Goal: Communication & Community: Answer question/provide support

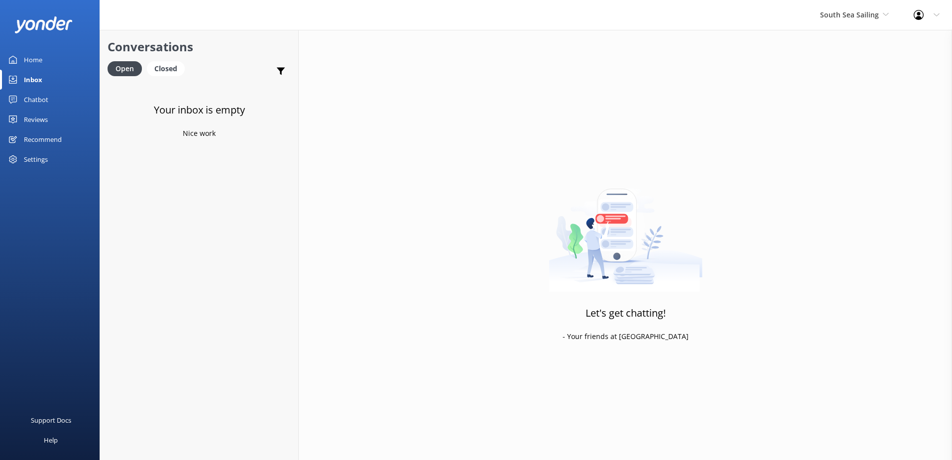
click at [802, 23] on div "South Sea Sailing South Sea Sailing South Sea Cruises Malamala Beach Club Aweso…" at bounding box center [476, 15] width 952 height 30
click at [815, 20] on div "South Sea Sailing South Sea Sailing South Sea Cruises Malamala Beach Club Aweso…" at bounding box center [855, 15] width 94 height 30
click at [837, 150] on div "Let's get chatting! - Your friends at Yonder" at bounding box center [625, 260] width 653 height 460
click at [839, 145] on link "Blue Lagoon Cruises" at bounding box center [858, 138] width 100 height 24
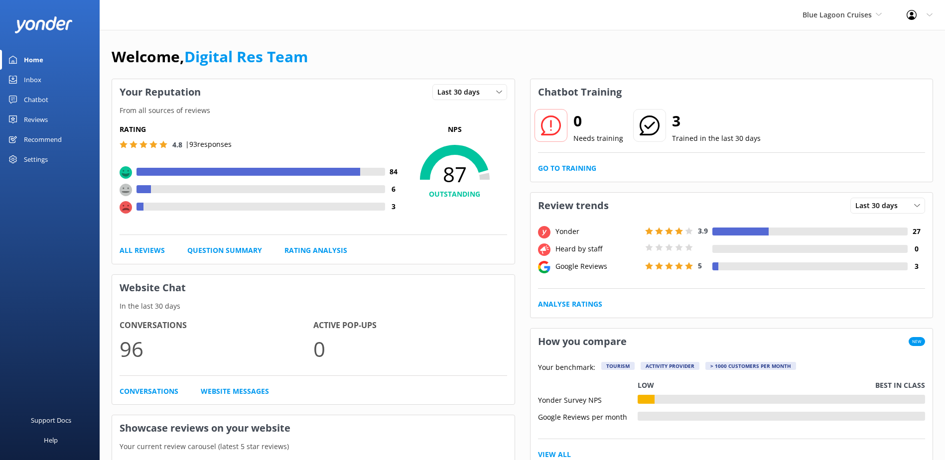
click at [23, 81] on link "Inbox" at bounding box center [50, 80] width 100 height 20
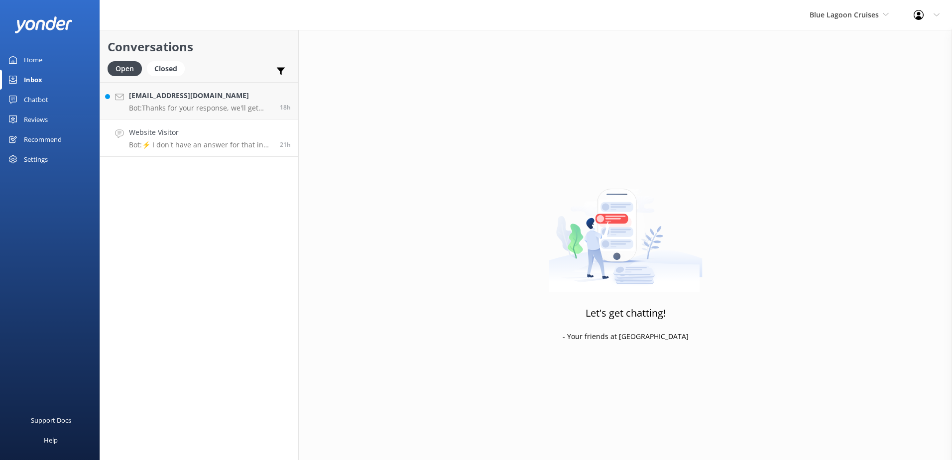
click at [186, 132] on h4 "Website Visitor" at bounding box center [200, 132] width 143 height 11
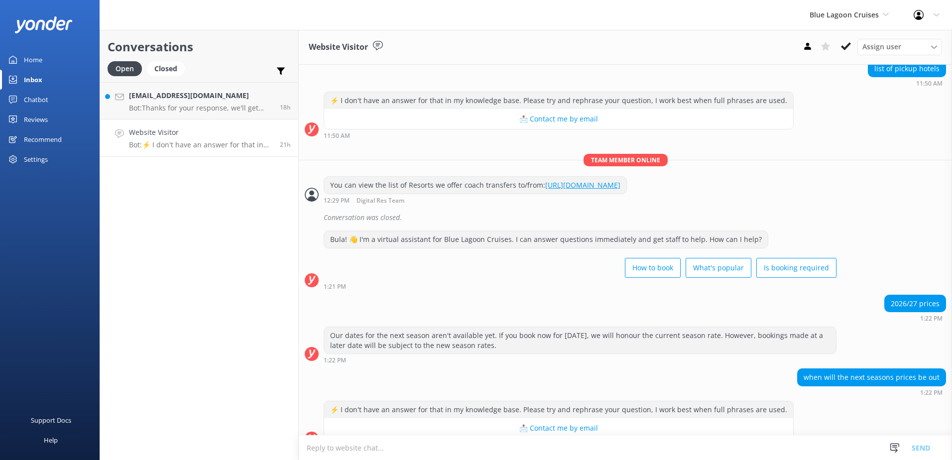
scroll to position [803, 0]
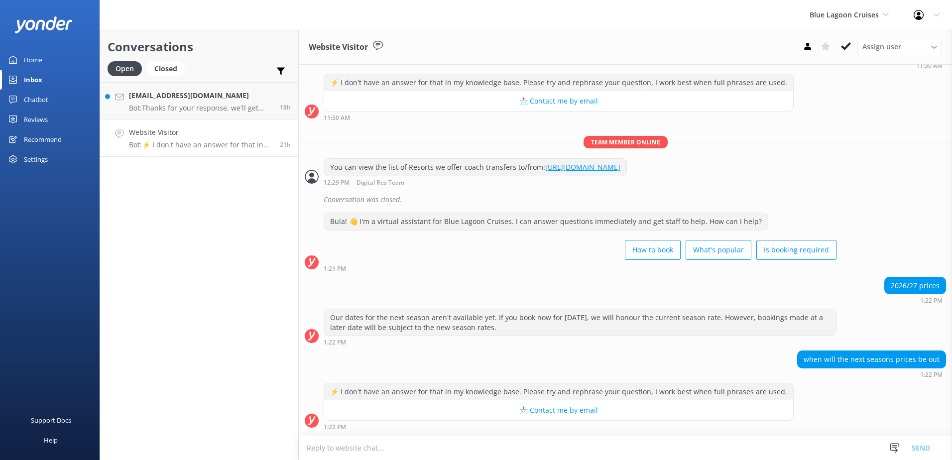
click at [187, 124] on link "Website Visitor Bot: ⚡ I don't have an answer for that in my knowledge base. Pl…" at bounding box center [199, 138] width 198 height 37
click at [202, 110] on p "Bot: Thanks for your response, we'll get back to you as soon as we can during o…" at bounding box center [200, 108] width 143 height 9
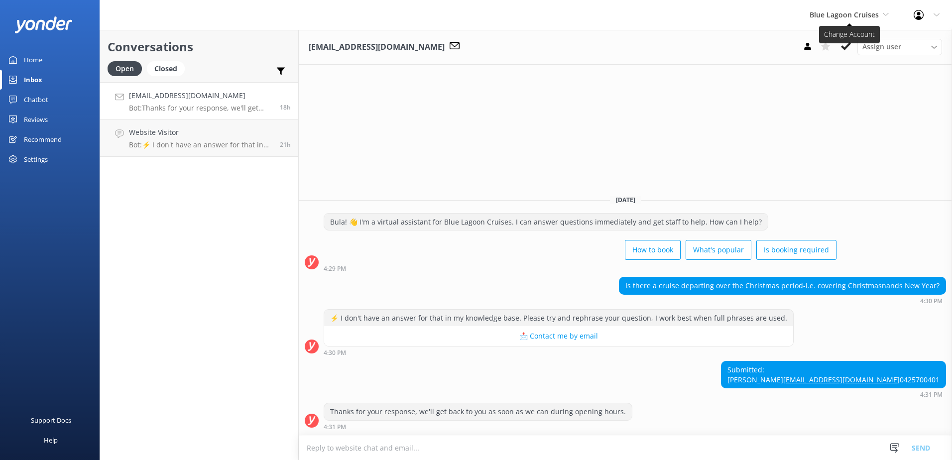
click at [860, 15] on span "Blue Lagoon Cruises" at bounding box center [844, 14] width 69 height 9
click at [828, 108] on link "Awesome Adventures Fiji" at bounding box center [847, 114] width 100 height 24
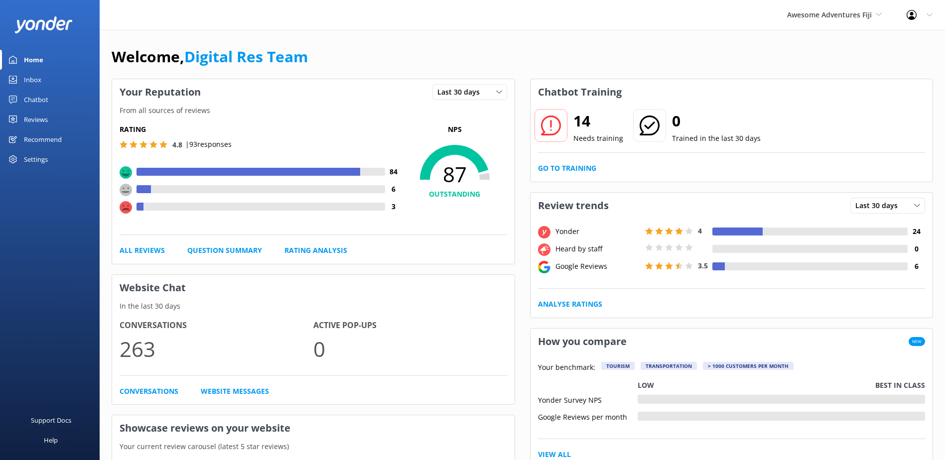
click at [38, 90] on div "Chatbot" at bounding box center [36, 100] width 24 height 20
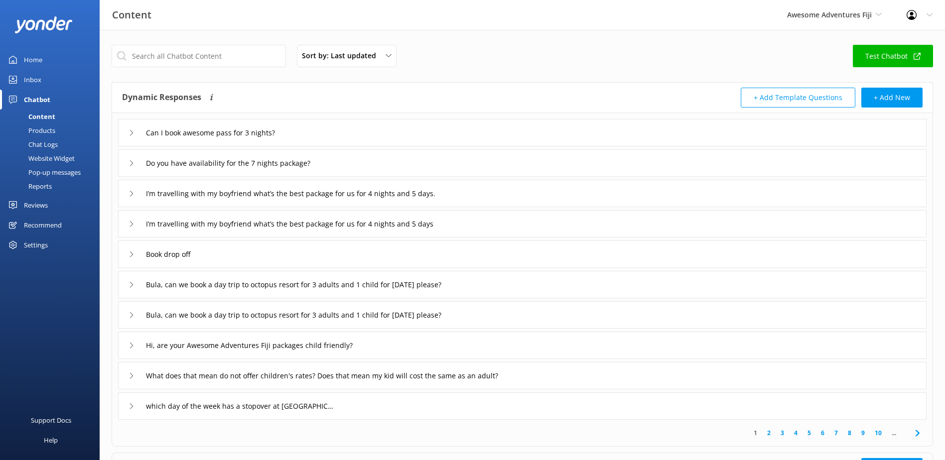
click at [41, 84] on div "Inbox" at bounding box center [32, 80] width 17 height 20
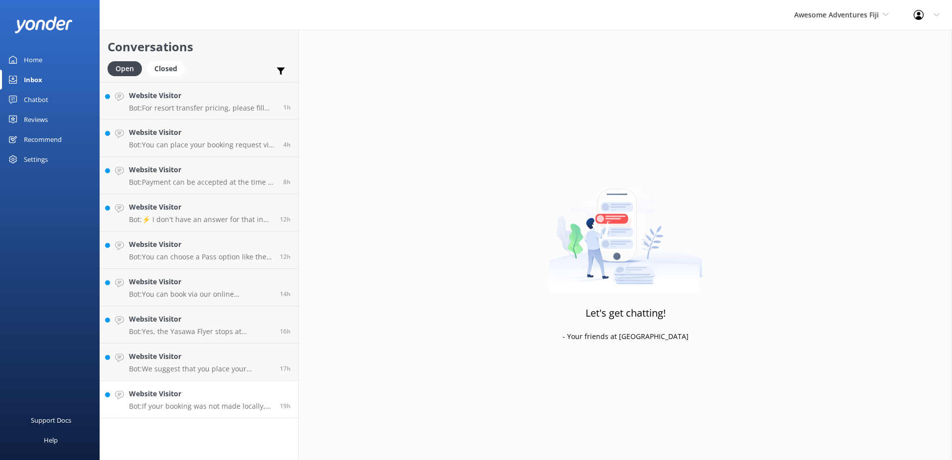
click at [209, 401] on div "Website Visitor Bot: If your booking was not made locally, you should reconfirm…" at bounding box center [200, 399] width 143 height 22
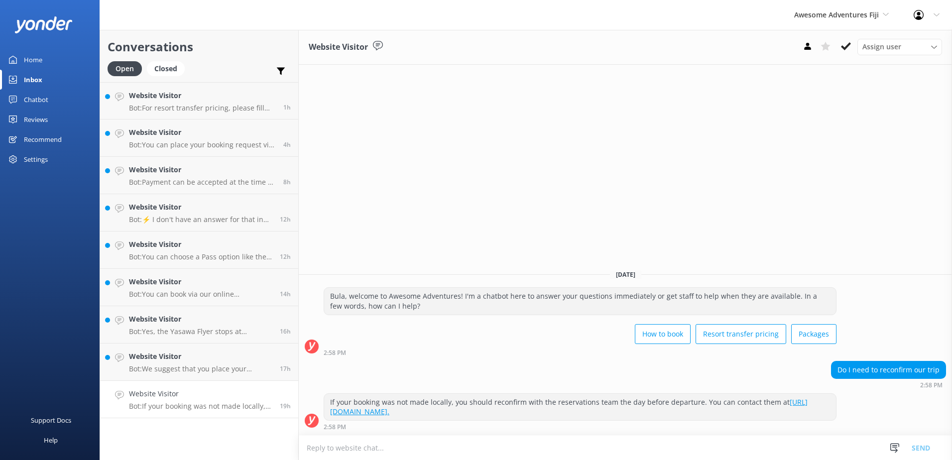
click at [474, 451] on textarea at bounding box center [625, 448] width 653 height 24
click at [456, 414] on link "https://www.awesomefiji.com/contact-us/." at bounding box center [569, 406] width 478 height 19
click at [847, 49] on icon at bounding box center [846, 46] width 10 height 10
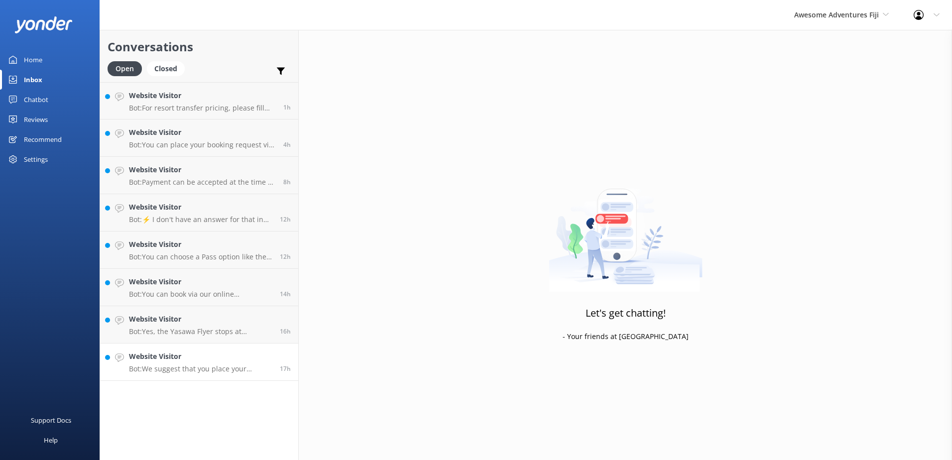
click at [181, 357] on h4 "Website Visitor" at bounding box center [200, 356] width 143 height 11
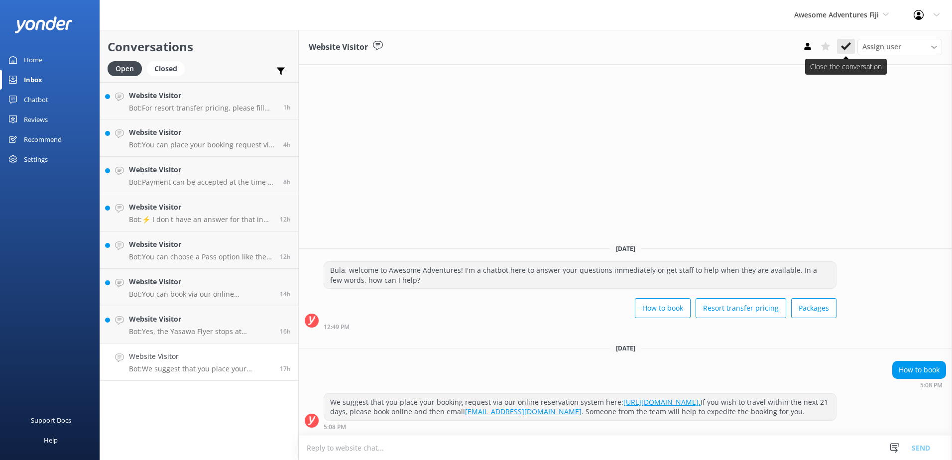
click at [853, 52] on button at bounding box center [846, 46] width 18 height 15
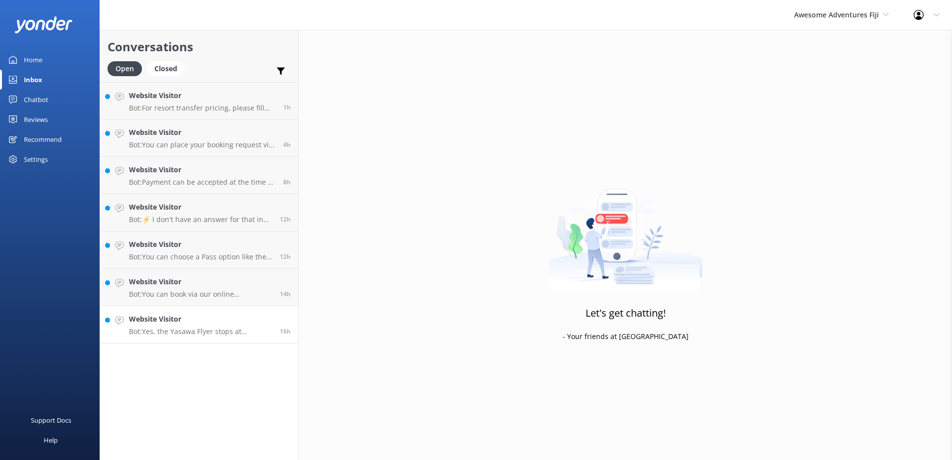
click at [242, 325] on div "Website Visitor Bot: Yes, the Yasawa Flyer stops at Barefoot Kuata Resort. You …" at bounding box center [200, 325] width 143 height 22
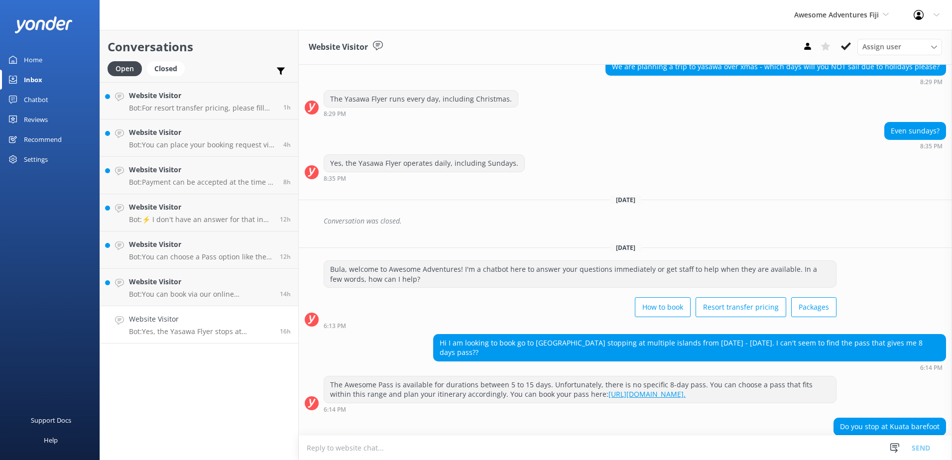
scroll to position [144, 0]
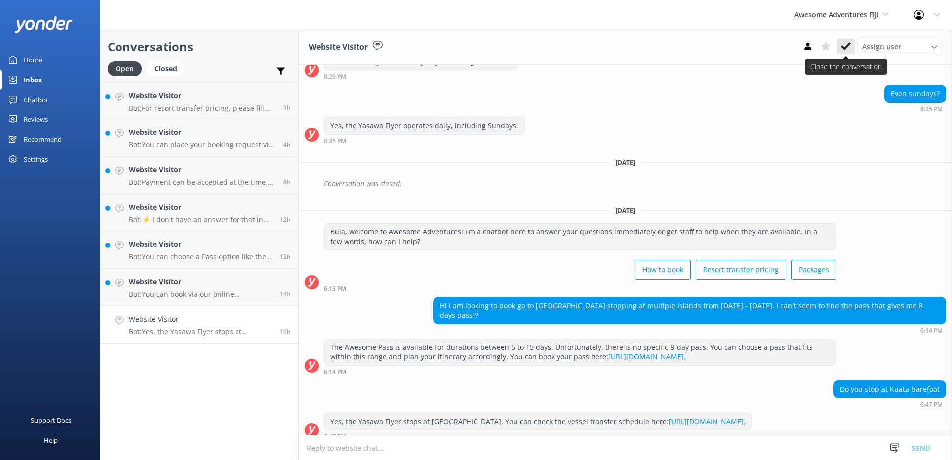
click at [847, 51] on icon at bounding box center [846, 46] width 10 height 10
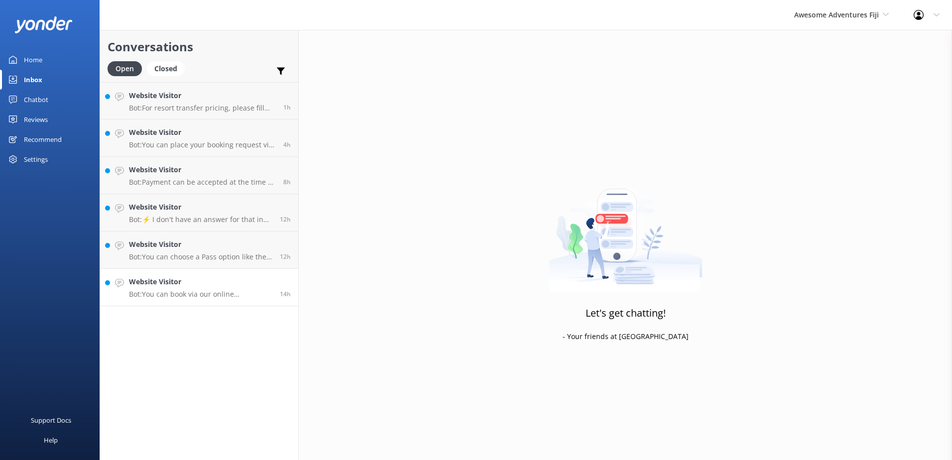
click at [186, 282] on h4 "Website Visitor" at bounding box center [200, 281] width 143 height 11
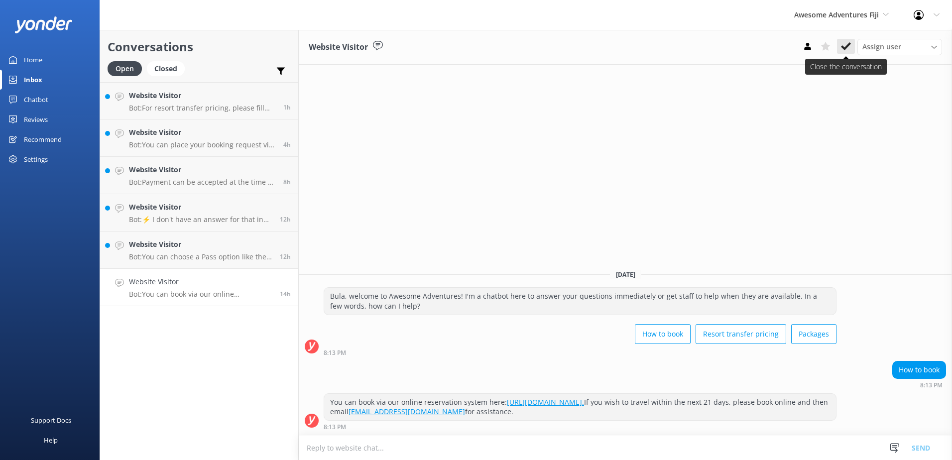
click at [845, 50] on use at bounding box center [846, 46] width 10 height 8
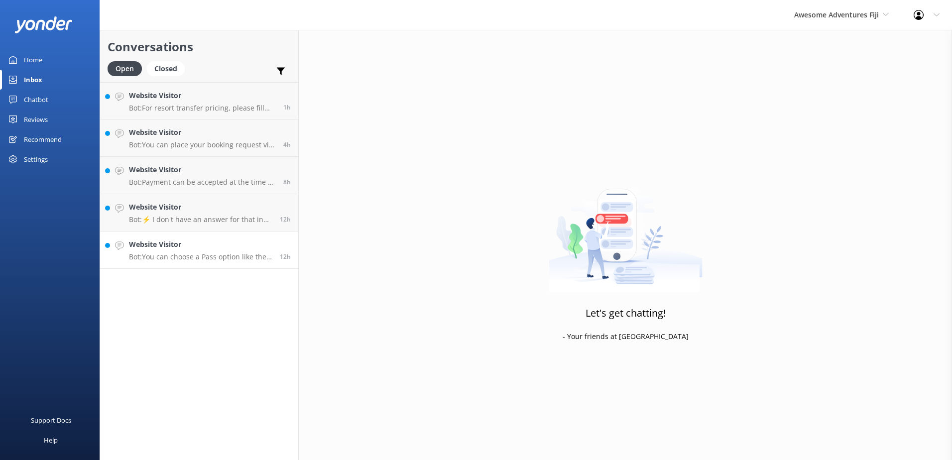
click at [192, 253] on p "Bot: You can choose a Pass option like the Awesome Pass, which allows you to se…" at bounding box center [200, 257] width 143 height 9
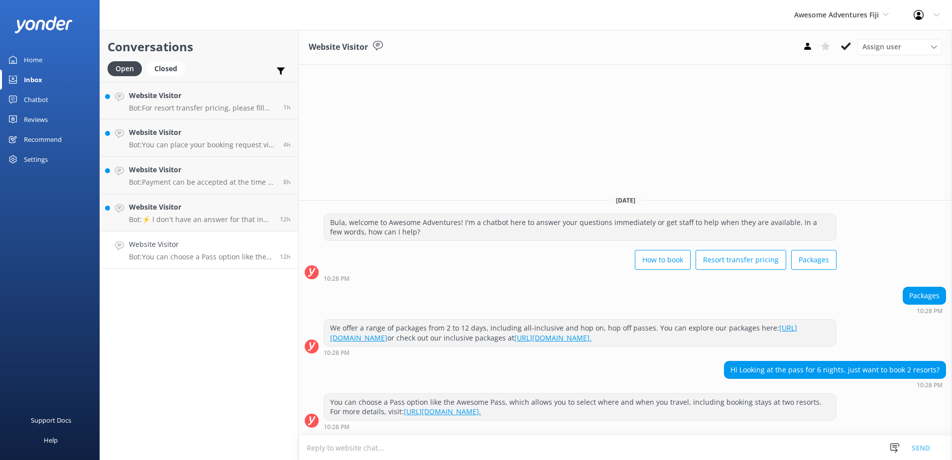
click at [481, 409] on link "https://www.awesomefiji.com/flexible-passes/awesome-pass/?_gl=1*7q8eei*_gcl_au*…" at bounding box center [442, 411] width 77 height 9
click at [839, 46] on button at bounding box center [846, 46] width 18 height 15
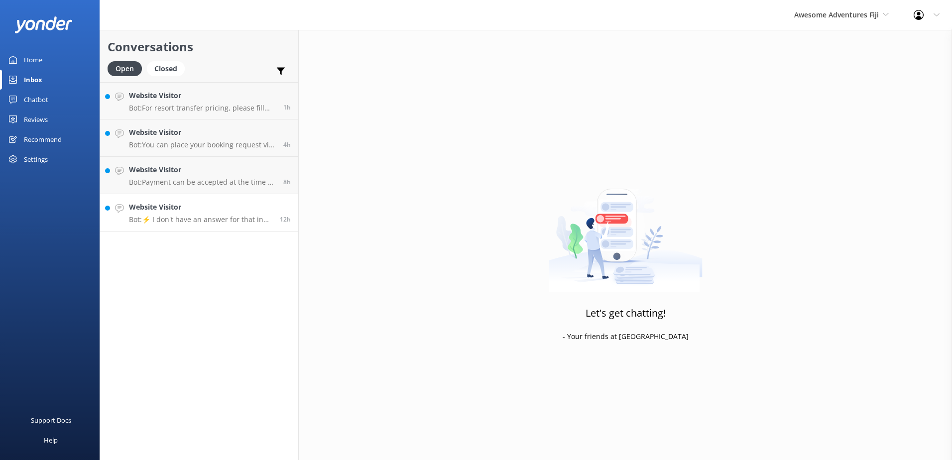
click at [237, 231] on div "Conversations Open Closed Important Assigned to me Unassigned Website Visitor B…" at bounding box center [199, 245] width 199 height 430
click at [236, 227] on link "Website Visitor Bot: ⚡ I don't have an answer for that in my knowledge base. Pl…" at bounding box center [199, 212] width 198 height 37
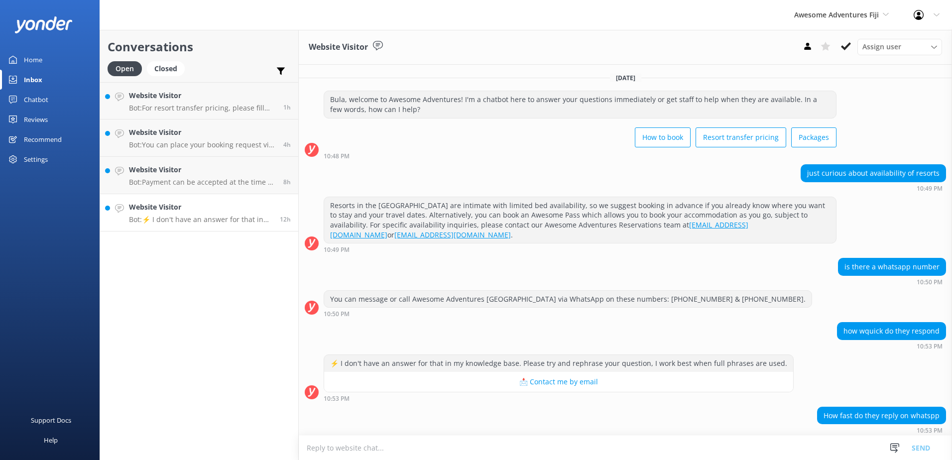
scroll to position [46, 0]
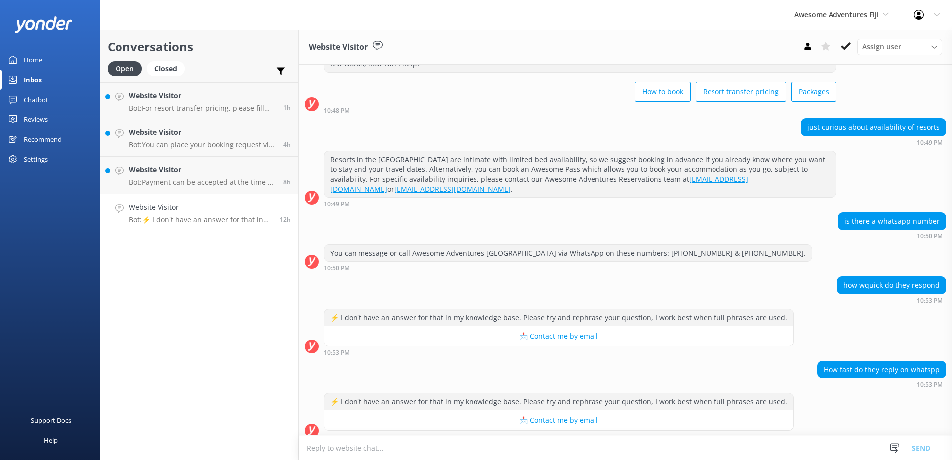
click at [413, 446] on textarea at bounding box center [625, 448] width 653 height 24
click at [396, 449] on textarea "You can always contact" at bounding box center [625, 447] width 653 height 25
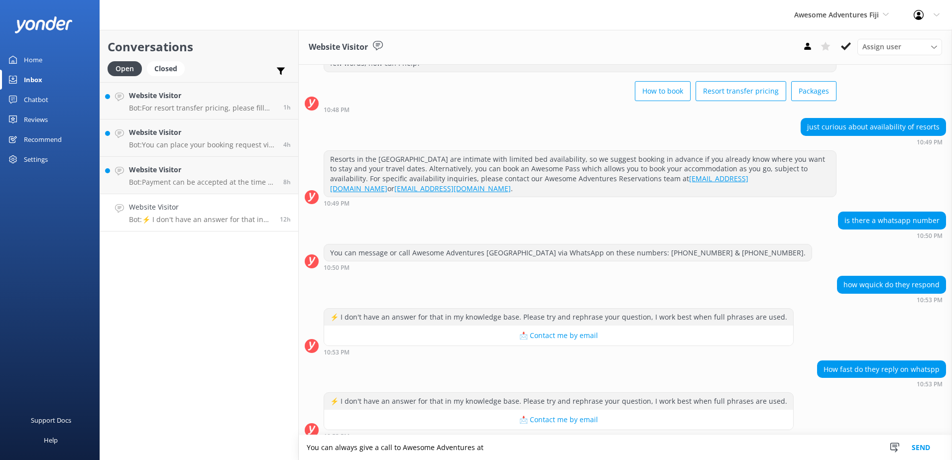
paste textarea "Phone:+679 999 5512"
type textarea "You can always give a call to Awesome Adventures at Phone: +679 999 5512"
click at [923, 445] on button "Send" at bounding box center [921, 447] width 37 height 25
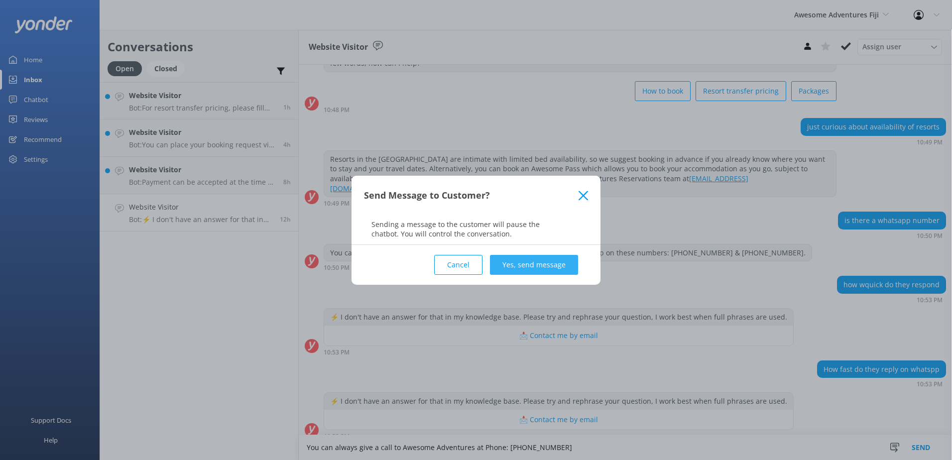
click at [555, 268] on button "Yes, send message" at bounding box center [534, 265] width 88 height 20
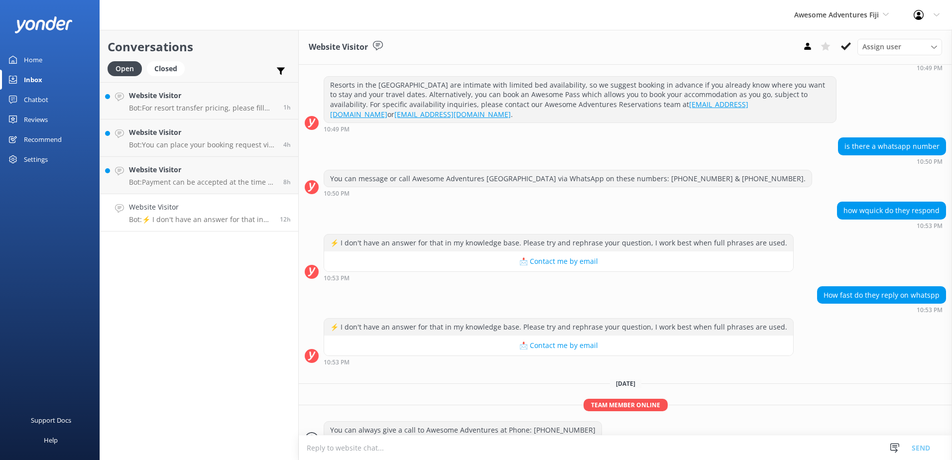
scroll to position [129, 0]
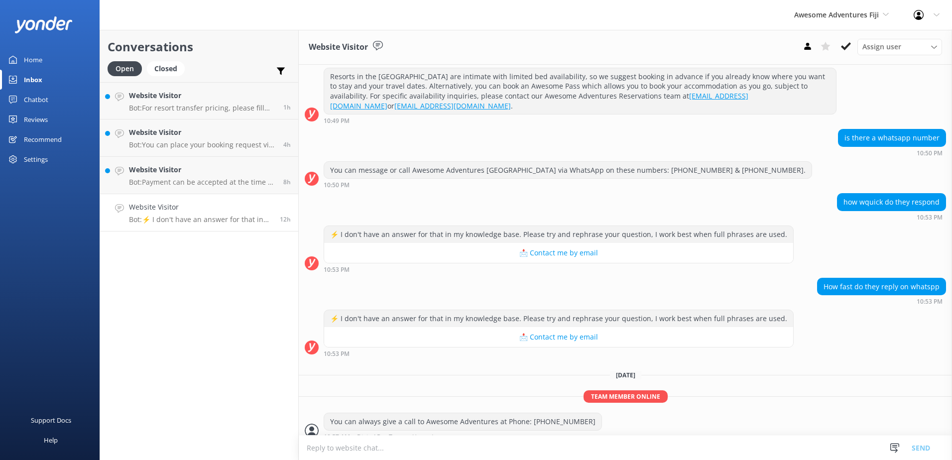
click at [852, 51] on button at bounding box center [846, 46] width 18 height 15
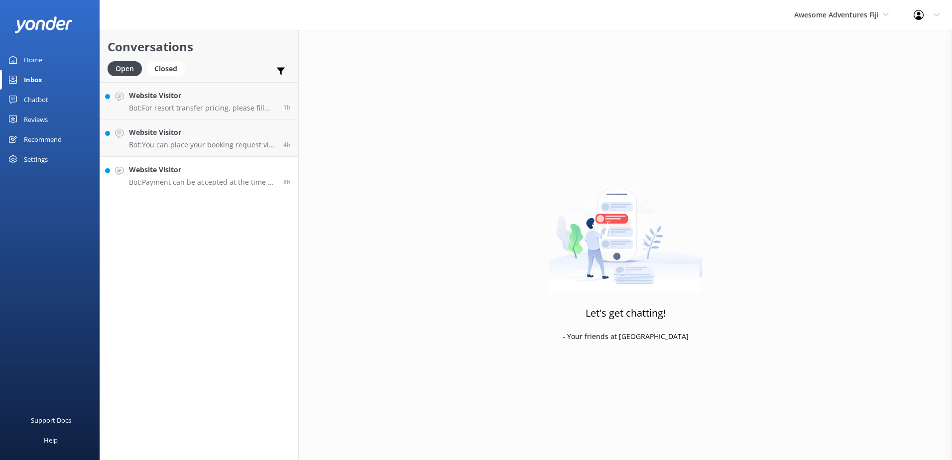
click at [223, 179] on p "Bot: Payment can be accepted at the time of booking, and we accept Visa, Master…" at bounding box center [202, 182] width 147 height 9
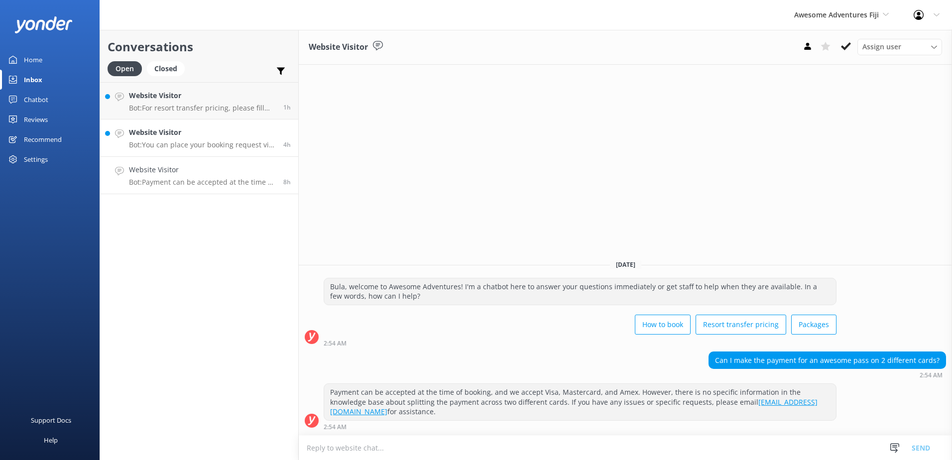
click at [194, 133] on h4 "Website Visitor" at bounding box center [202, 132] width 147 height 11
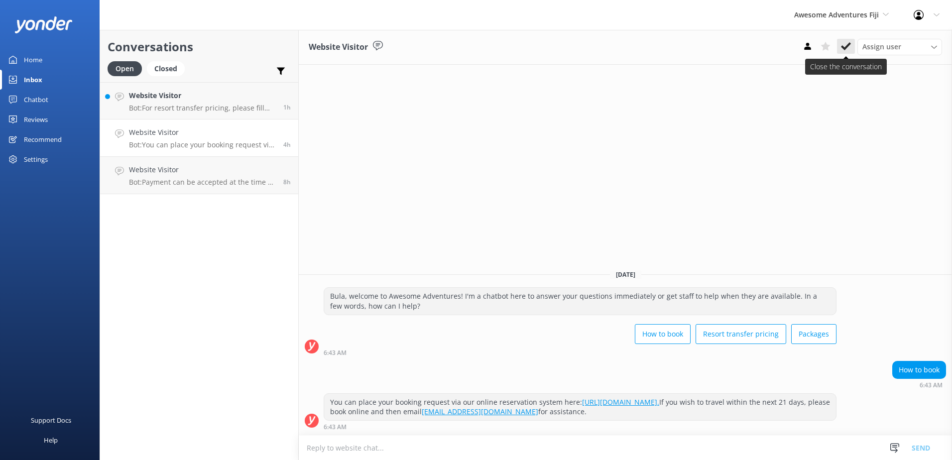
click at [852, 47] on button at bounding box center [846, 46] width 18 height 15
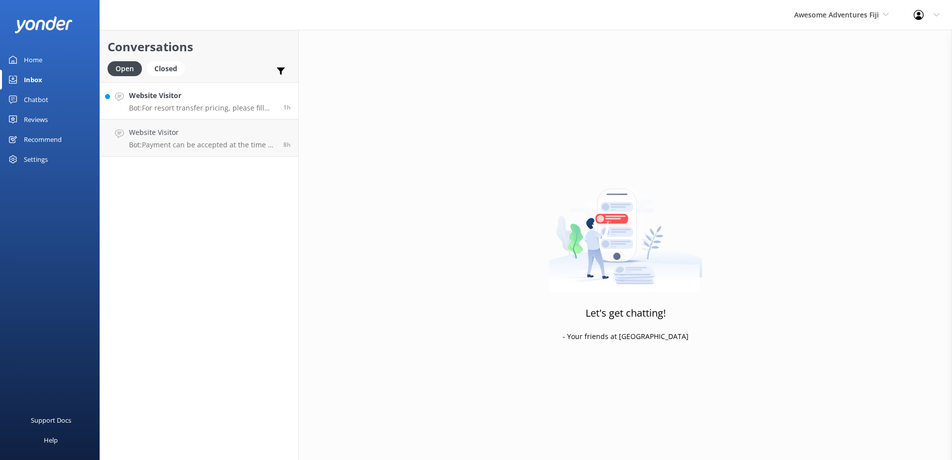
click at [203, 97] on h4 "Website Visitor" at bounding box center [202, 95] width 147 height 11
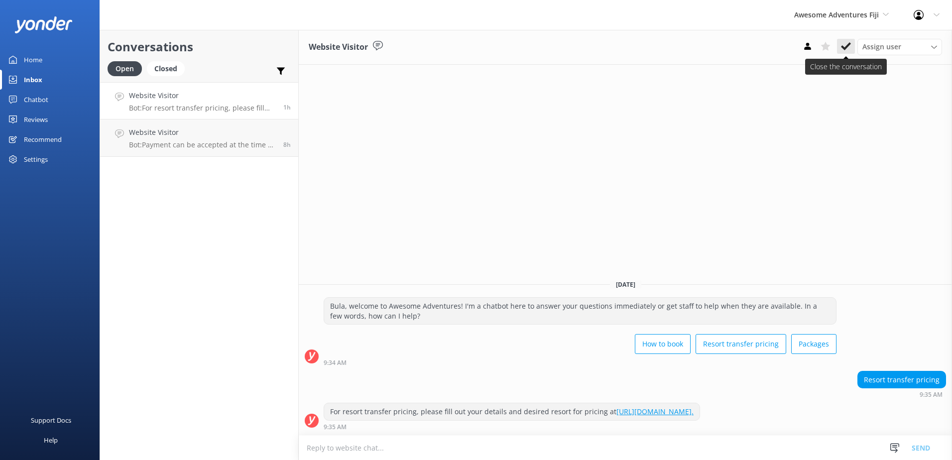
click at [851, 49] on icon at bounding box center [846, 46] width 10 height 10
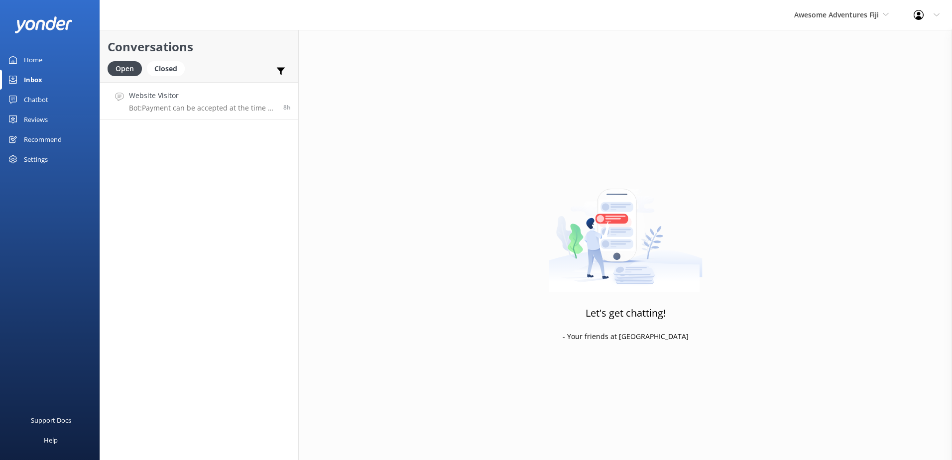
click at [238, 113] on link "Website Visitor Bot: Payment can be accepted at the time of booking, and we acc…" at bounding box center [199, 100] width 198 height 37
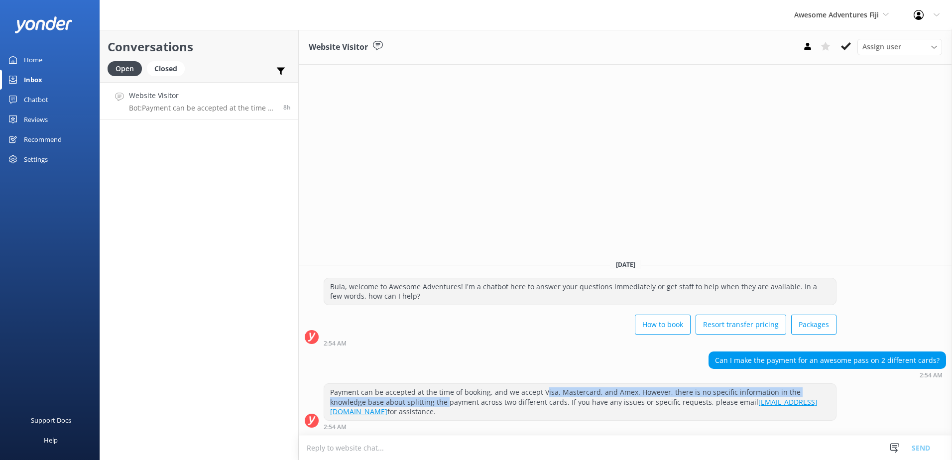
drag, startPoint x: 542, startPoint y: 400, endPoint x: 410, endPoint y: 415, distance: 132.8
click at [410, 415] on div "Payment can be accepted at the time of booking, and we accept Visa, Mastercard,…" at bounding box center [580, 402] width 512 height 36
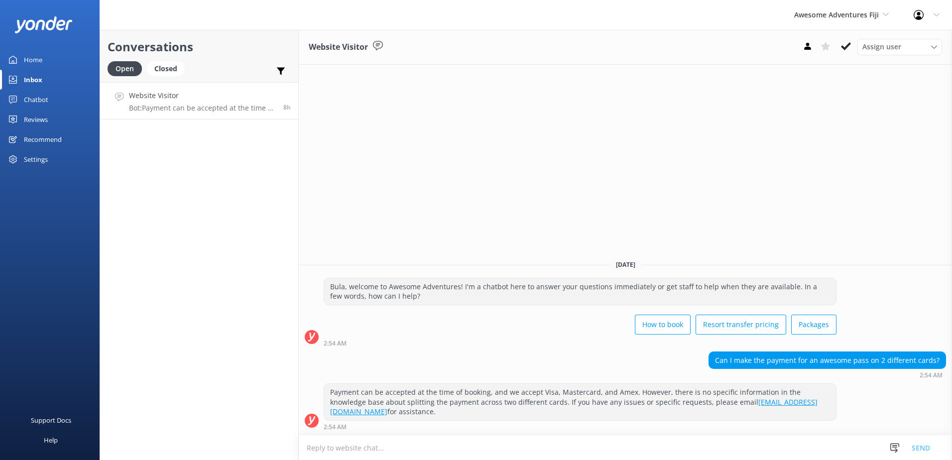
drag, startPoint x: 410, startPoint y: 415, endPoint x: 426, endPoint y: 415, distance: 15.4
click at [417, 415] on div "Payment can be accepted at the time of booking, and we accept Visa, Mastercard,…" at bounding box center [580, 402] width 512 height 36
drag, startPoint x: 574, startPoint y: 410, endPoint x: 682, endPoint y: 407, distance: 108.1
click at [682, 407] on div "Payment can be accepted at the time of booking, and we accept Visa, Mastercard,…" at bounding box center [580, 402] width 512 height 36
click at [226, 104] on p "Bot: Payment can be accepted at the time of booking, and we accept Visa, Master…" at bounding box center [202, 108] width 147 height 9
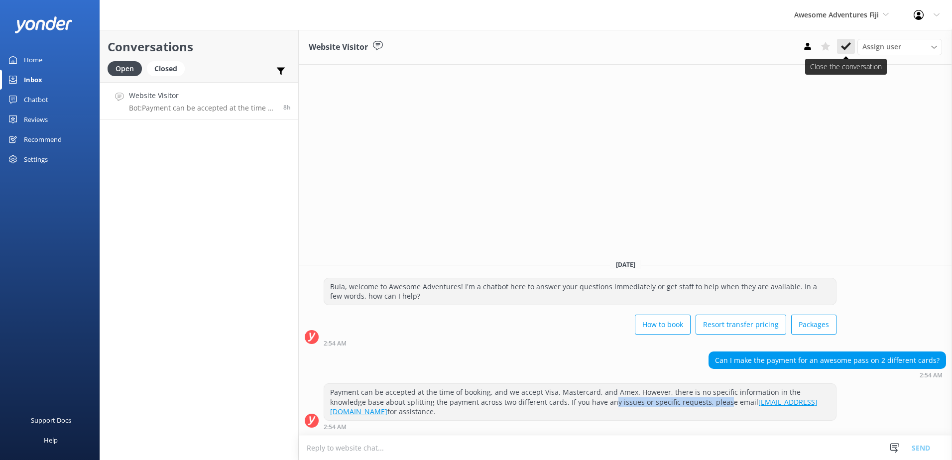
click at [841, 49] on icon at bounding box center [846, 46] width 10 height 10
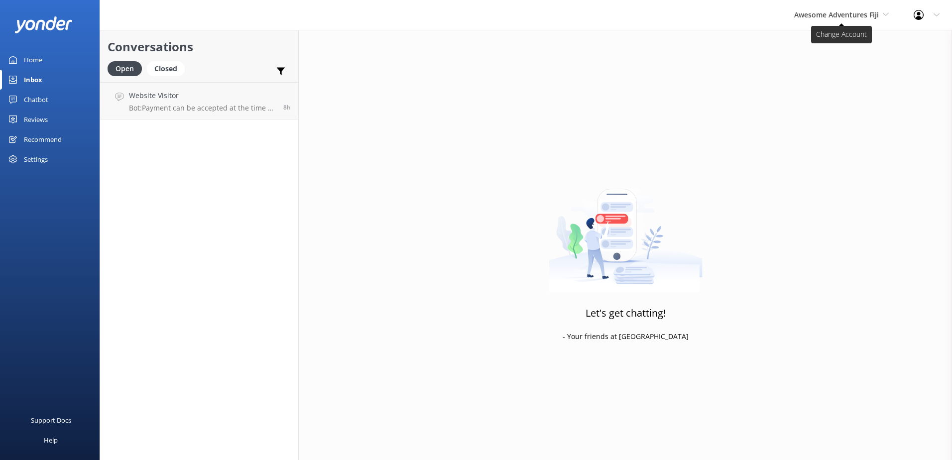
click at [841, 16] on span "Awesome Adventures Fiji" at bounding box center [836, 14] width 85 height 9
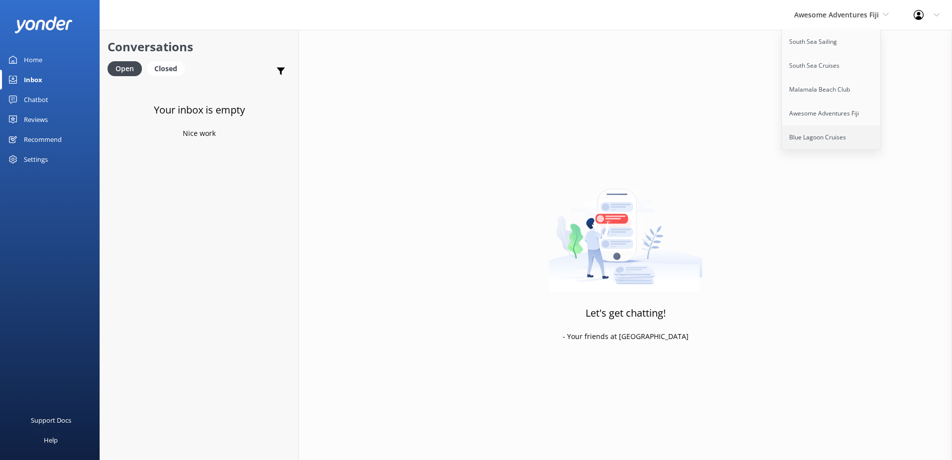
click at [813, 137] on link "Blue Lagoon Cruises" at bounding box center [832, 138] width 100 height 24
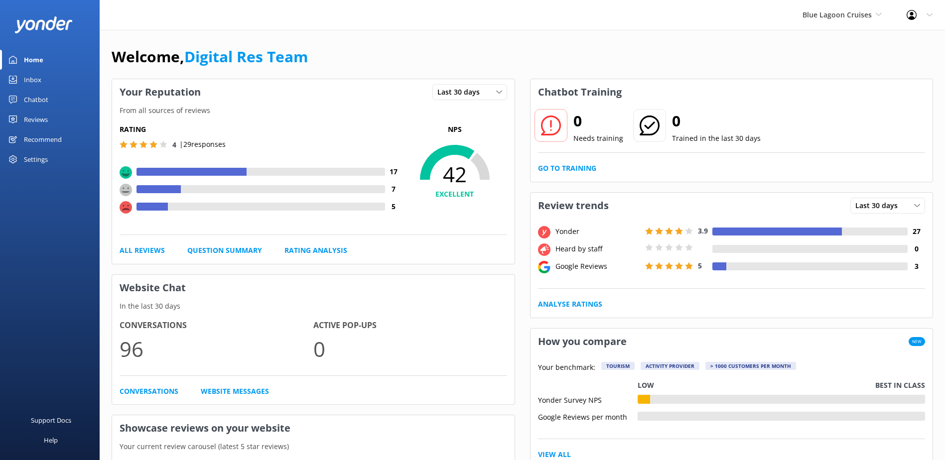
click at [44, 102] on div "Chatbot" at bounding box center [36, 100] width 24 height 20
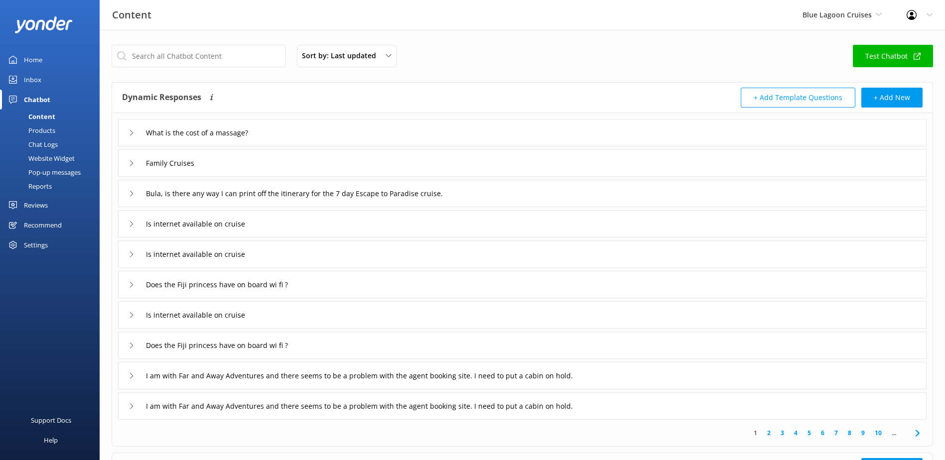
click at [44, 82] on link "Inbox" at bounding box center [50, 80] width 100 height 20
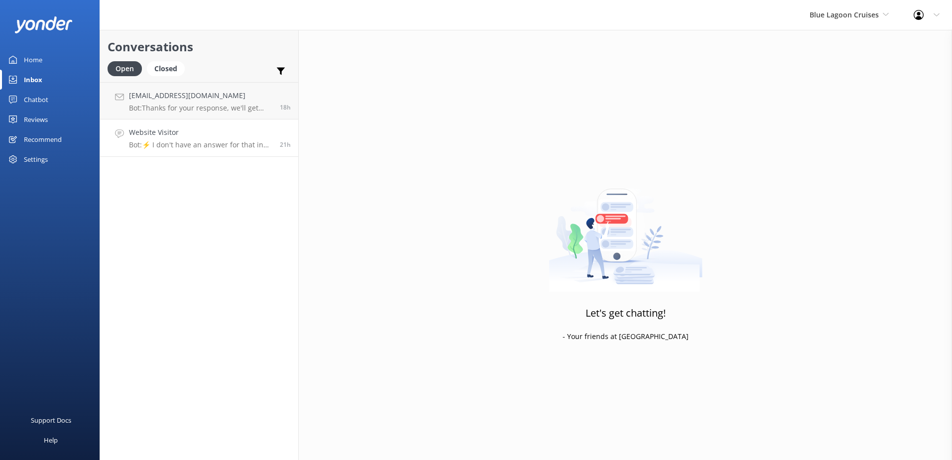
click at [217, 137] on h4 "Website Visitor" at bounding box center [200, 132] width 143 height 11
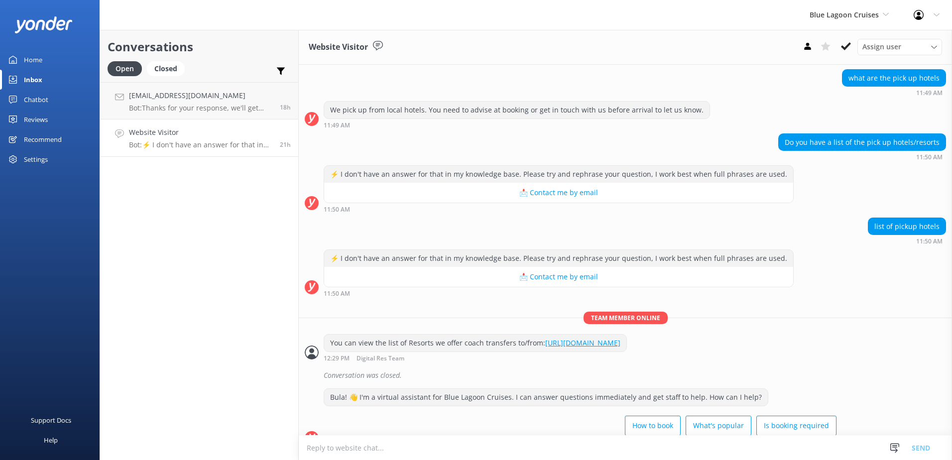
click at [562, 439] on textarea at bounding box center [625, 448] width 653 height 24
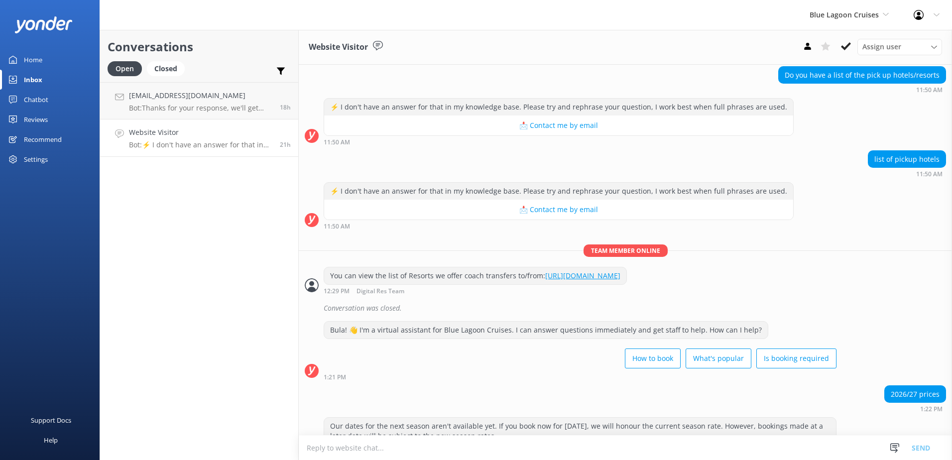
scroll to position [803, 0]
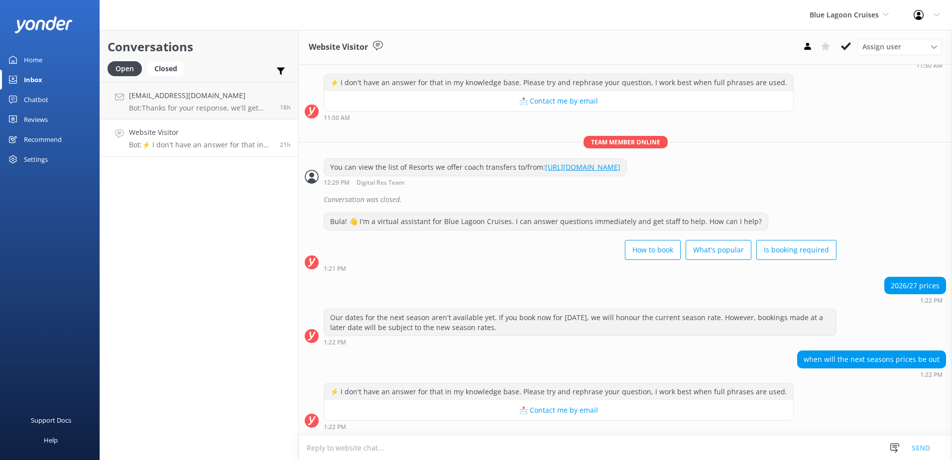
click at [576, 447] on textarea at bounding box center [625, 448] width 653 height 24
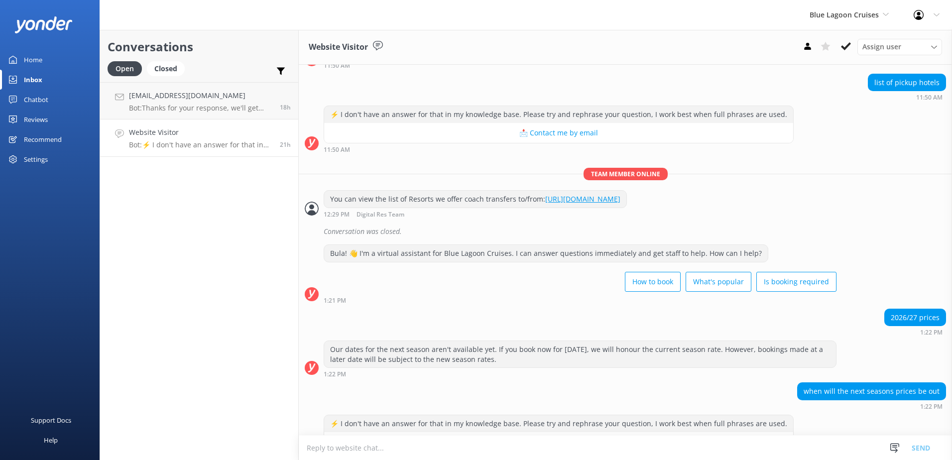
scroll to position [803, 0]
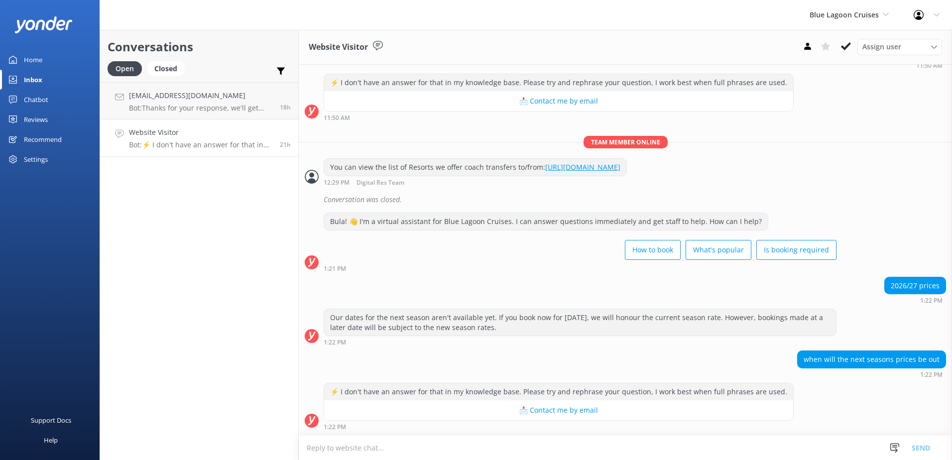
click at [537, 451] on textarea at bounding box center [625, 448] width 653 height 24
click at [474, 450] on textarea "You can check the rates and availability on the dates online" at bounding box center [625, 447] width 653 height 25
click at [476, 449] on textarea "You can check the rates and availability on the dates online" at bounding box center [625, 447] width 653 height 25
click at [570, 452] on textarea "You can check the rates and availability on the dates for next season online" at bounding box center [625, 447] width 653 height 25
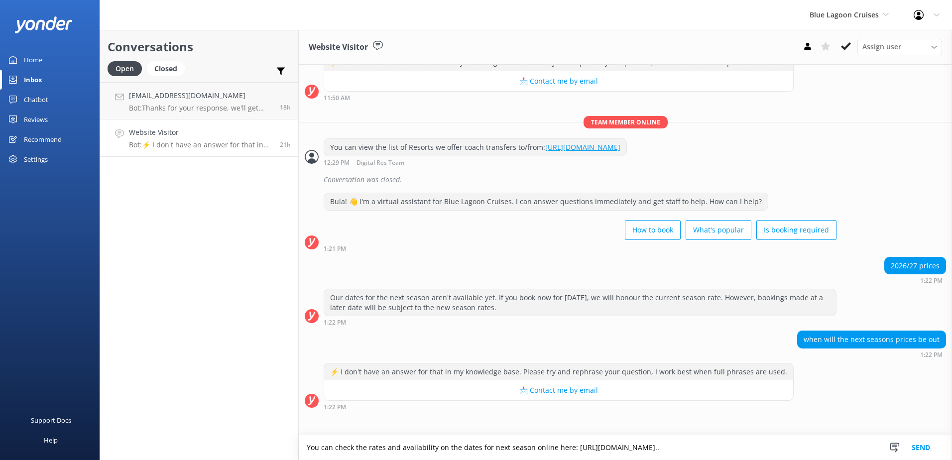
type textarea "You can check the rates and availability on the dates for next season online he…"
click at [932, 445] on button "Send" at bounding box center [921, 447] width 37 height 25
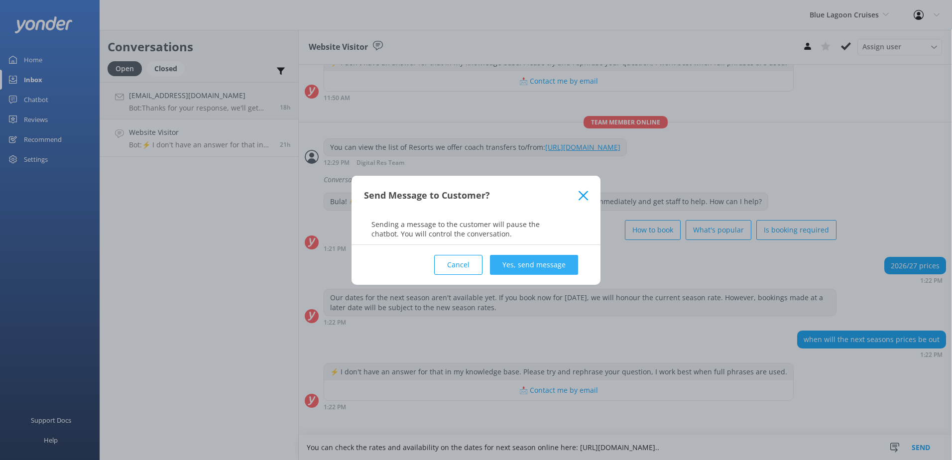
click at [558, 266] on button "Yes, send message" at bounding box center [534, 265] width 88 height 20
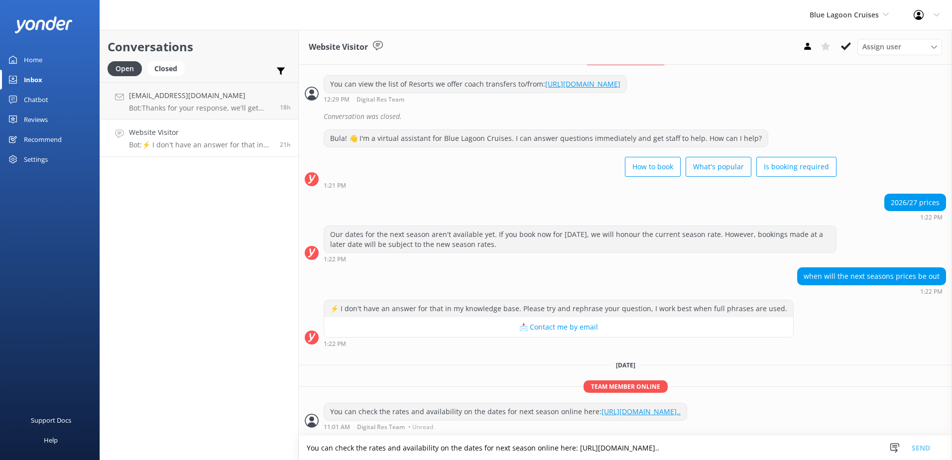
scroll to position [905, 0]
click at [848, 51] on icon at bounding box center [846, 46] width 10 height 10
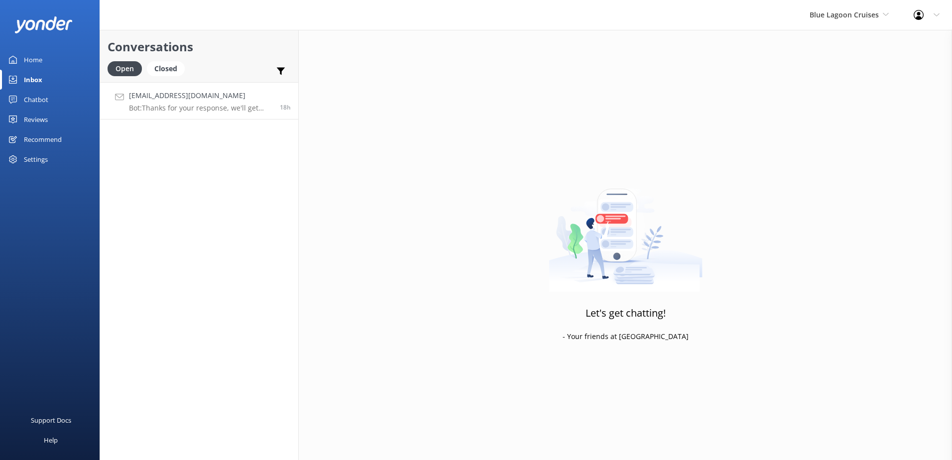
click at [208, 106] on p "Bot: Thanks for your response, we'll get back to you as soon as we can during o…" at bounding box center [200, 108] width 143 height 9
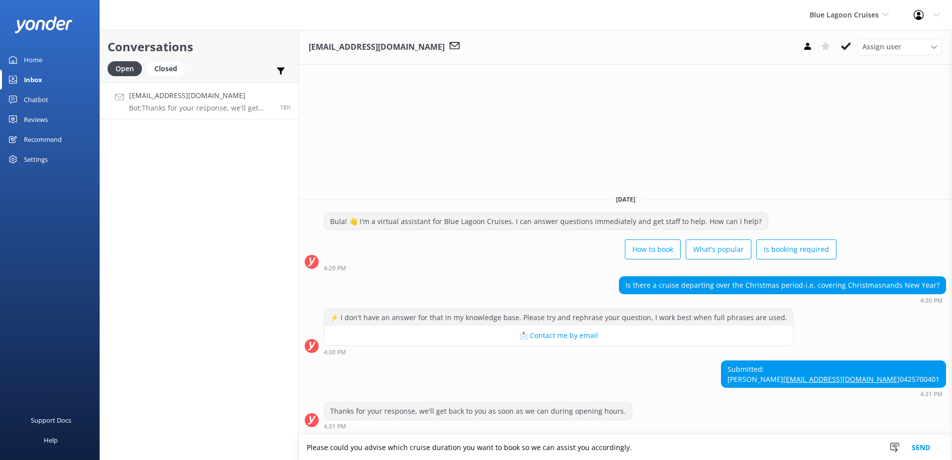
type textarea "Please could you advise which cruise duration you want to book so we can assist…"
click at [926, 450] on button "Send" at bounding box center [921, 447] width 37 height 25
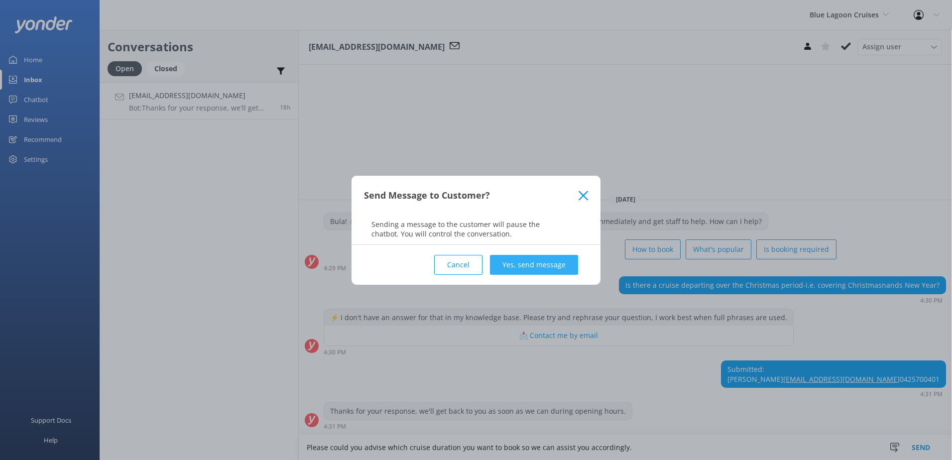
click at [527, 260] on button "Yes, send message" at bounding box center [534, 265] width 88 height 20
click at [537, 246] on div "Cancel Loading.. Yes, send message" at bounding box center [476, 265] width 224 height 40
click at [534, 259] on div "Cancel Loading.. Yes, send message" at bounding box center [476, 265] width 224 height 40
click at [534, 260] on div "Cancel Loading.. Yes, send message" at bounding box center [476, 265] width 224 height 40
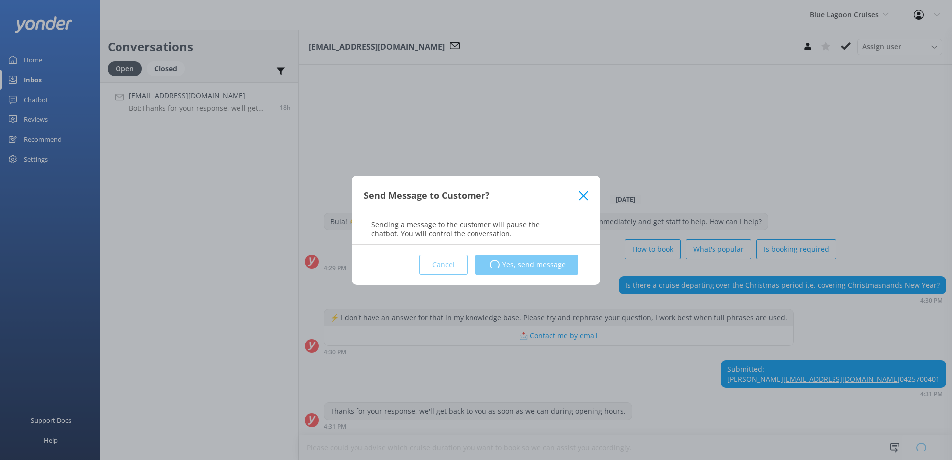
click at [534, 260] on div "Cancel Loading.. Yes, send message" at bounding box center [476, 265] width 224 height 40
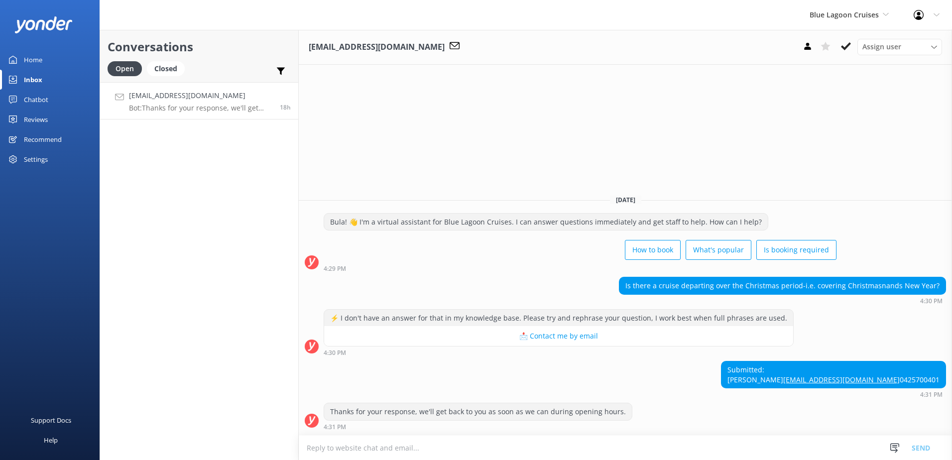
click at [492, 452] on textarea at bounding box center [625, 448] width 653 height 24
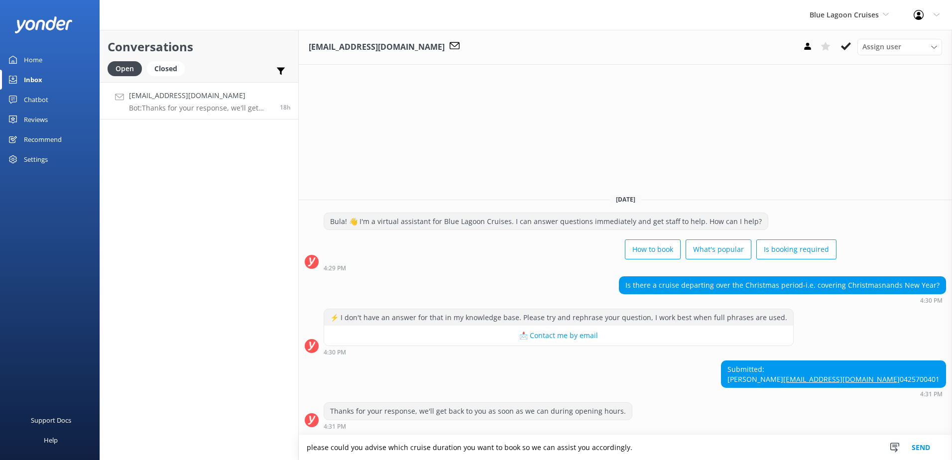
click at [310, 450] on textarea "please could you advise which cruise duration you want to book so we can assist…" at bounding box center [625, 447] width 653 height 25
click at [654, 449] on textarea "Please could you advise which cruise duration you want to book so we can assist…" at bounding box center [625, 447] width 653 height 25
type textarea "Please could you advise which cruise duration you want to book so we can assist…"
click at [914, 449] on button "Send" at bounding box center [921, 447] width 37 height 25
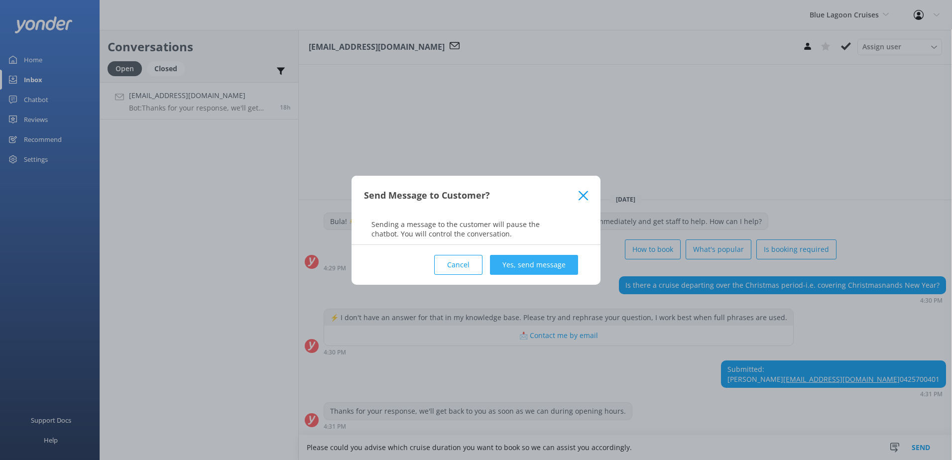
click at [524, 265] on button "Yes, send message" at bounding box center [534, 265] width 88 height 20
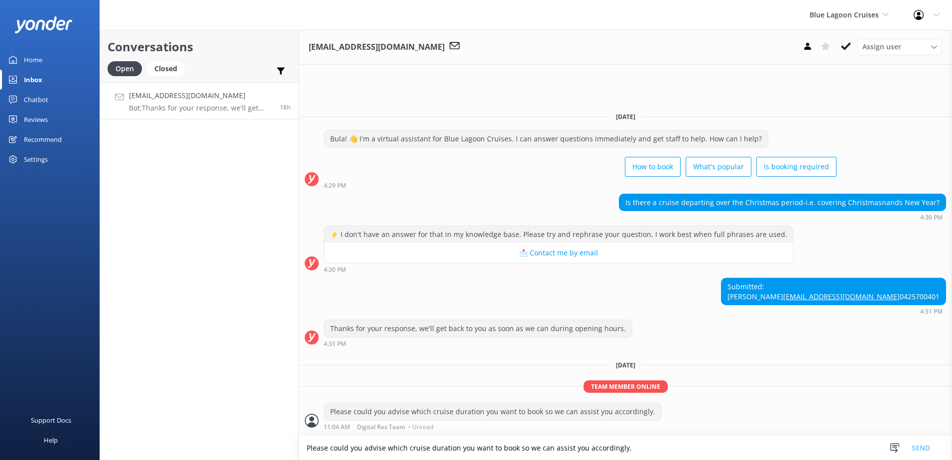
click at [842, 44] on icon at bounding box center [846, 46] width 10 height 10
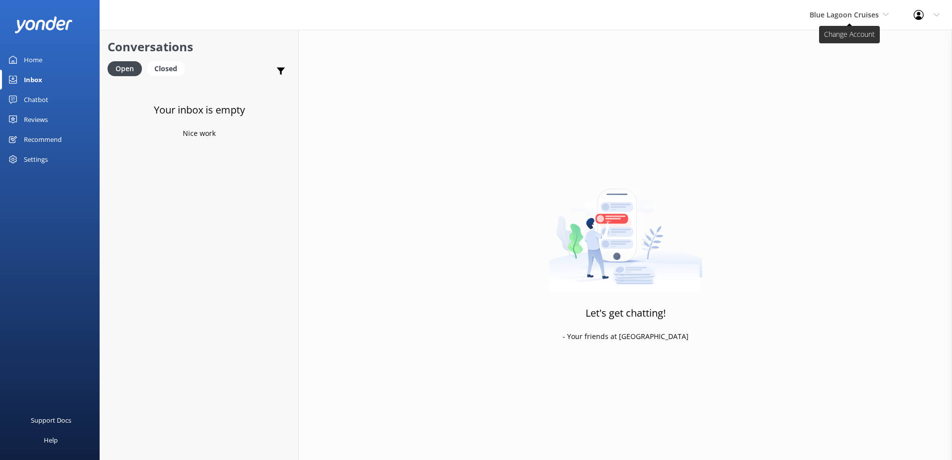
click at [825, 18] on span "Blue Lagoon Cruises" at bounding box center [844, 14] width 69 height 9
click at [821, 32] on link "South Sea Sailing" at bounding box center [847, 42] width 100 height 24
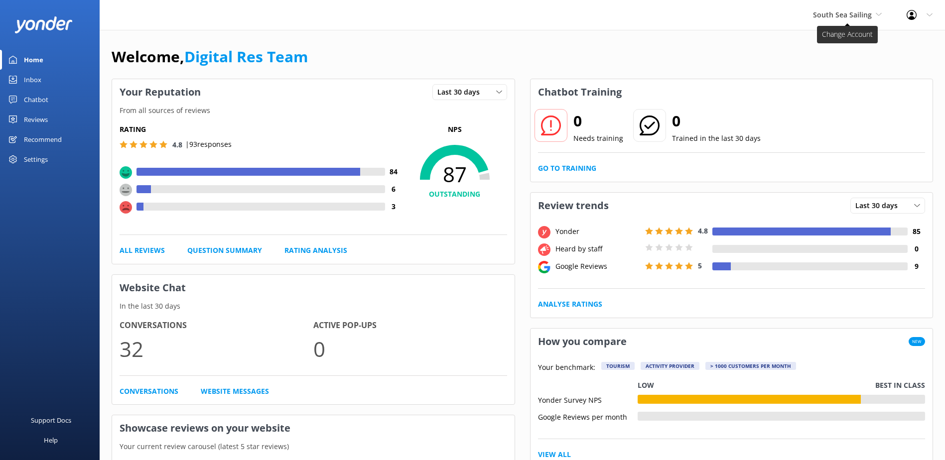
click at [819, 19] on span "South Sea Sailing" at bounding box center [847, 14] width 69 height 11
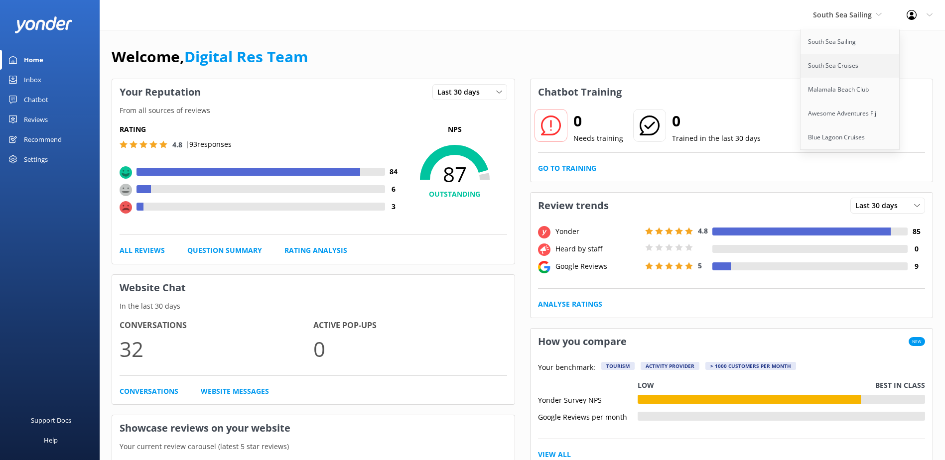
click at [831, 65] on link "South Sea Cruises" at bounding box center [850, 66] width 100 height 24
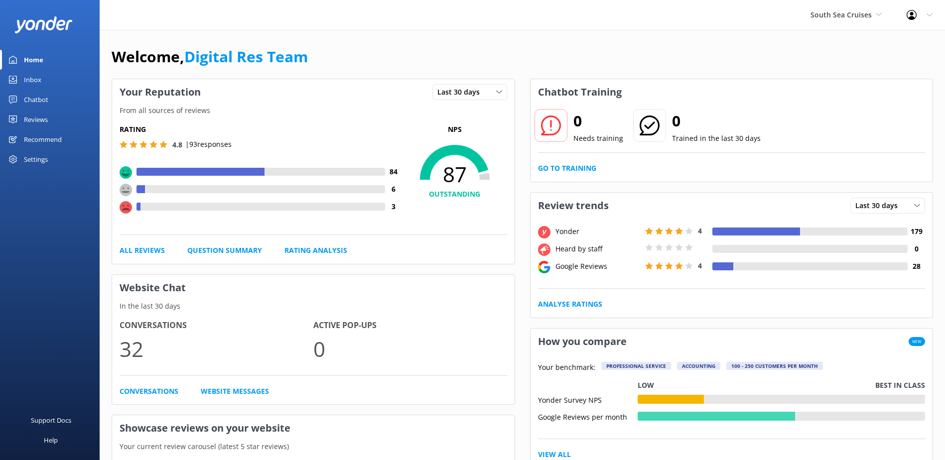
click at [43, 85] on link "Inbox" at bounding box center [50, 80] width 100 height 20
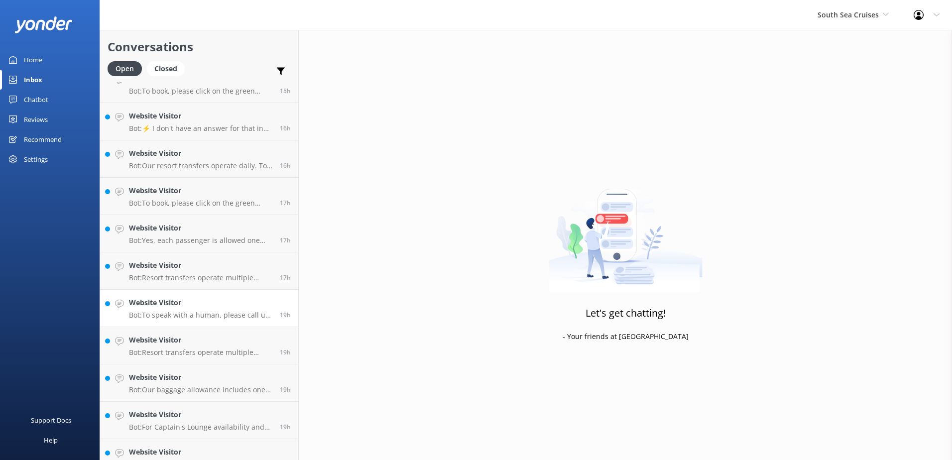
scroll to position [556, 0]
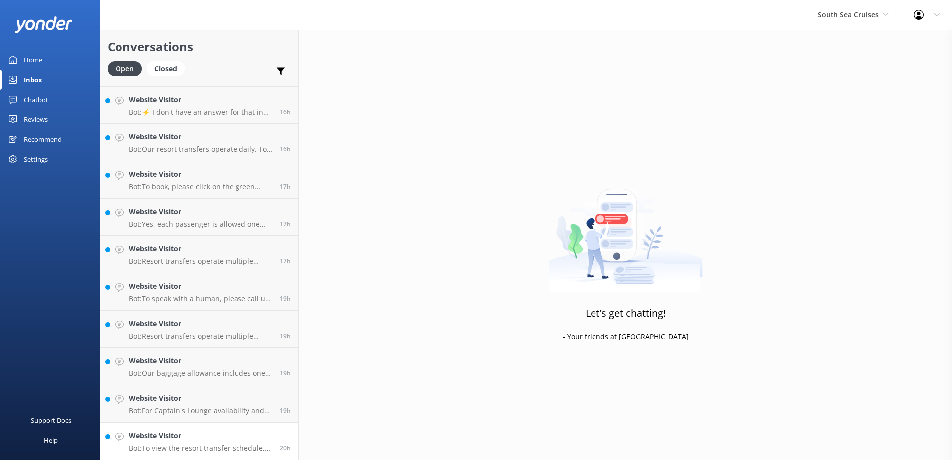
click at [217, 436] on h4 "Website Visitor" at bounding box center [200, 435] width 143 height 11
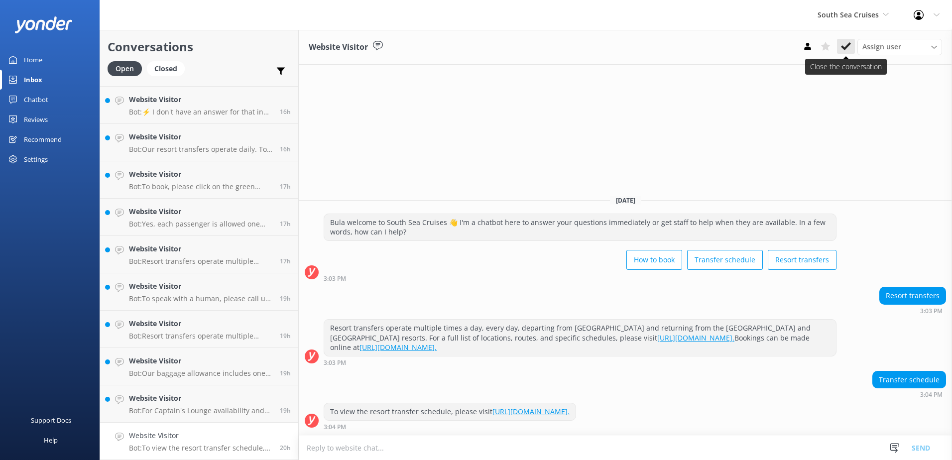
click at [843, 46] on use at bounding box center [846, 46] width 10 height 8
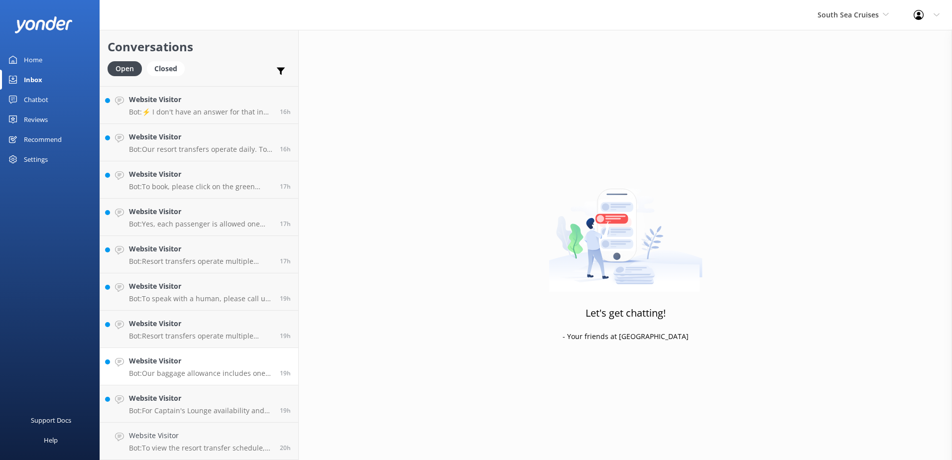
scroll to position [518, 0]
click at [212, 447] on p "Bot: For Captain's Lounge availability and upgrades, please call us on +679 999…" at bounding box center [200, 448] width 143 height 9
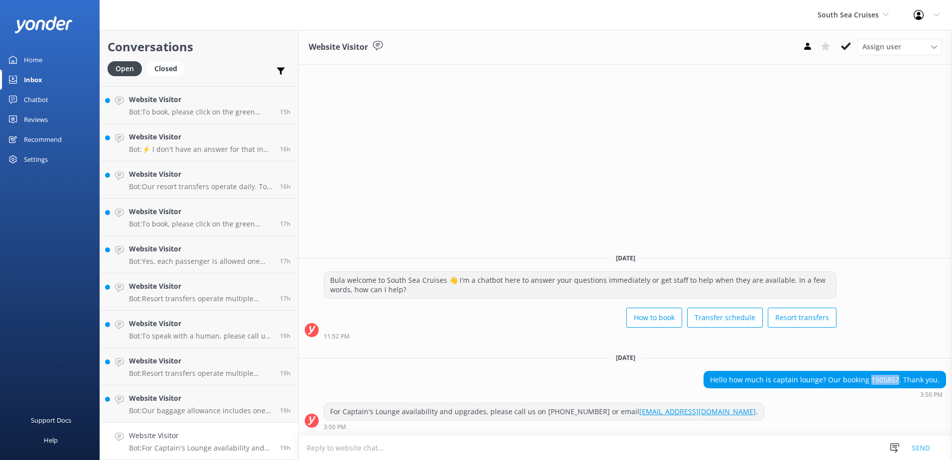
drag, startPoint x: 901, startPoint y: 380, endPoint x: 873, endPoint y: 382, distance: 27.4
click at [873, 382] on div "Hello how much is captain lounge? Our booking 1505857. Thank you." at bounding box center [825, 380] width 242 height 17
click at [804, 405] on div "For Captain's Lounge availability and upgrades, please call us on +679 9995512 …" at bounding box center [625, 416] width 653 height 27
drag, startPoint x: 874, startPoint y: 379, endPoint x: 900, endPoint y: 381, distance: 26.4
click at [900, 381] on div "Hello how much is captain lounge? Our booking 1505857. Thank you." at bounding box center [825, 380] width 242 height 17
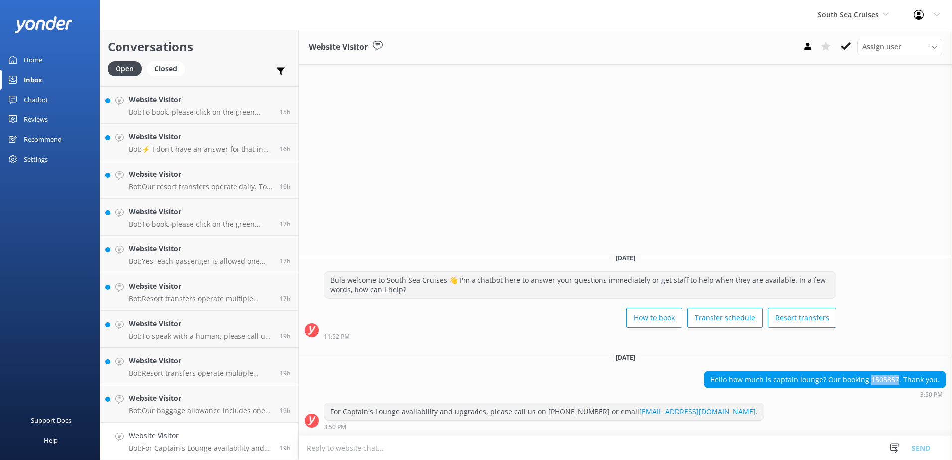
copy div "1505857"
click at [621, 437] on textarea at bounding box center [625, 448] width 653 height 24
type textarea "p"
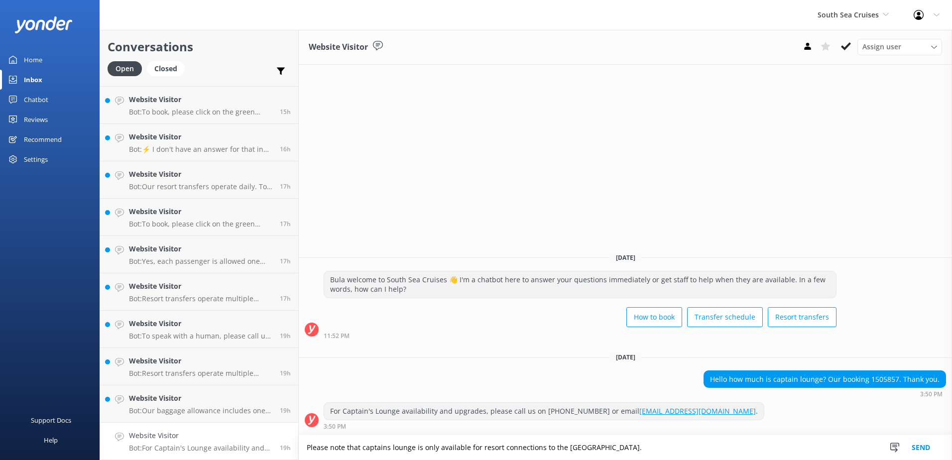
click at [652, 446] on textarea "Please note that captains lounge is only available for resort connections to th…" at bounding box center [625, 447] width 653 height 25
type textarea "Please note that captains lounge is only available for resort connections to th…"
click at [917, 446] on button "Send" at bounding box center [921, 447] width 37 height 25
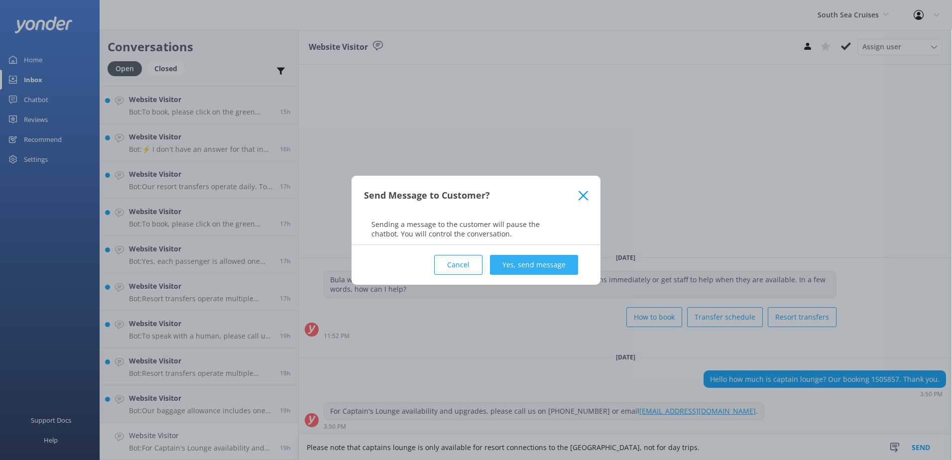
click at [545, 269] on button "Yes, send message" at bounding box center [534, 265] width 88 height 20
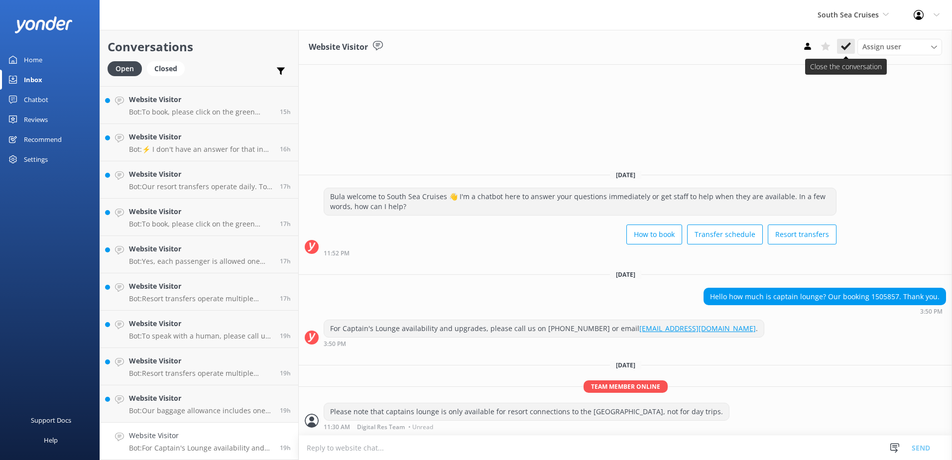
click at [853, 48] on button at bounding box center [846, 46] width 18 height 15
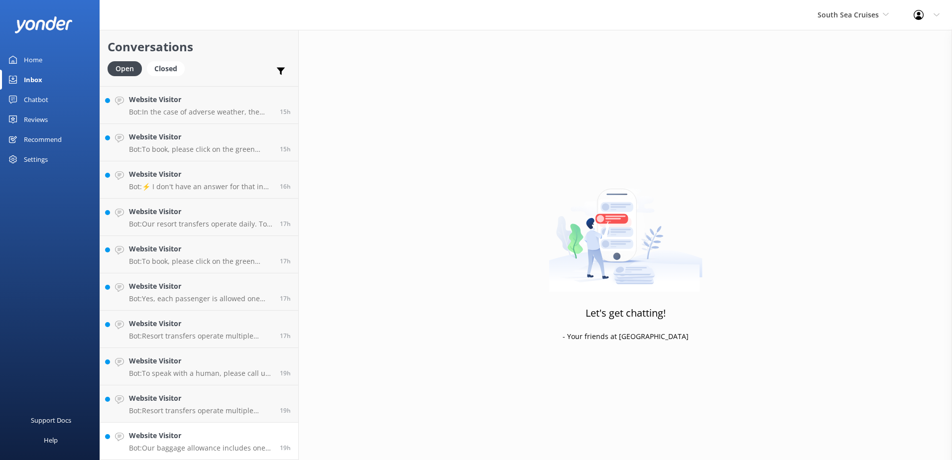
scroll to position [481, 0]
click at [218, 426] on link "Website Visitor Bot: Our baggage allowance includes one carry-on bag weighing u…" at bounding box center [199, 441] width 198 height 37
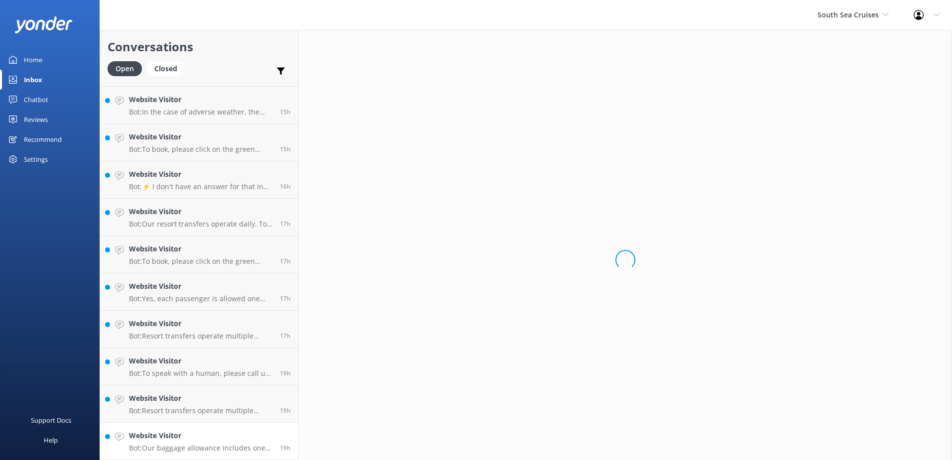
click at [207, 443] on div "Website Visitor Bot: Our baggage allowance includes one carry-on bag weighing u…" at bounding box center [200, 441] width 143 height 22
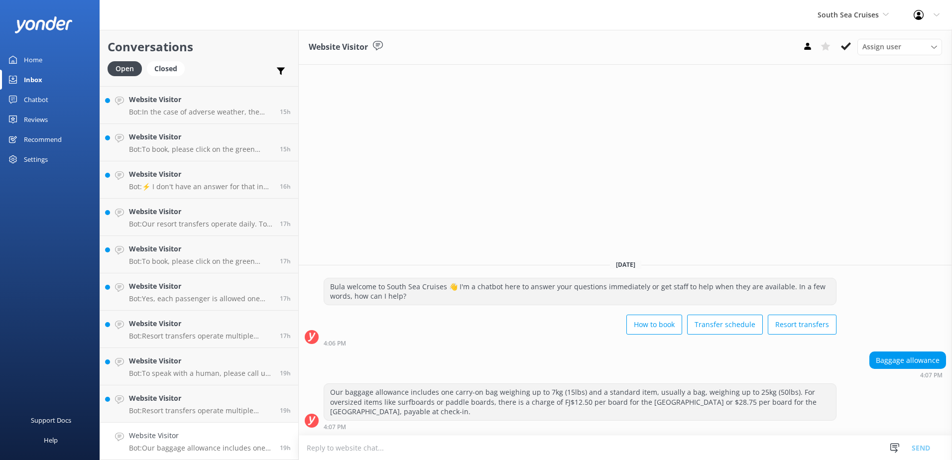
click at [214, 449] on p "Bot: Our baggage allowance includes one carry-on bag weighing up to 7kg (15lbs)…" at bounding box center [200, 448] width 143 height 9
click at [848, 52] on button at bounding box center [846, 46] width 18 height 15
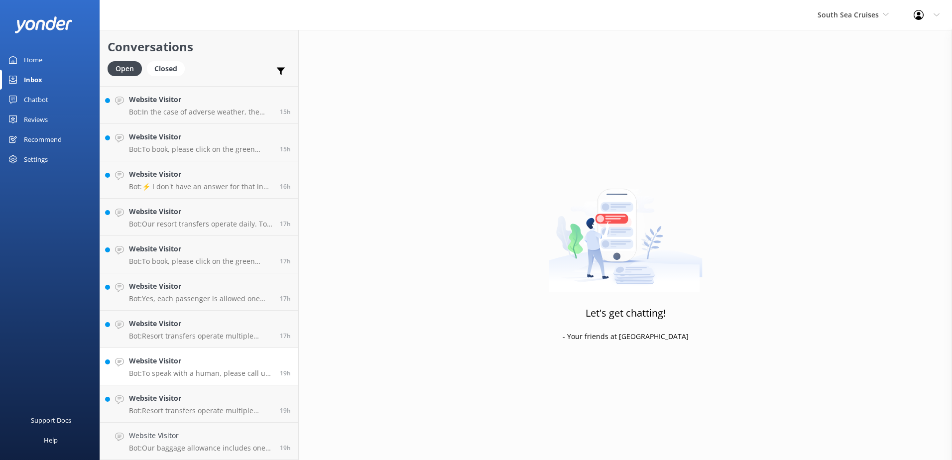
scroll to position [444, 0]
click at [237, 409] on p "Bot: To speak with a human, please call us on +679 9995512 or email reservation…" at bounding box center [200, 410] width 143 height 9
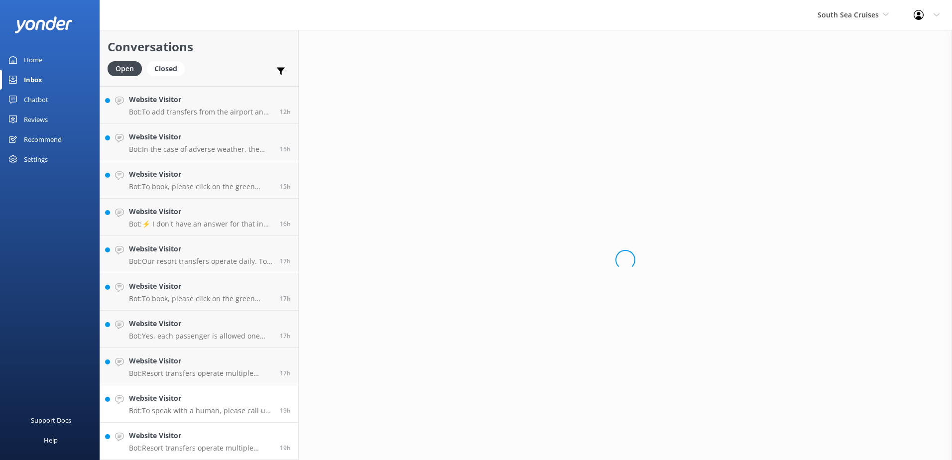
click at [219, 444] on p "Bot: Resort transfers operate multiple times a day, every day, departing from P…" at bounding box center [200, 448] width 143 height 9
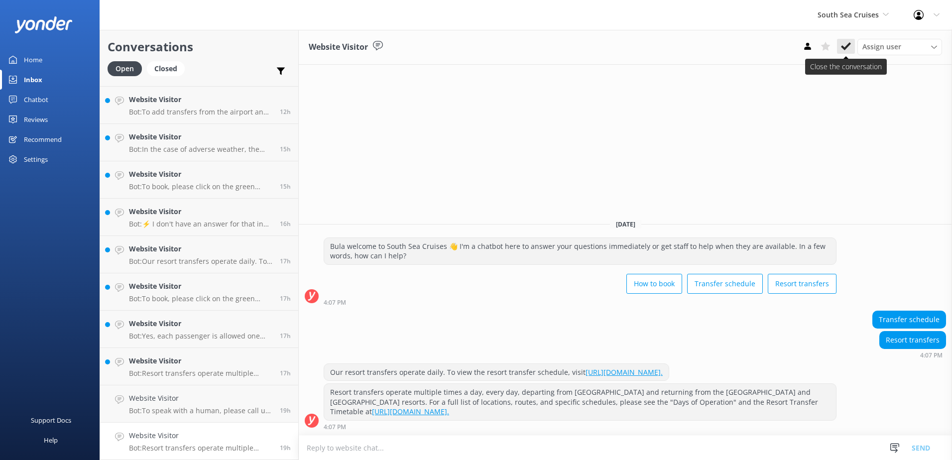
click at [845, 43] on icon at bounding box center [846, 46] width 10 height 10
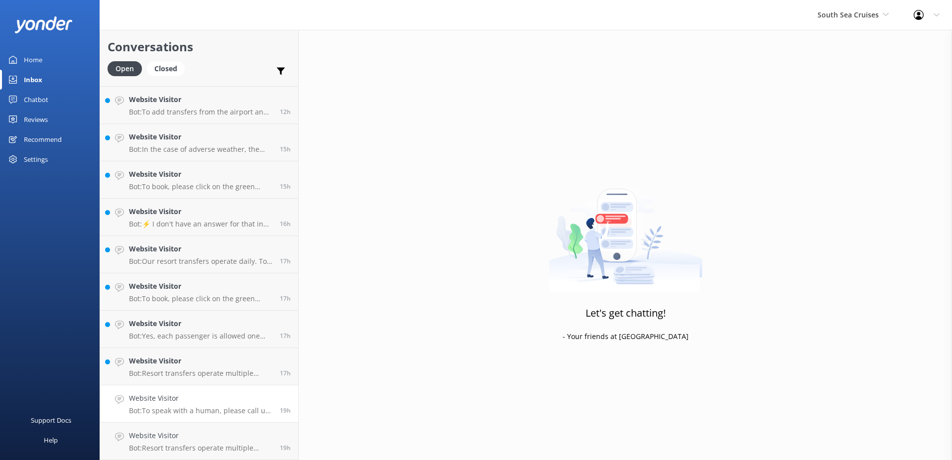
scroll to position [406, 0]
click at [214, 443] on div "Website Visitor Bot: To speak with a human, please call us on +679 9995512 or e…" at bounding box center [200, 441] width 143 height 22
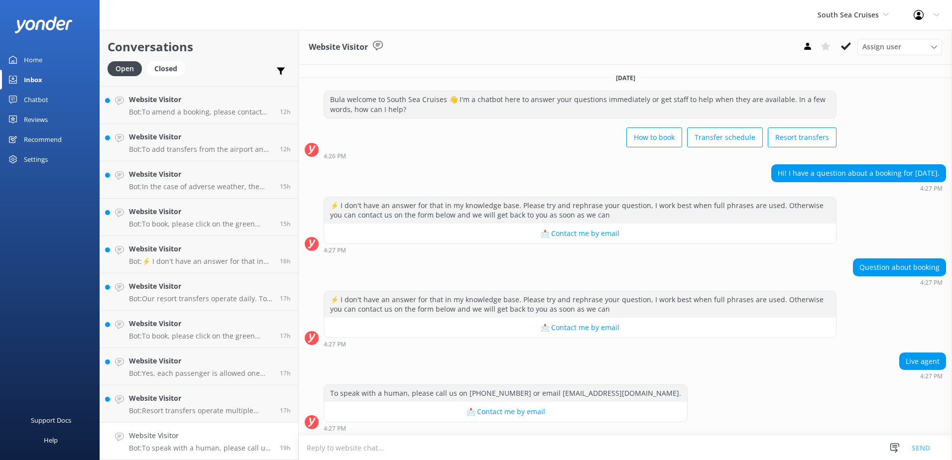
scroll to position [1, 0]
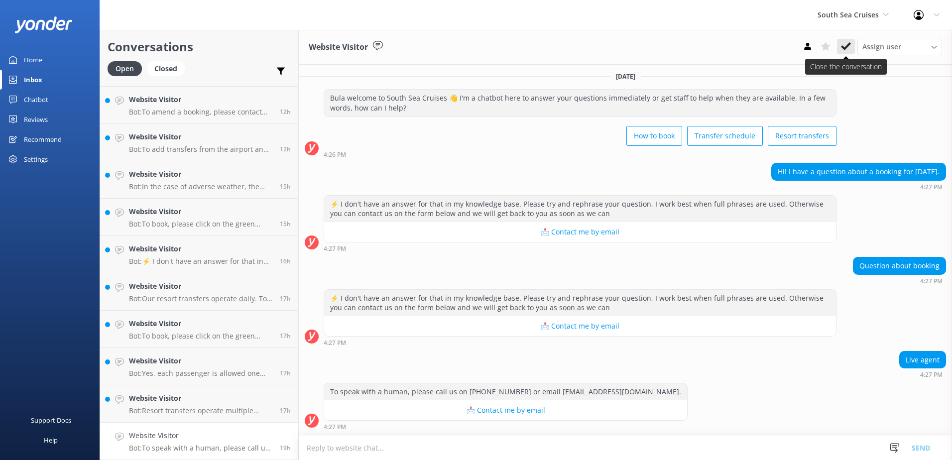
click at [848, 51] on icon at bounding box center [846, 46] width 10 height 10
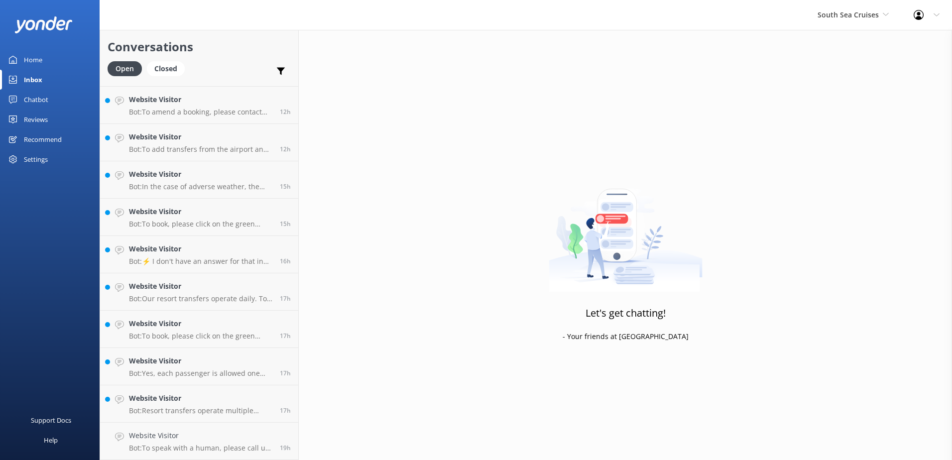
scroll to position [369, 0]
click at [235, 446] on p "Bot: Resort transfers operate multiple times a day, every day, departing from P…" at bounding box center [200, 448] width 143 height 9
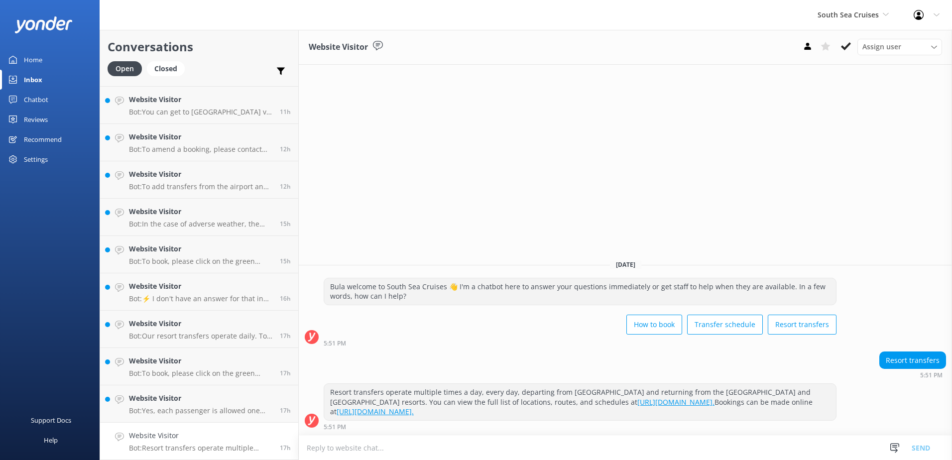
click at [199, 441] on h4 "Website Visitor" at bounding box center [200, 435] width 143 height 11
click at [848, 48] on icon at bounding box center [846, 46] width 10 height 10
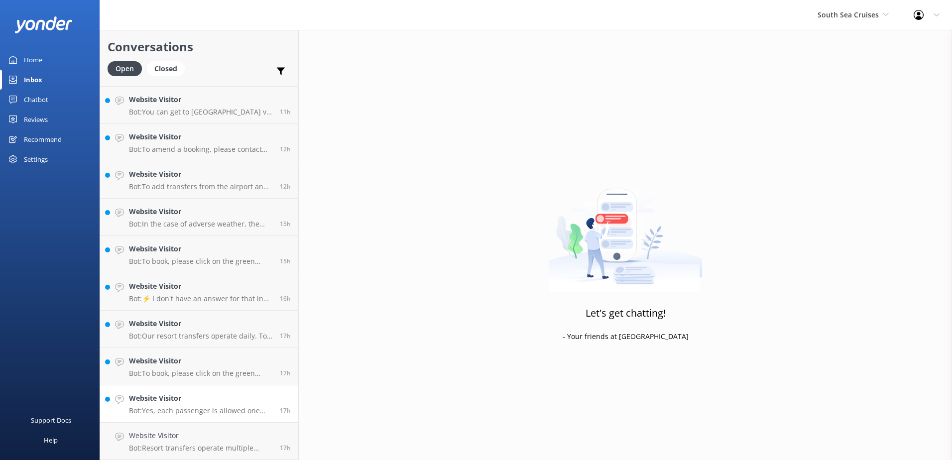
scroll to position [332, 0]
click at [207, 443] on div "Website Visitor Bot: Yes, each passenger is allowed one carry-on bag up to 7kg …" at bounding box center [200, 441] width 143 height 22
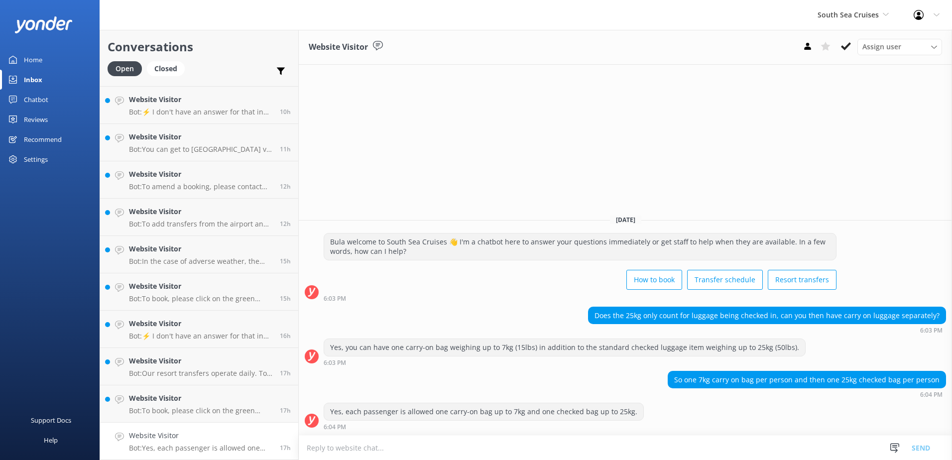
click at [679, 444] on textarea at bounding box center [625, 448] width 653 height 24
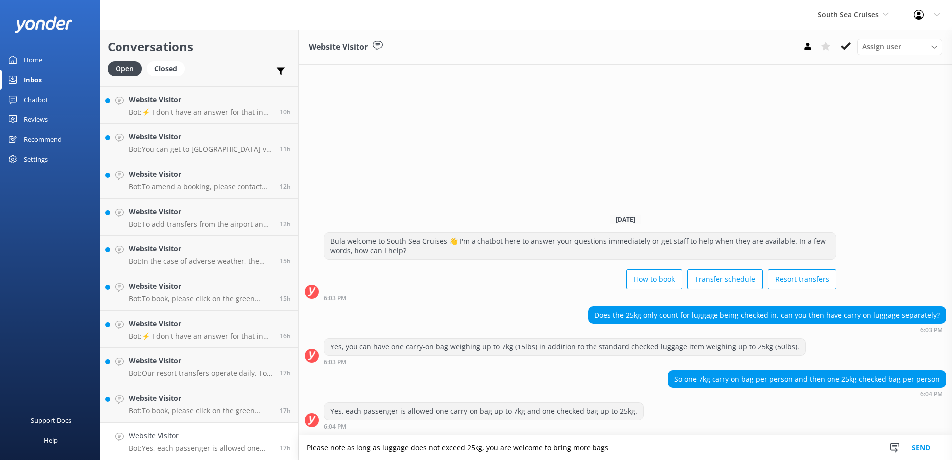
drag, startPoint x: 677, startPoint y: 445, endPoint x: 294, endPoint y: 433, distance: 383.2
click at [294, 433] on div "Conversations Open Closed Important Assigned to me Unassigned Website Visitor B…" at bounding box center [526, 245] width 853 height 430
paste textarea "that you are welcome to bring multiple bags, as long as the total luggage weigh…"
type textarea "Please note that you are welcome to bring multiple bags, as long as the total l…"
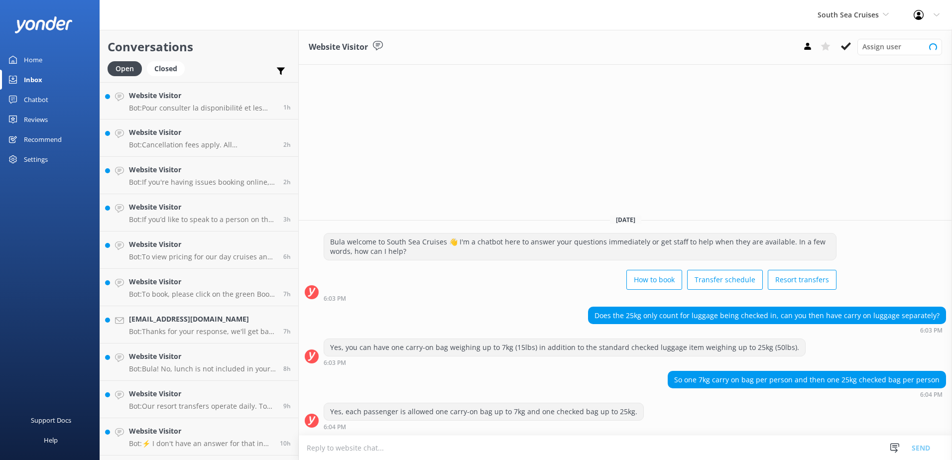
click at [474, 447] on textarea at bounding box center [625, 448] width 653 height 24
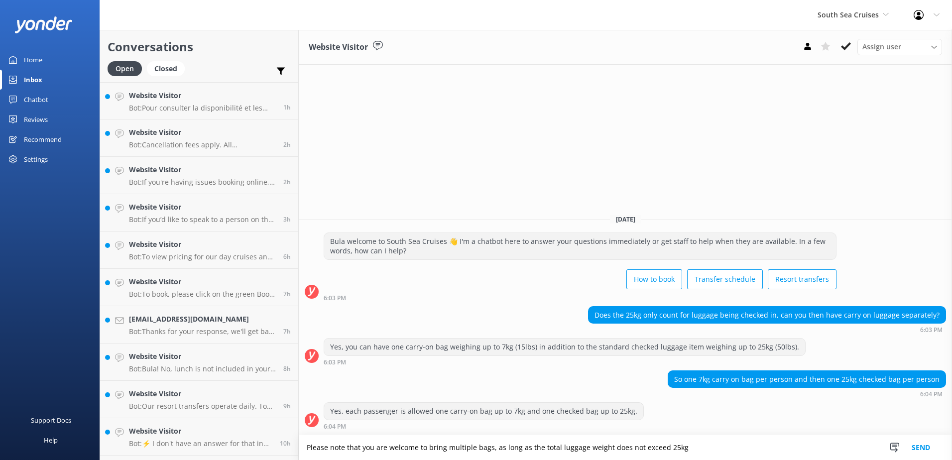
click at [554, 447] on textarea "Please note that you are welcome to bring multiple bags, as long as the total l…" at bounding box center [625, 447] width 653 height 25
click at [747, 452] on textarea "Please note that you are welcome to bring multiple bags, as long as each luggag…" at bounding box center [625, 447] width 653 height 25
type textarea "Please note that you are welcome to bring multiple bags, as long as each luggag…"
click at [928, 445] on button "Send" at bounding box center [921, 447] width 37 height 25
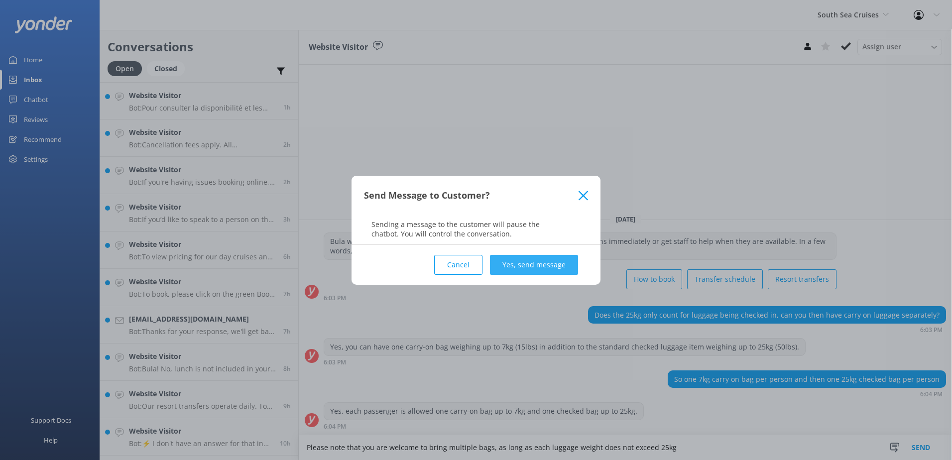
click at [546, 260] on button "Yes, send message" at bounding box center [534, 265] width 88 height 20
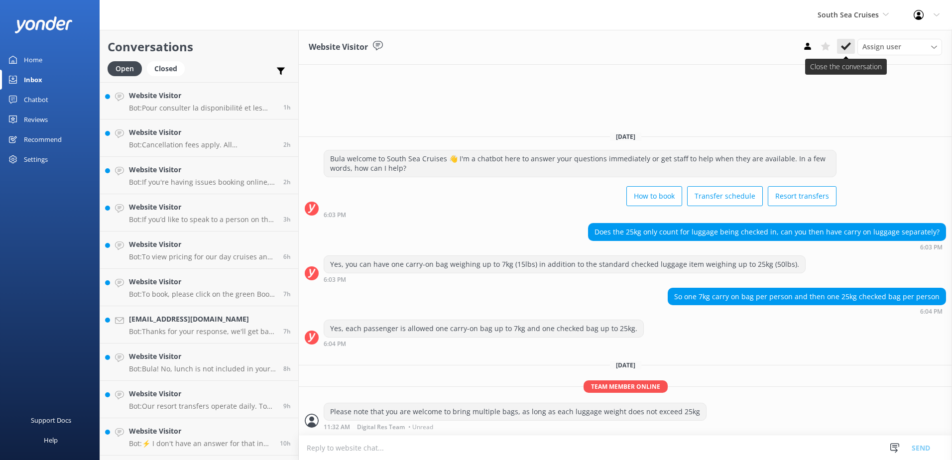
click at [847, 47] on use at bounding box center [846, 46] width 10 height 8
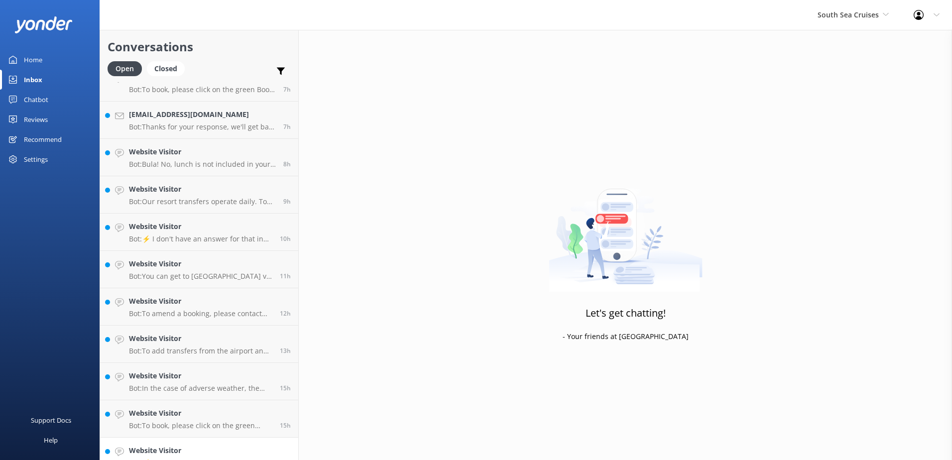
scroll to position [294, 0]
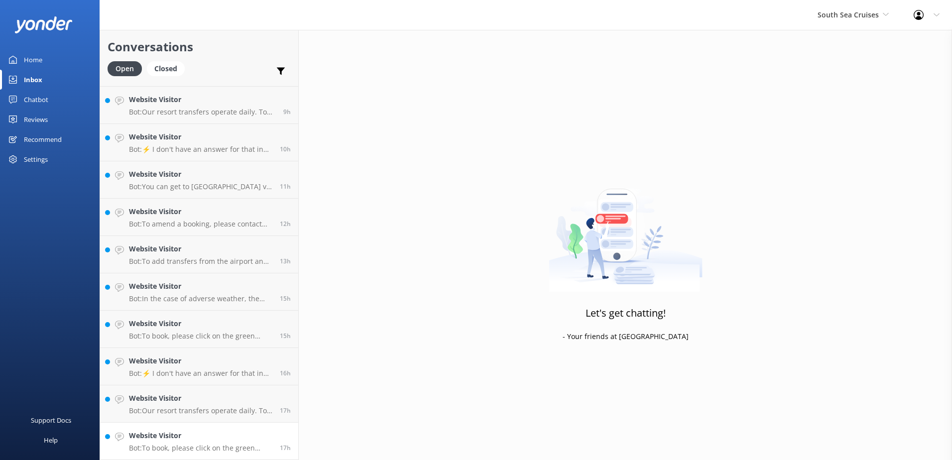
click at [198, 439] on h4 "Website Visitor" at bounding box center [200, 435] width 143 height 11
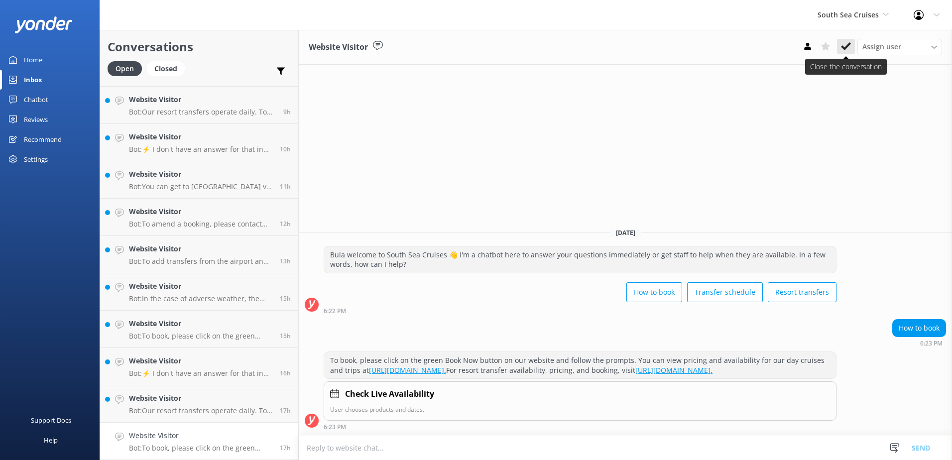
click at [853, 43] on button at bounding box center [846, 46] width 18 height 15
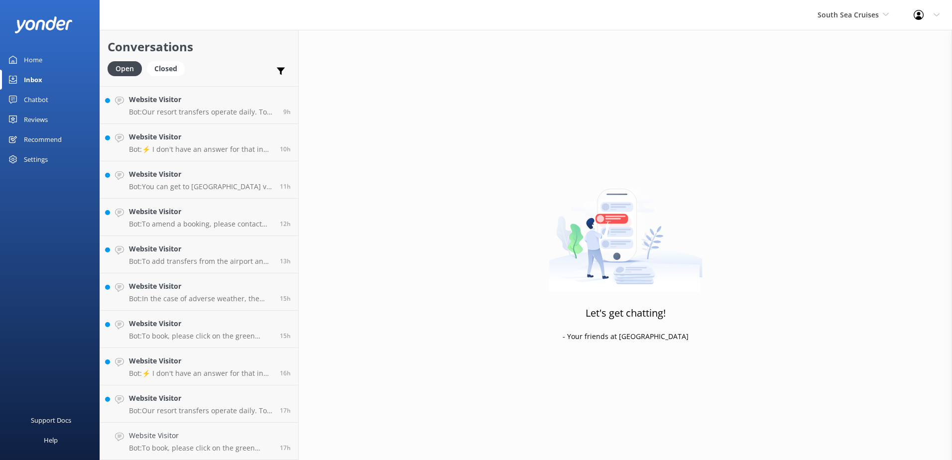
scroll to position [257, 0]
click at [217, 440] on h4 "Website Visitor" at bounding box center [200, 435] width 143 height 11
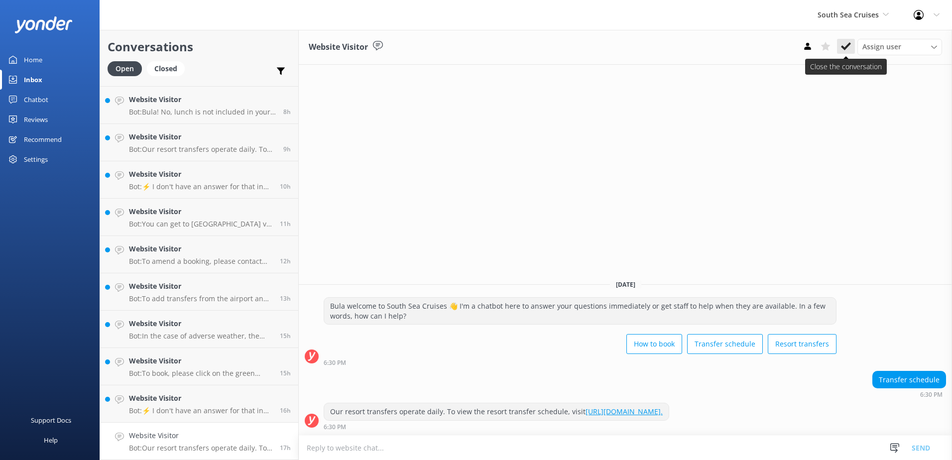
click at [853, 53] on button at bounding box center [846, 46] width 18 height 15
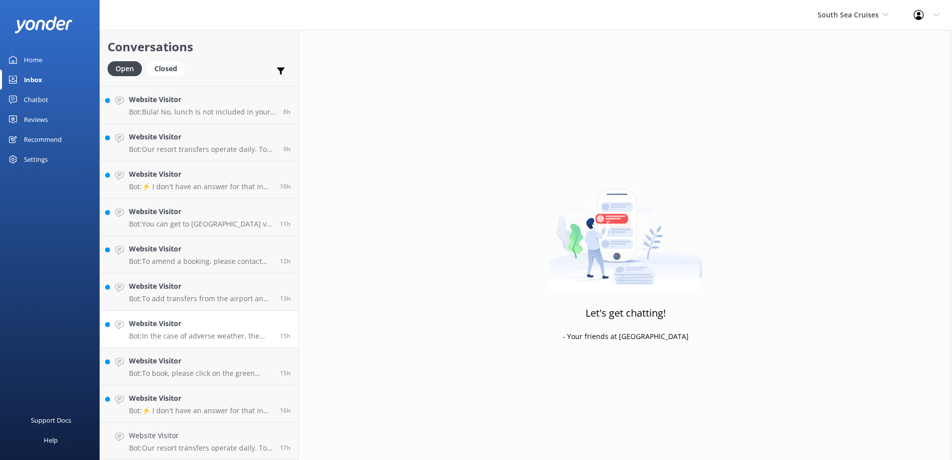
scroll to position [220, 0]
click at [228, 445] on p "Bot: ⚡ I don't have an answer for that in my knowledge base. Please try and rep…" at bounding box center [200, 448] width 143 height 9
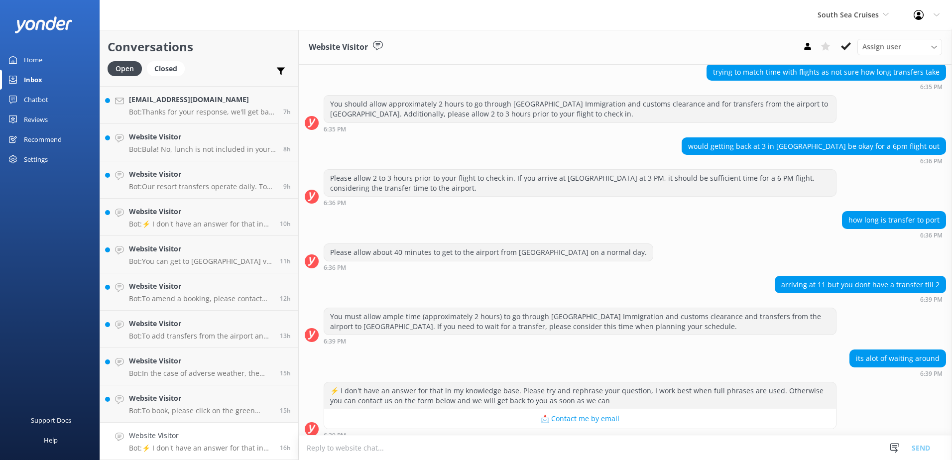
scroll to position [544, 0]
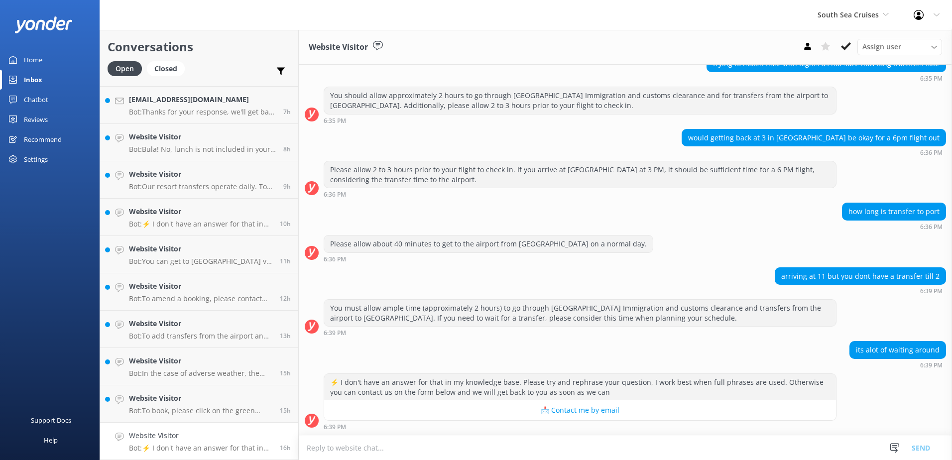
click at [844, 62] on div "Website Visitor Assign user [PERSON_NAME] [PERSON_NAME] Digital Res Team [PERSO…" at bounding box center [625, 47] width 653 height 35
click at [847, 43] on icon at bounding box center [846, 46] width 10 height 10
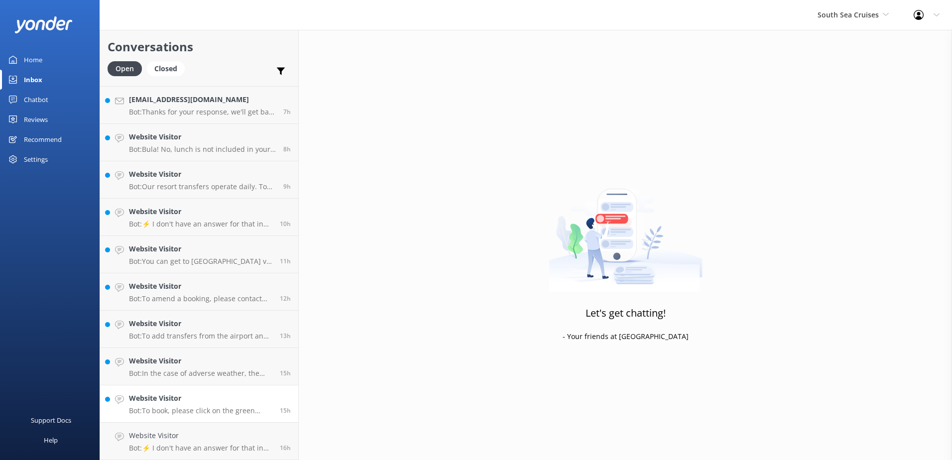
scroll to position [182, 0]
click at [229, 443] on div "Website Visitor Bot: To book, please click on the green Book Now button on our …" at bounding box center [200, 441] width 143 height 22
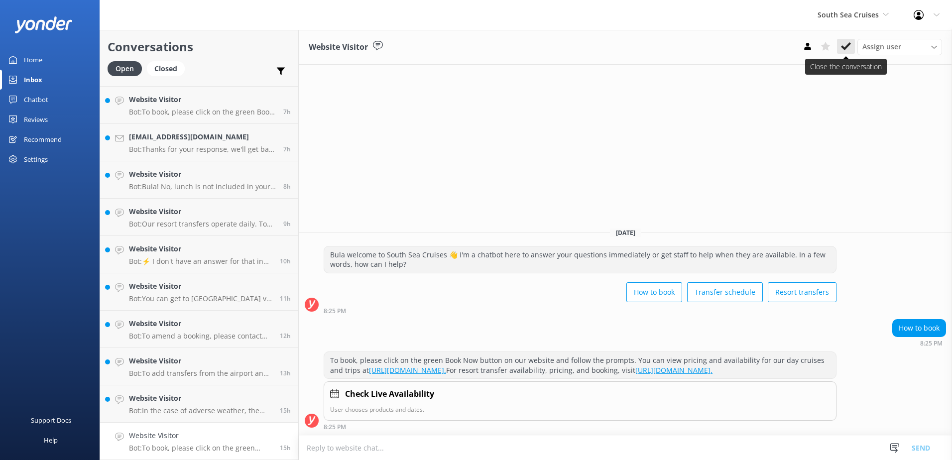
click at [852, 51] on button at bounding box center [846, 46] width 18 height 15
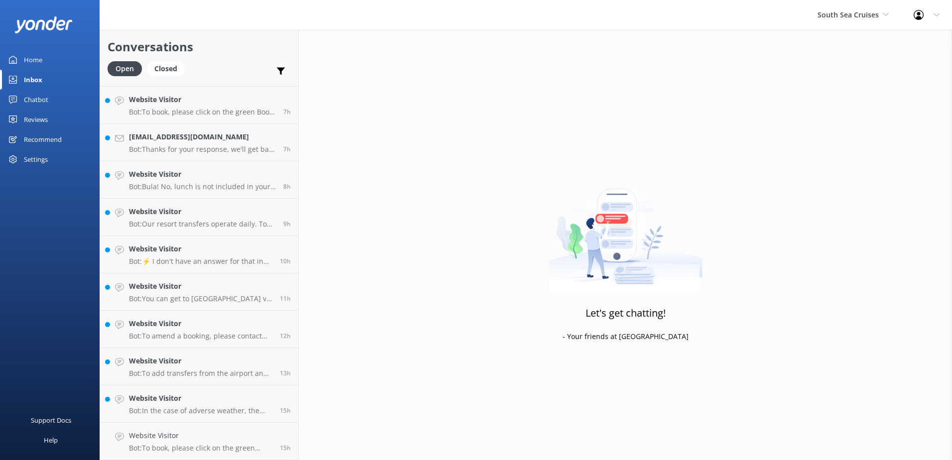
scroll to position [145, 0]
click at [228, 442] on div "Website Visitor Bot: In the case of adverse weather, the safety of our passenge…" at bounding box center [200, 441] width 143 height 22
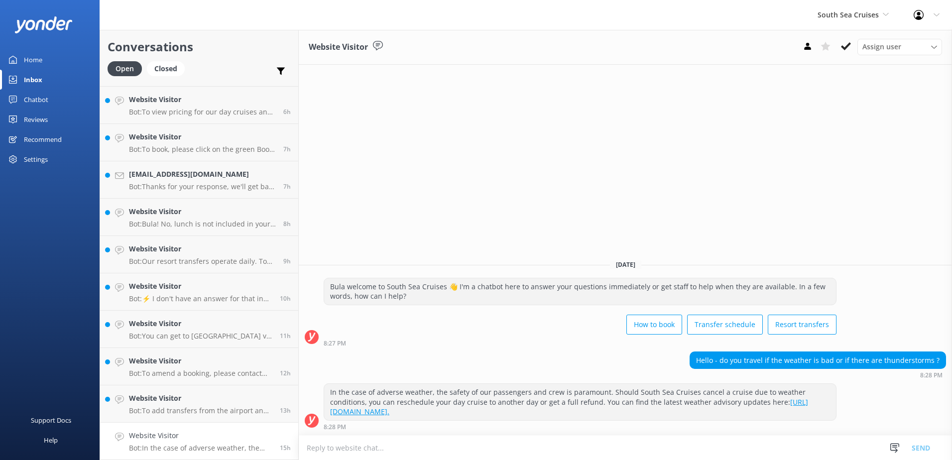
click at [586, 447] on textarea at bounding box center [625, 448] width 653 height 24
click at [585, 446] on textarea "Please note that South Sea Cruise will still operate as scheduled for [DATE]" at bounding box center [625, 447] width 653 height 25
click at [416, 452] on textarea "Please note that South Sea Cruise will still operate as scheduled for [DATE]" at bounding box center [625, 447] width 653 height 25
click at [560, 448] on textarea "Please note that South Sea Cruises will still operate as scheduled for [DATE]" at bounding box center [625, 447] width 653 height 25
type textarea "Please note that South Sea Cruises will still operate as scheduled for [DATE]."
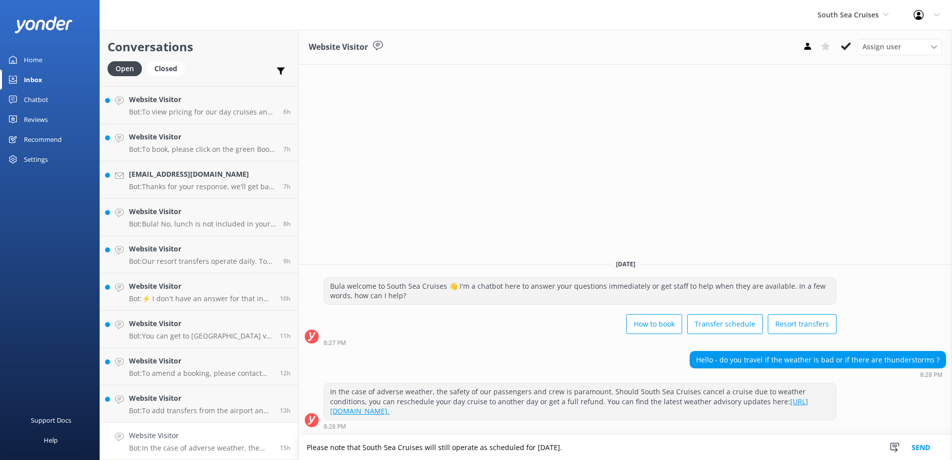
click at [920, 445] on button "Send" at bounding box center [921, 447] width 37 height 25
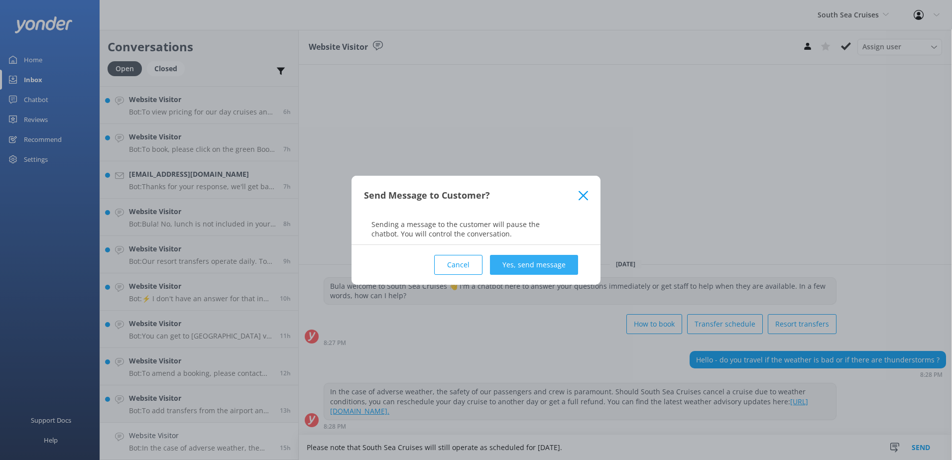
click at [544, 260] on button "Yes, send message" at bounding box center [534, 265] width 88 height 20
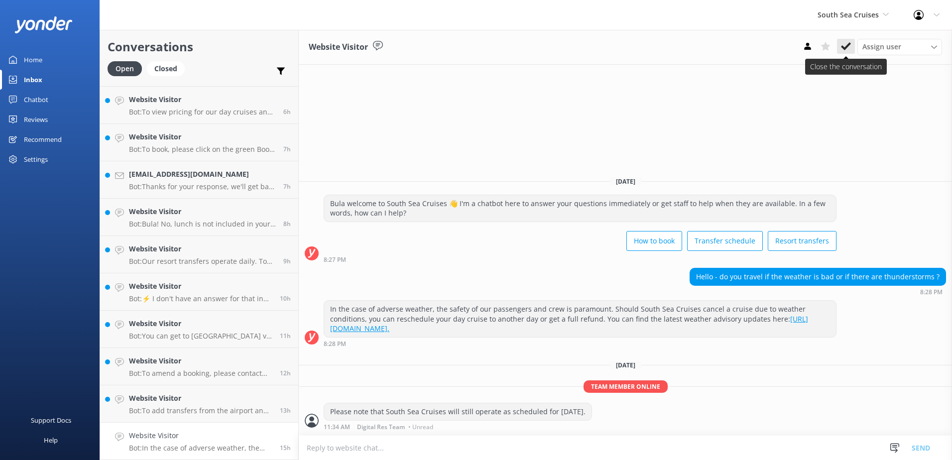
click at [845, 50] on use at bounding box center [846, 46] width 10 height 8
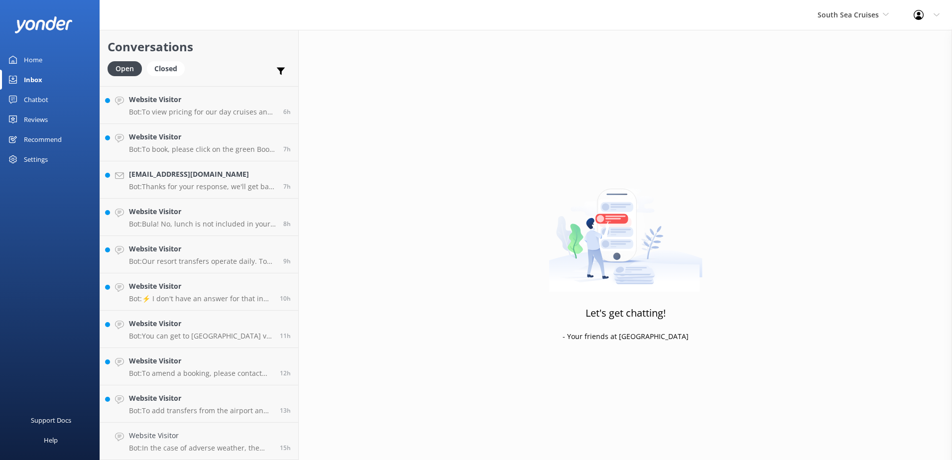
scroll to position [108, 0]
click at [226, 434] on h4 "Website Visitor" at bounding box center [200, 435] width 143 height 11
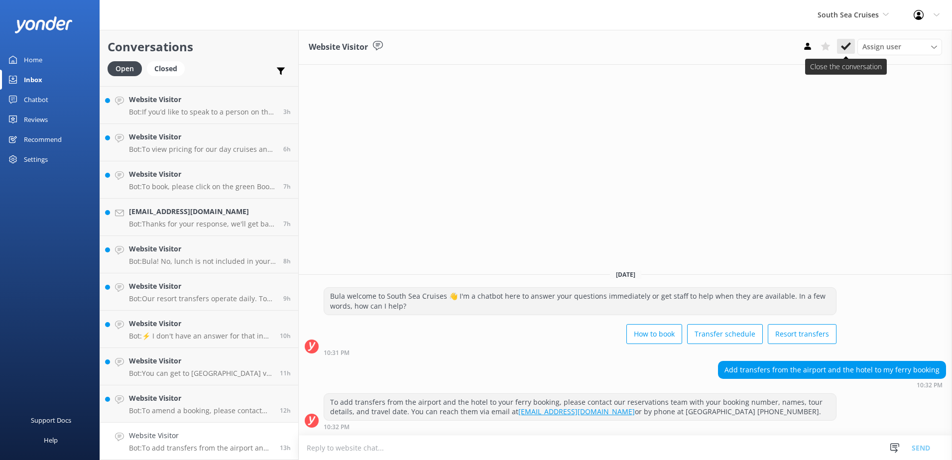
click at [845, 44] on icon at bounding box center [846, 46] width 10 height 10
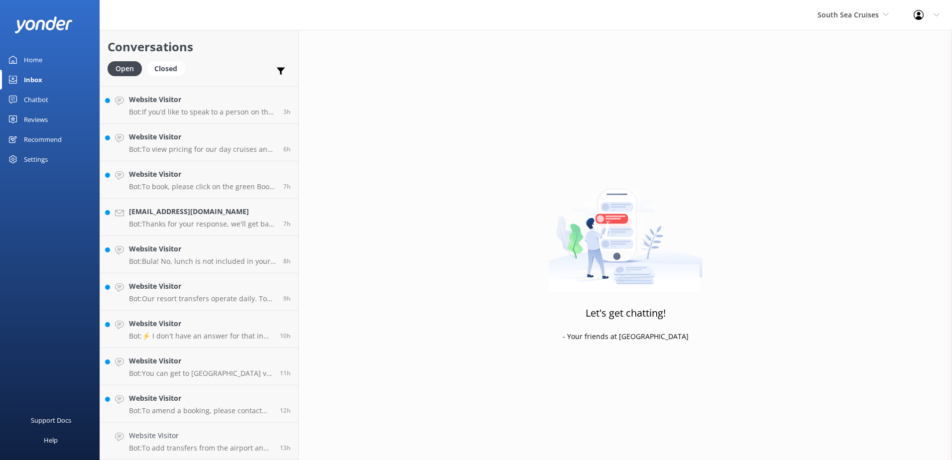
scroll to position [70, 0]
click at [217, 440] on h4 "Website Visitor" at bounding box center [200, 435] width 143 height 11
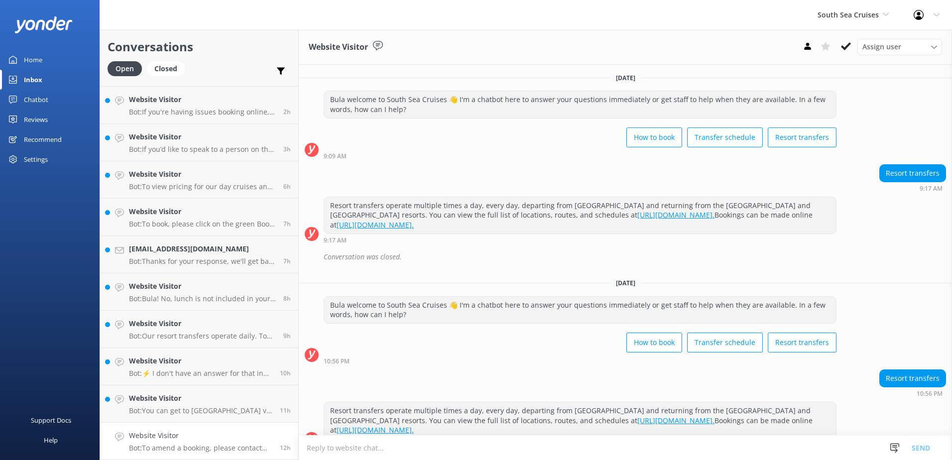
scroll to position [157, 0]
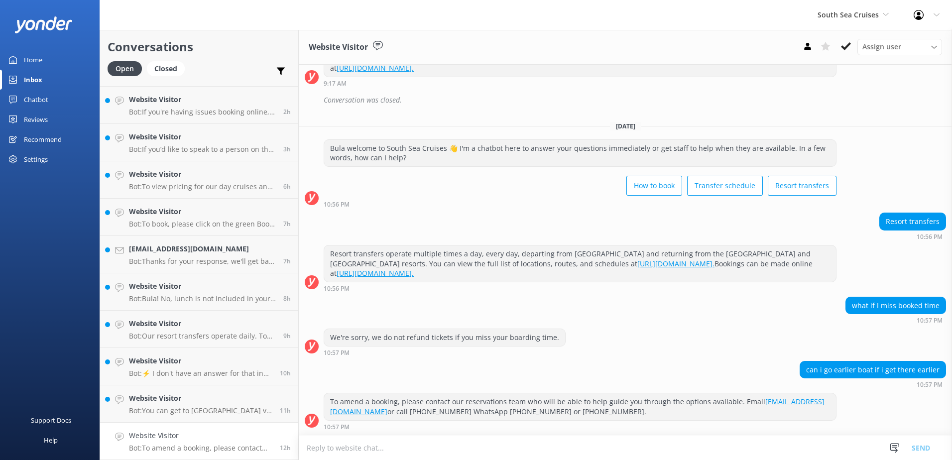
click at [558, 441] on textarea at bounding box center [625, 448] width 653 height 24
type textarea "Yes, you can amend to the early vessel if you do arrive early."
click at [918, 445] on button "Send" at bounding box center [921, 447] width 37 height 25
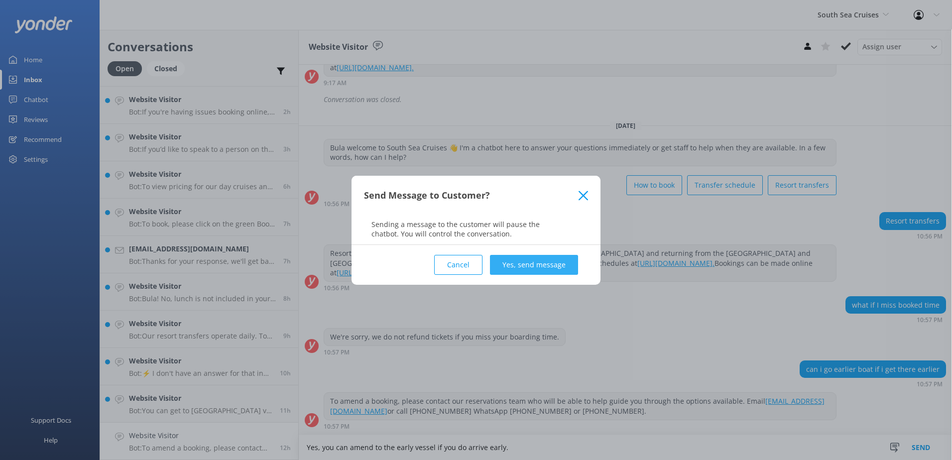
click at [543, 259] on button "Yes, send message" at bounding box center [534, 265] width 88 height 20
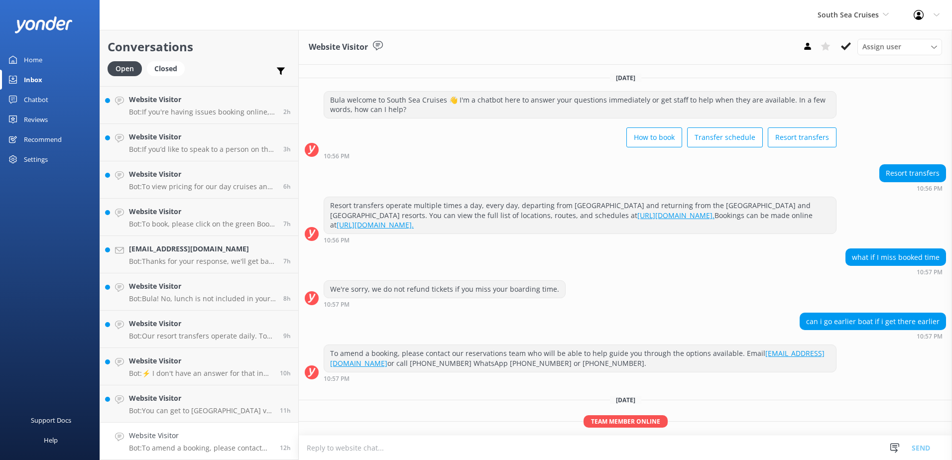
scroll to position [240, 0]
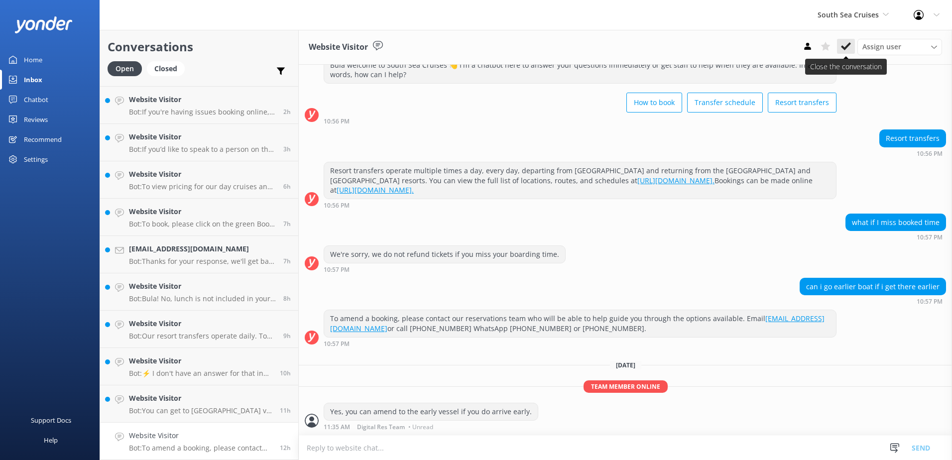
click at [845, 44] on icon at bounding box center [846, 46] width 10 height 10
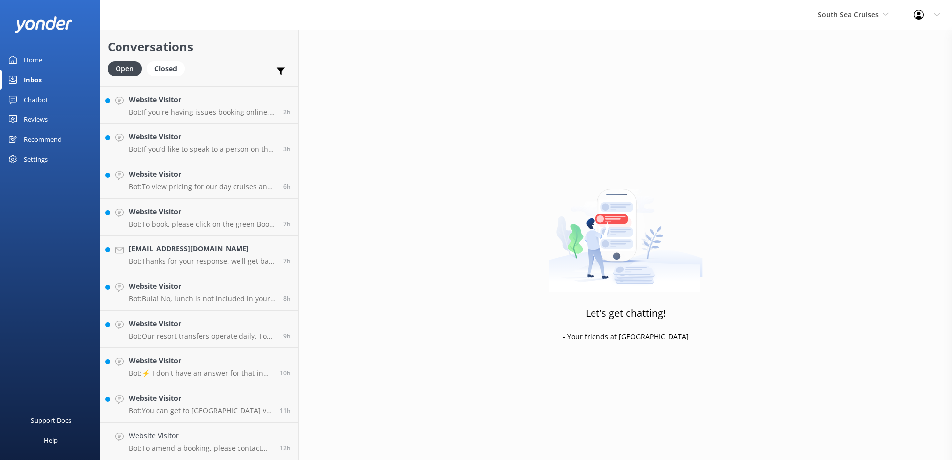
scroll to position [33, 0]
click at [216, 442] on div "Website Visitor Bot: You can get to [GEOGRAPHIC_DATA] via the ferry departing […" at bounding box center [200, 441] width 143 height 22
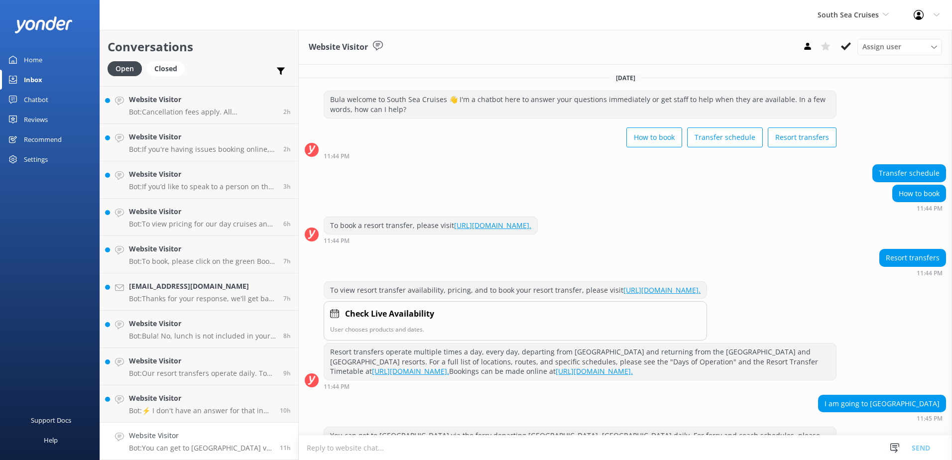
scroll to position [33, 0]
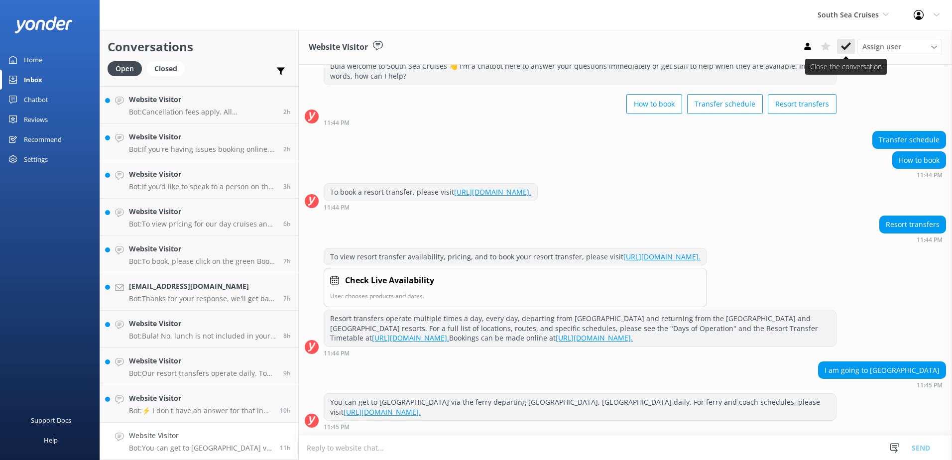
click at [853, 47] on button at bounding box center [846, 46] width 18 height 15
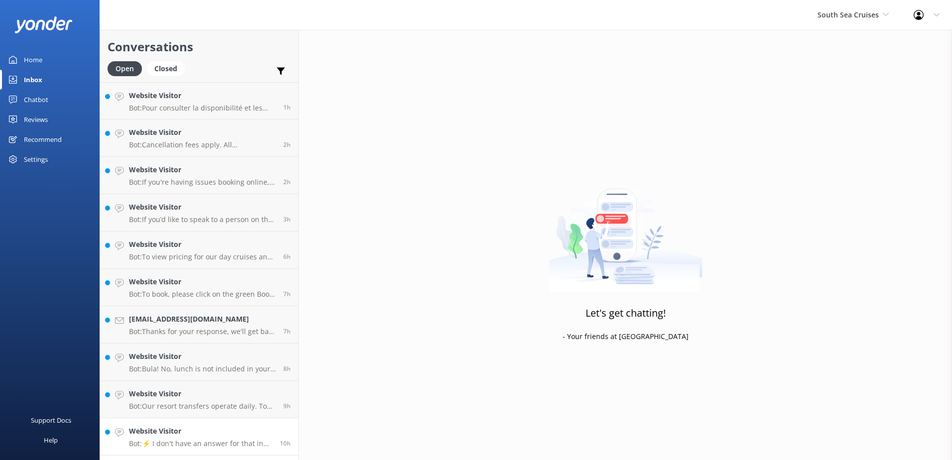
click at [203, 425] on link "Website Visitor Bot: ⚡ I don't have an answer for that in my knowledge base. Pl…" at bounding box center [199, 436] width 198 height 37
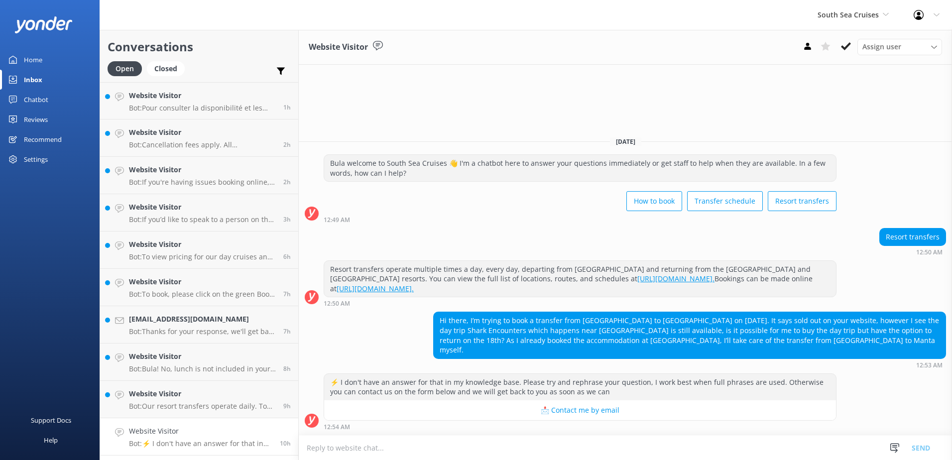
click at [545, 454] on textarea at bounding box center [625, 448] width 653 height 24
type textarea "B"
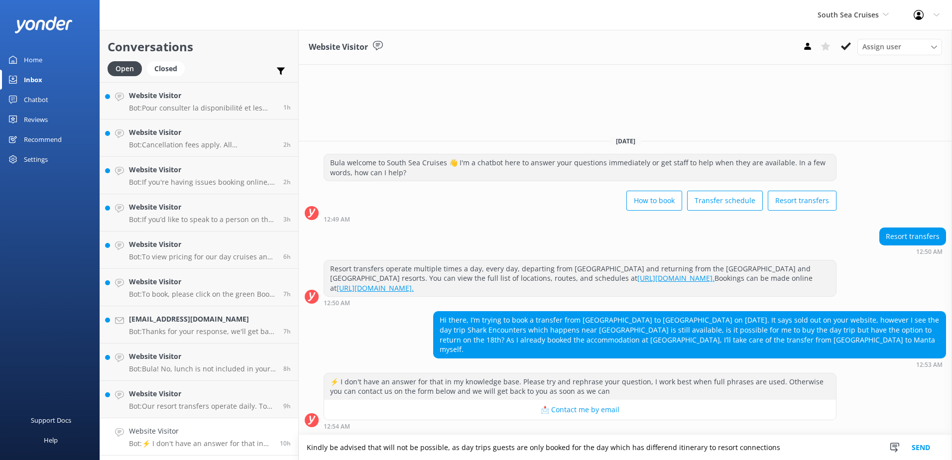
drag, startPoint x: 783, startPoint y: 451, endPoint x: 302, endPoint y: 422, distance: 481.5
click at [302, 422] on div "Website Visitor Assign user [PERSON_NAME] [PERSON_NAME] Digital Res Team [PERSO…" at bounding box center [625, 245] width 653 height 430
paste textarea "this will not be possible, as day trip guests are only booked for the day and f…"
type textarea "Kindly be advised that this will not be possible, as day trip guests are only b…"
click at [922, 450] on button "Send" at bounding box center [921, 447] width 37 height 25
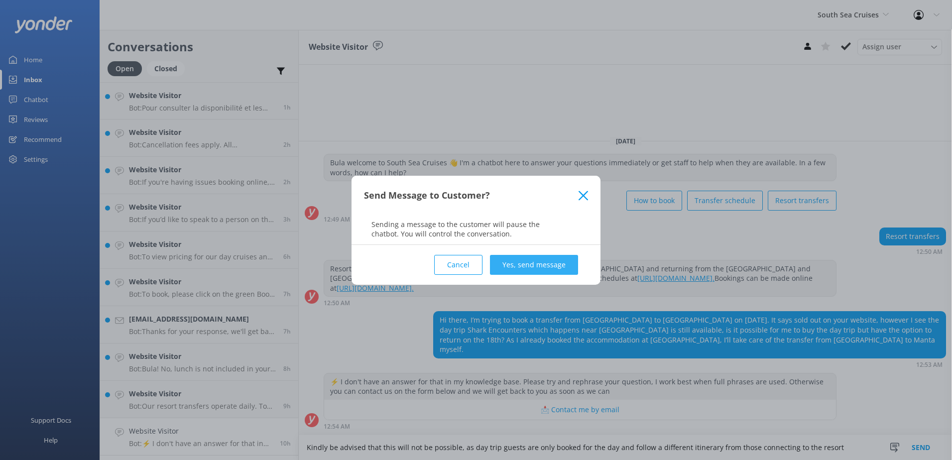
click at [551, 263] on button "Yes, send message" at bounding box center [534, 265] width 88 height 20
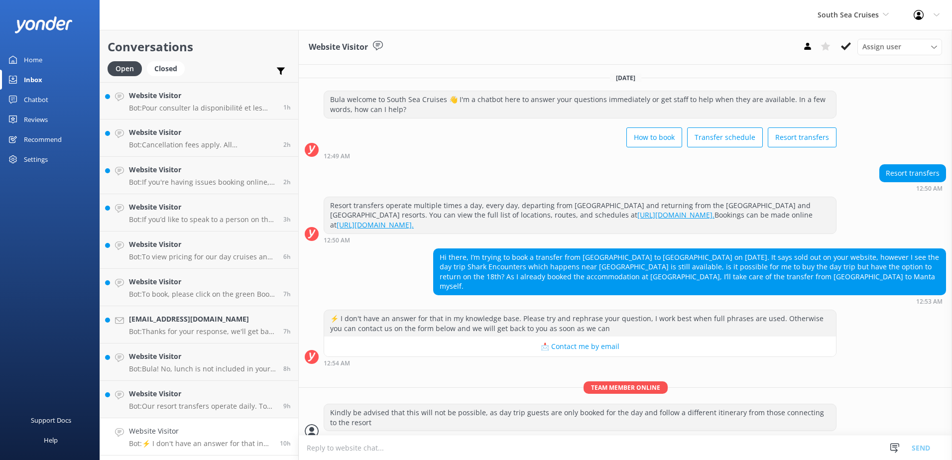
scroll to position [1, 0]
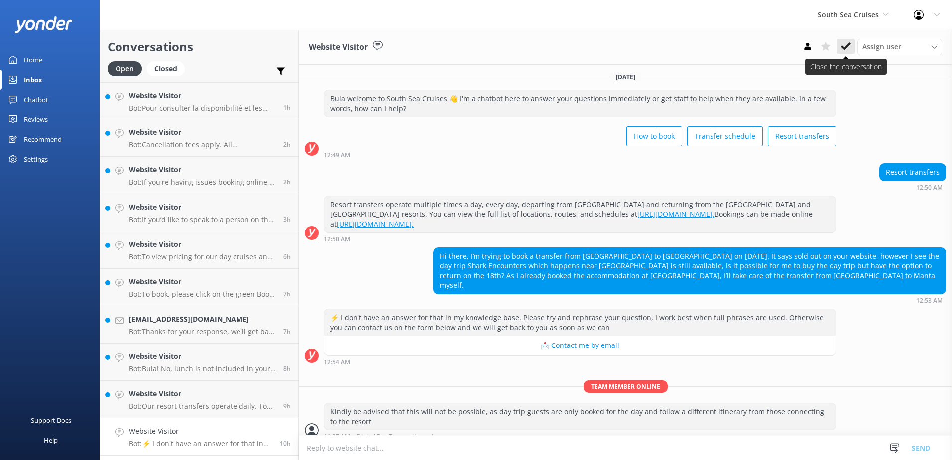
click at [849, 46] on use at bounding box center [846, 46] width 10 height 8
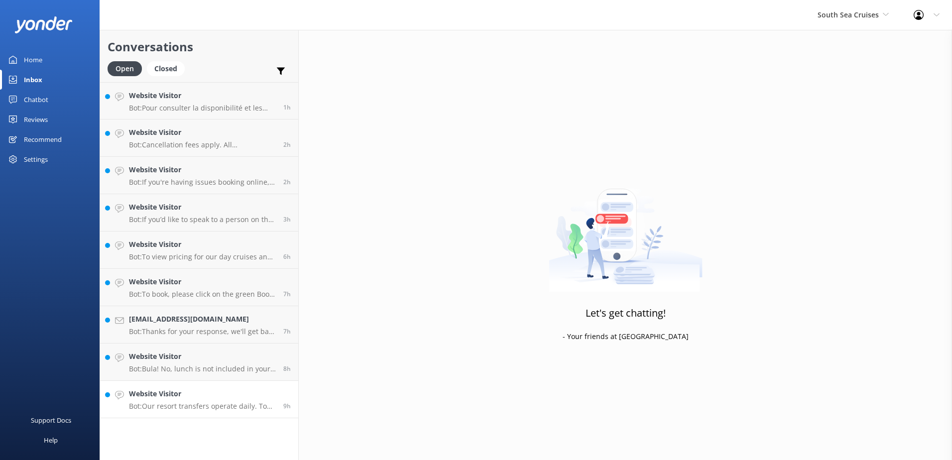
click at [193, 413] on link "Website Visitor Bot: Our resort transfers operate daily. To view the resort tra…" at bounding box center [199, 399] width 198 height 37
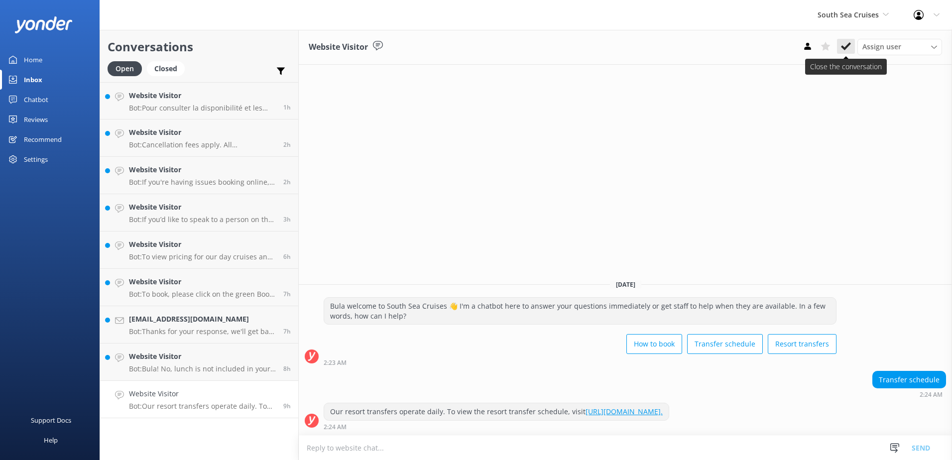
click at [845, 53] on button at bounding box center [846, 46] width 18 height 15
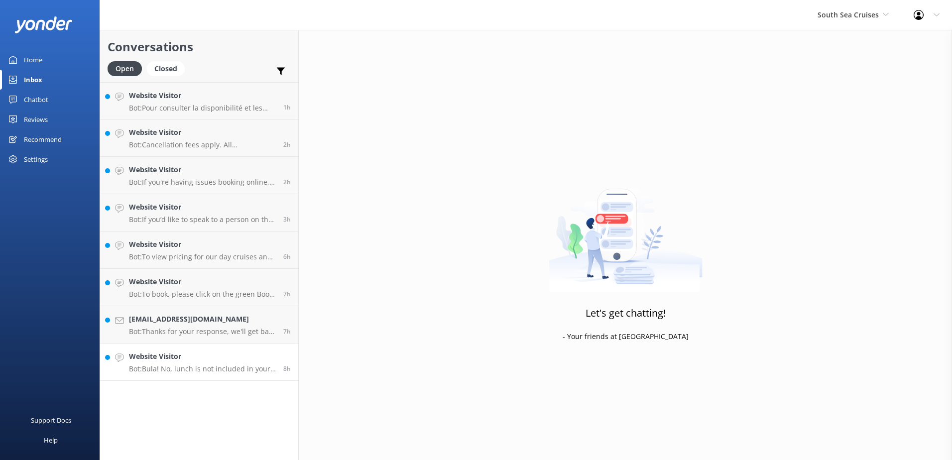
click at [183, 375] on link "Website Visitor Bot: Bula! No, lunch is not included in your Malamala Beach Clu…" at bounding box center [199, 362] width 198 height 37
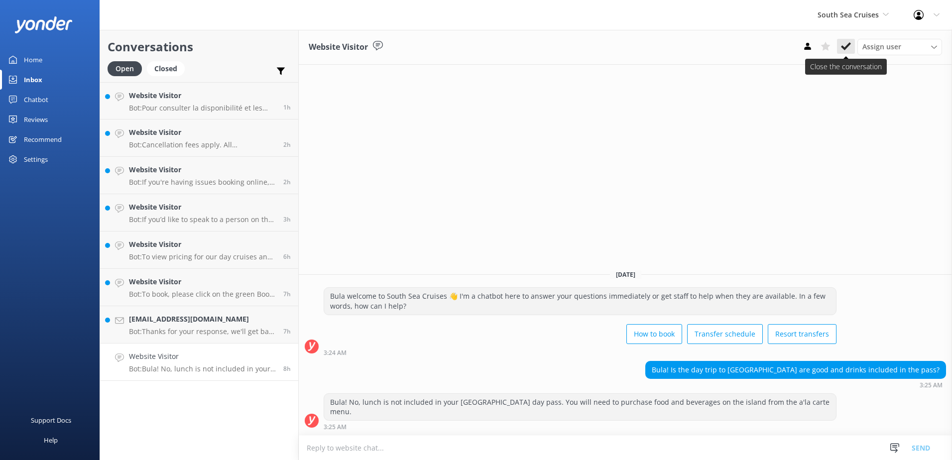
click at [850, 51] on icon at bounding box center [846, 46] width 10 height 10
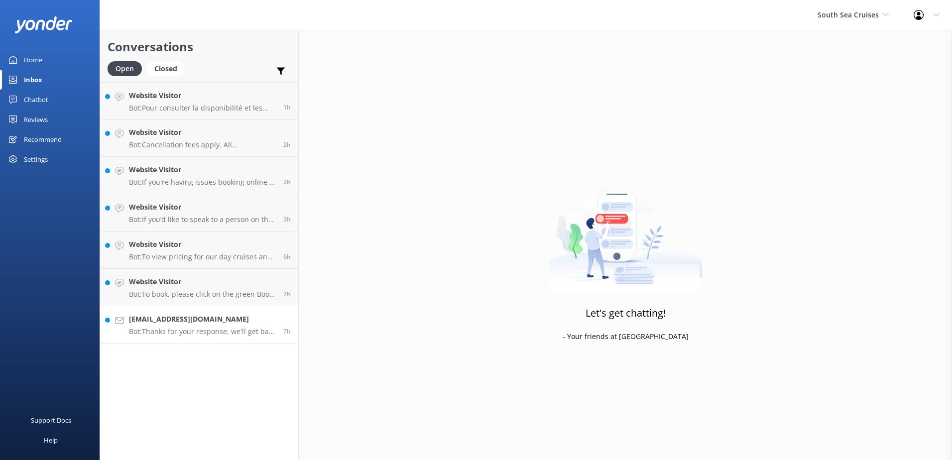
click at [225, 324] on h4 "gagliomassimo@libero.it" at bounding box center [202, 319] width 147 height 11
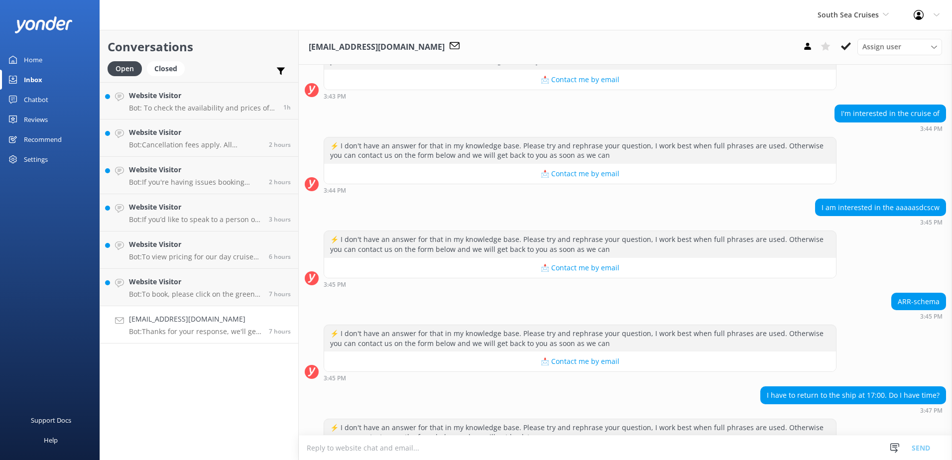
scroll to position [293, 0]
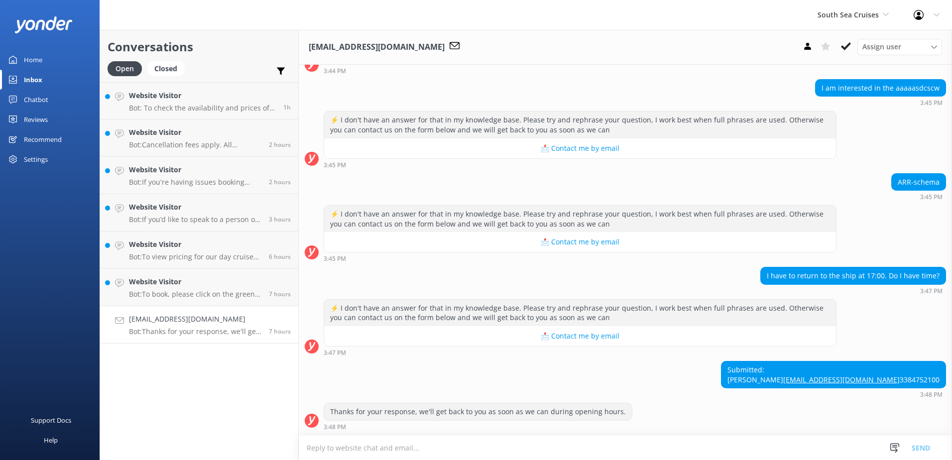
click at [486, 444] on textarea at bounding box center [625, 448] width 653 height 24
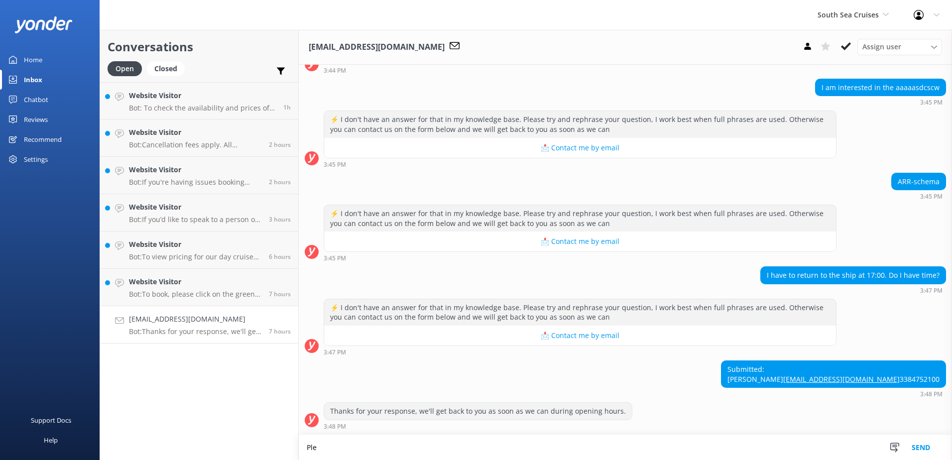
scroll to position [293, 0]
type textarea "Please clarify which tour would you like to book for so we can assist you accor…"
click at [917, 446] on button "Send" at bounding box center [921, 447] width 37 height 25
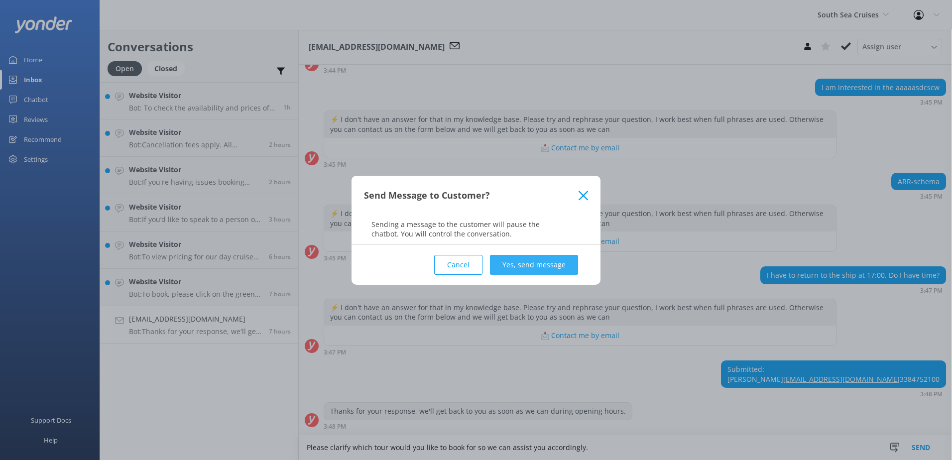
click at [560, 261] on button "Yes, send message" at bounding box center [534, 265] width 88 height 20
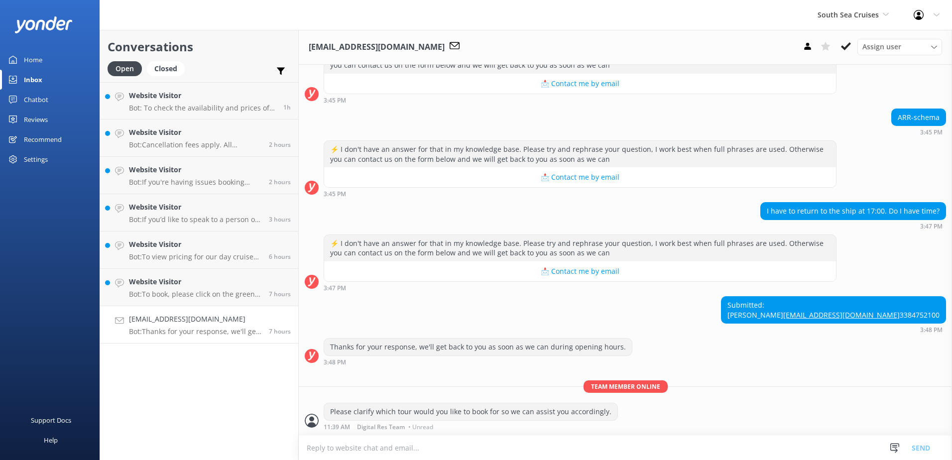
scroll to position [358, 0]
click at [842, 43] on icon at bounding box center [846, 46] width 10 height 10
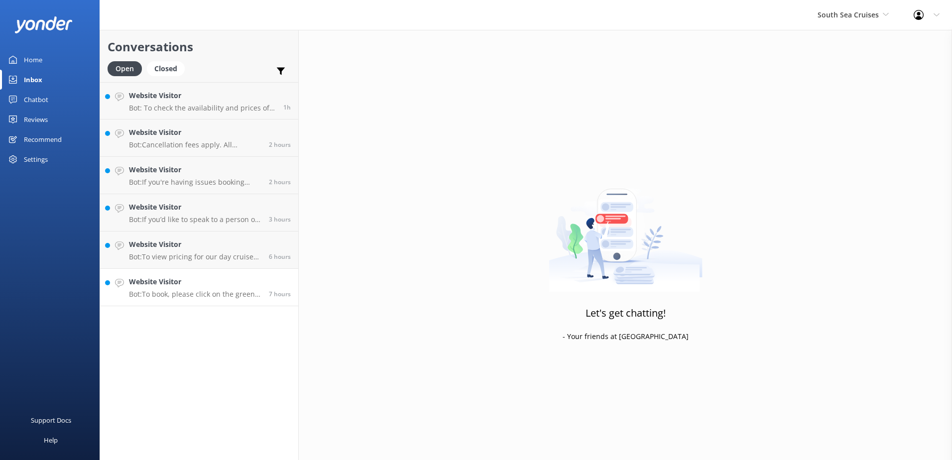
click at [206, 285] on h4 "Website Visitor" at bounding box center [195, 281] width 132 height 11
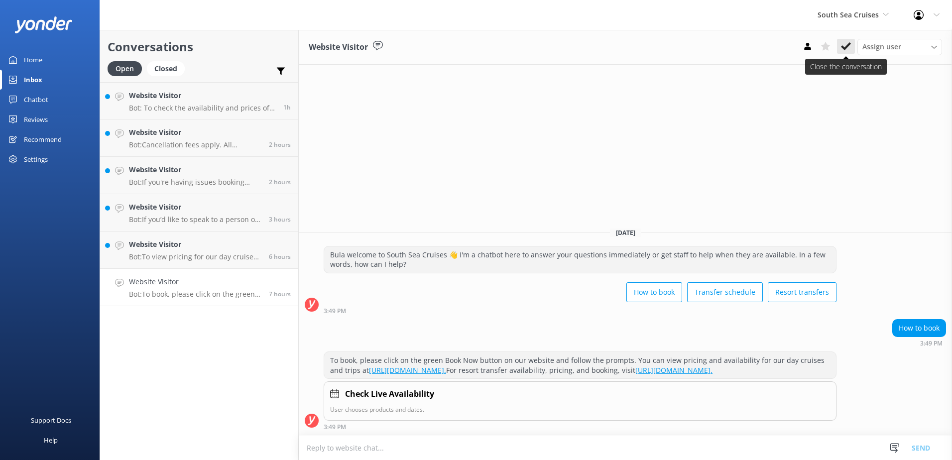
click at [853, 52] on button at bounding box center [846, 46] width 18 height 15
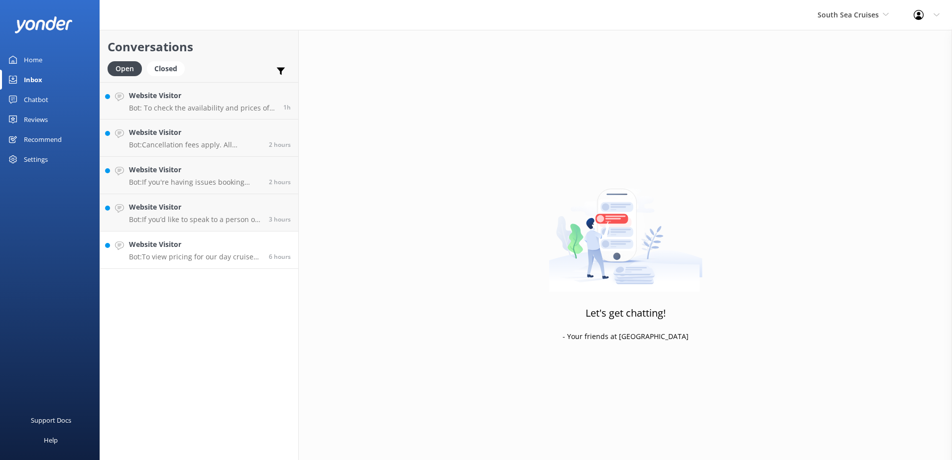
click at [211, 254] on p "Bot: To view pricing for our day cruises and trips, please visit https://souths…" at bounding box center [195, 257] width 132 height 9
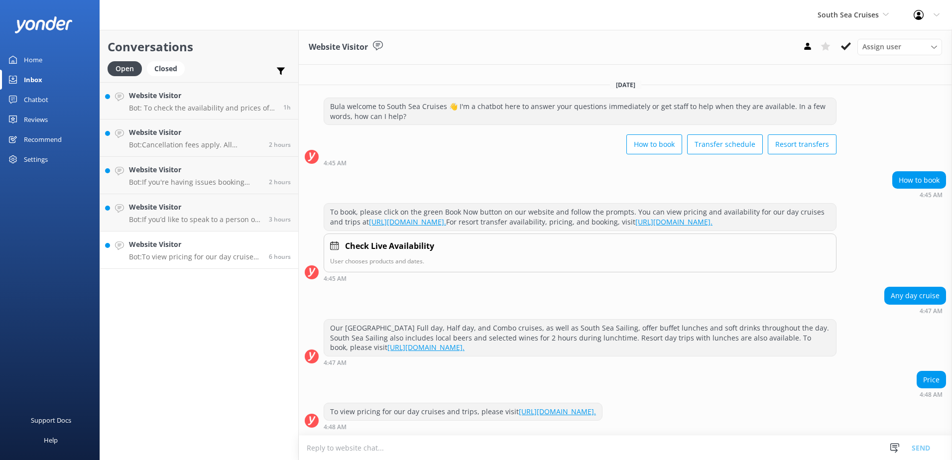
scroll to position [3, 0]
click at [842, 41] on button at bounding box center [846, 46] width 18 height 15
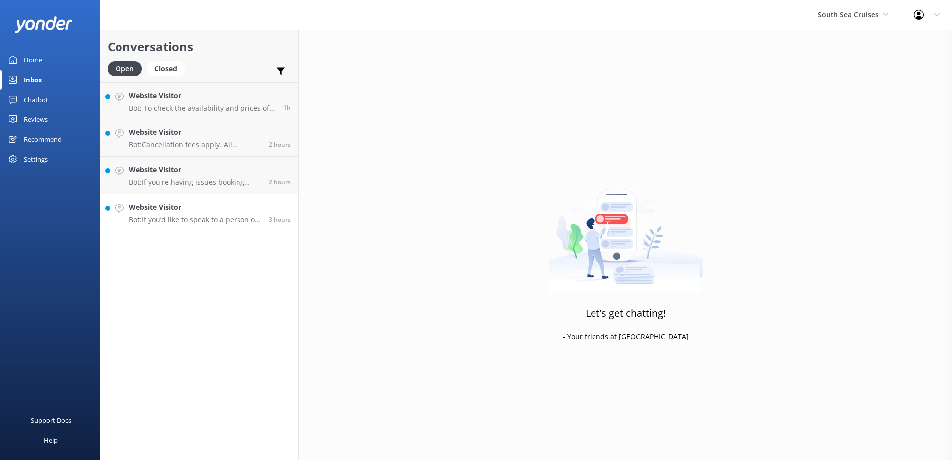
click at [203, 214] on div "Website Visitor Bot: If you’d like to speak to a person on the South Sea Cruise…" at bounding box center [195, 213] width 132 height 22
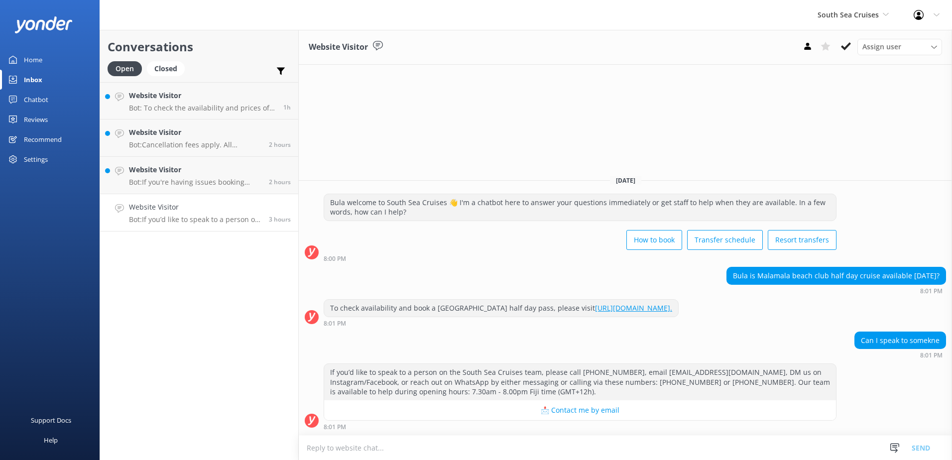
drag, startPoint x: 844, startPoint y: 39, endPoint x: 844, endPoint y: 44, distance: 5.5
click at [844, 40] on button at bounding box center [846, 46] width 18 height 15
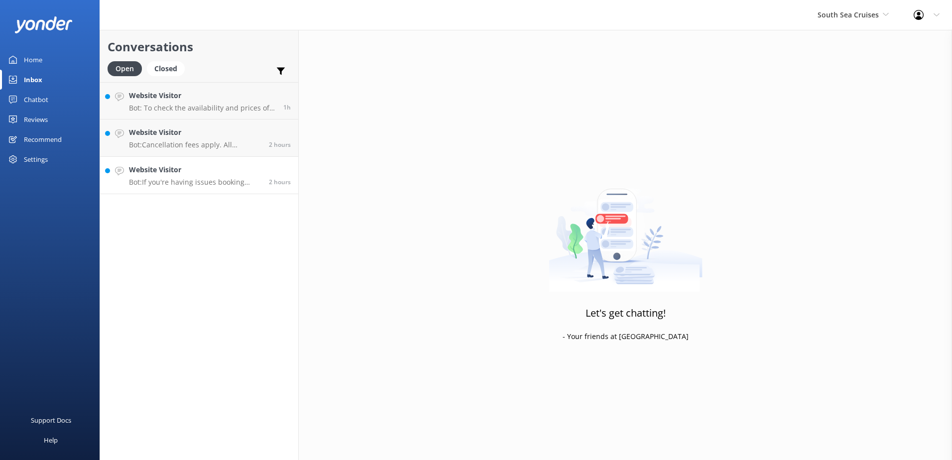
click at [215, 171] on h4 "Website Visitor" at bounding box center [195, 169] width 132 height 11
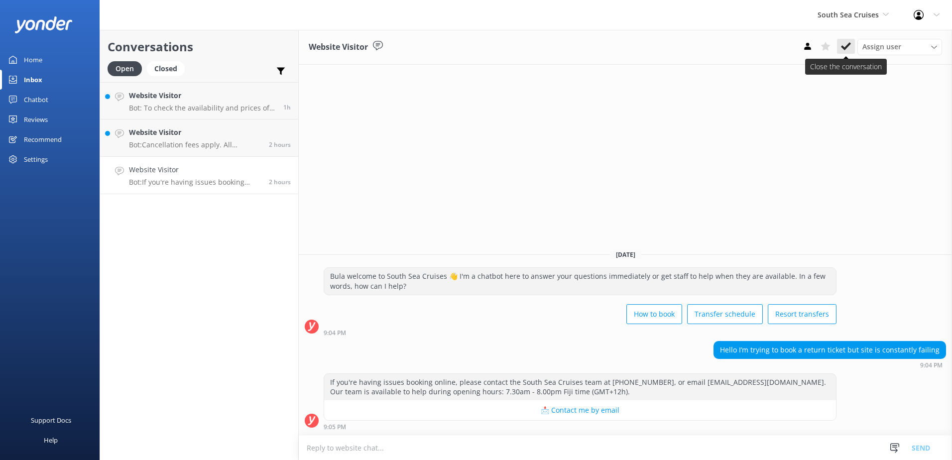
click at [849, 51] on icon at bounding box center [846, 46] width 10 height 10
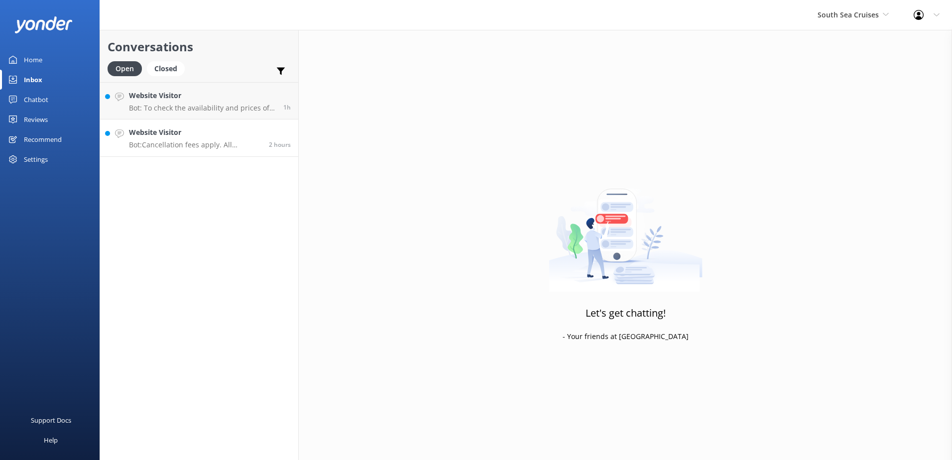
click at [203, 130] on h4 "Website Visitor" at bounding box center [195, 132] width 132 height 11
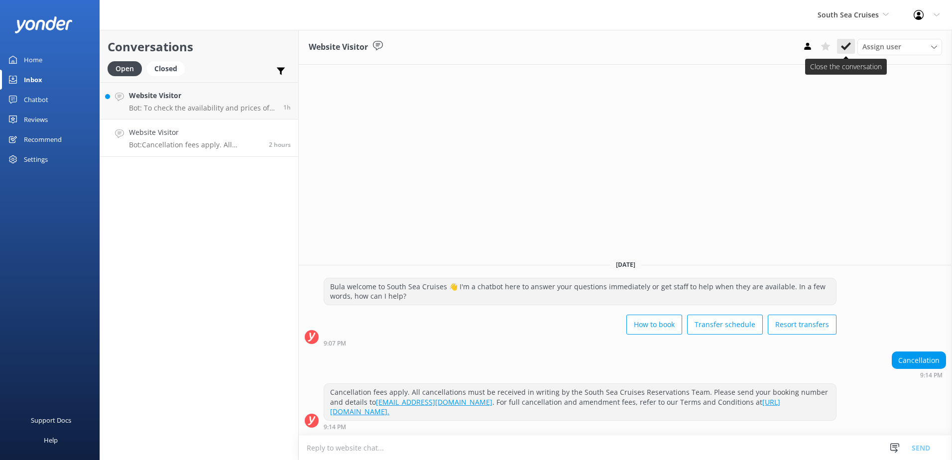
click at [848, 45] on use at bounding box center [846, 46] width 10 height 8
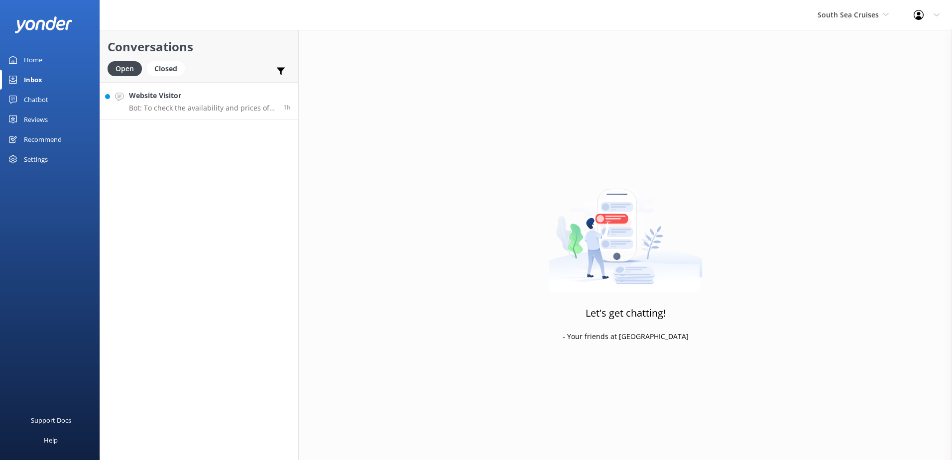
click at [211, 112] on p "Bot: To check the availability and prices of transfers to the islands and book …" at bounding box center [202, 108] width 147 height 9
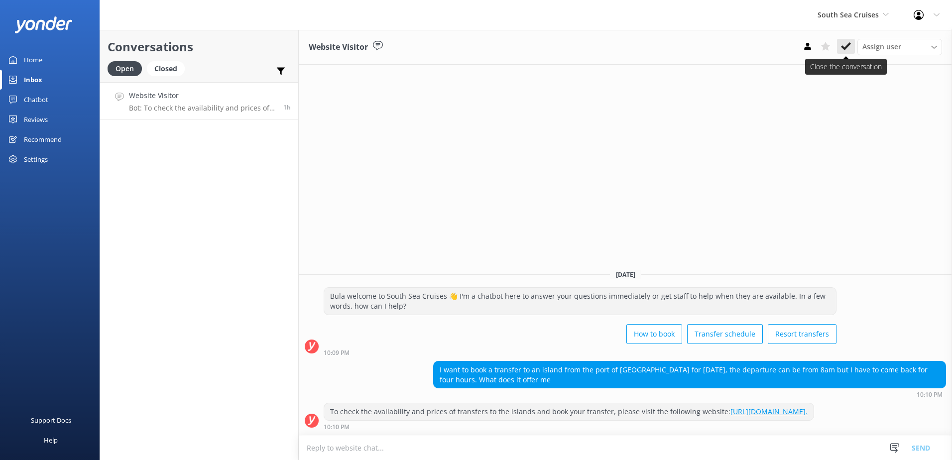
click at [847, 45] on use at bounding box center [846, 46] width 10 height 8
click at [861, 21] on div "South Sea Cruises South Sea Sailing South Sea Cruises Malamala Beach Club Aweso…" at bounding box center [853, 15] width 96 height 30
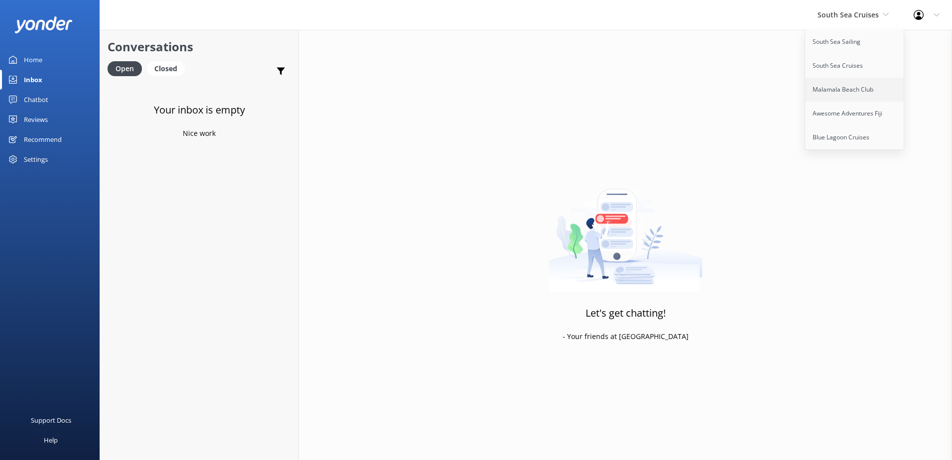
click at [848, 79] on link "Malamala Beach Club" at bounding box center [855, 90] width 100 height 24
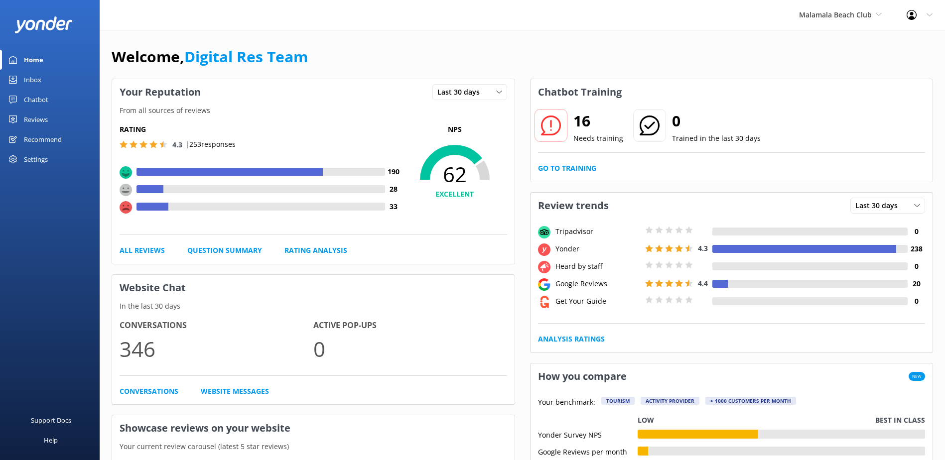
click at [47, 79] on link "Inbox" at bounding box center [50, 80] width 100 height 20
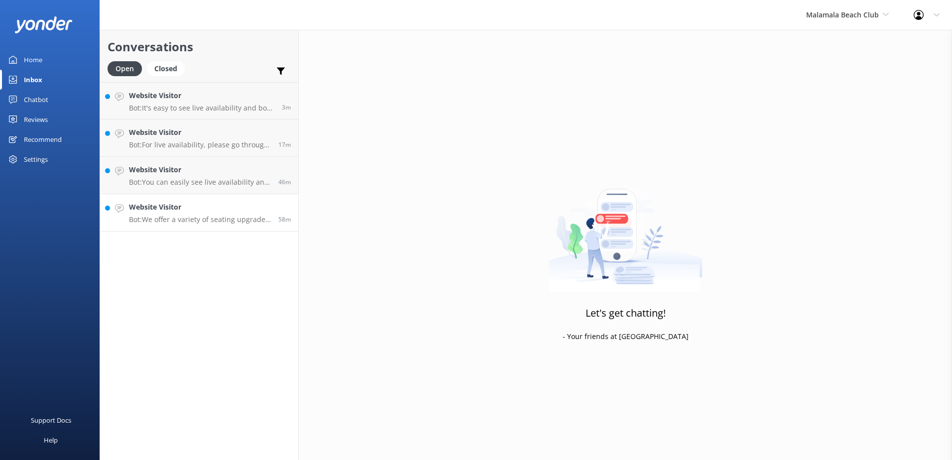
click at [171, 200] on link "Website Visitor Bot: We offer a variety of seating upgrade options, including p…" at bounding box center [199, 212] width 198 height 37
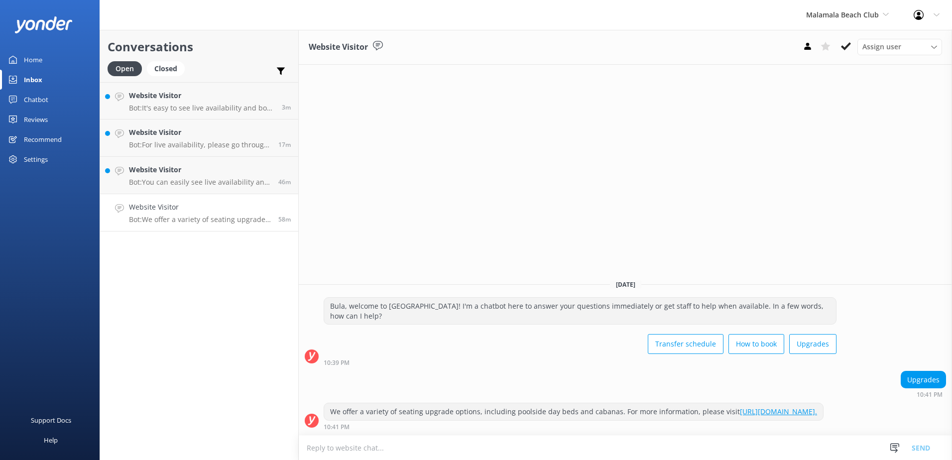
drag, startPoint x: 494, startPoint y: 412, endPoint x: 328, endPoint y: 400, distance: 165.8
click at [328, 403] on div "We offer a variety of seating upgrade options, including poolside day beds and …" at bounding box center [573, 411] width 499 height 17
copy div "We offer a variety of seating upgrade options, including poolside day beds and …"
click at [462, 443] on textarea at bounding box center [625, 448] width 653 height 24
paste textarea "We offer a variety of seating upgrade options, including poolside day beds and …"
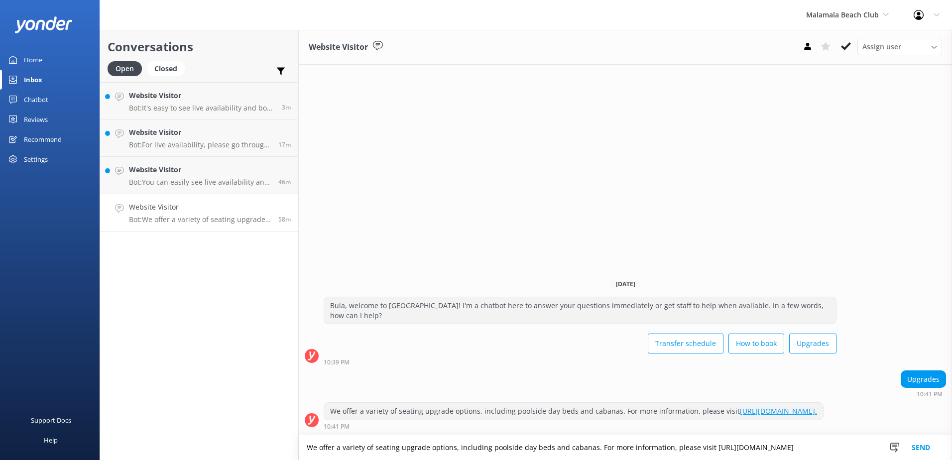
type textarea "We offer a variety of seating upgrade options, including poolside day beds and …"
click at [915, 441] on button "Send" at bounding box center [921, 447] width 37 height 25
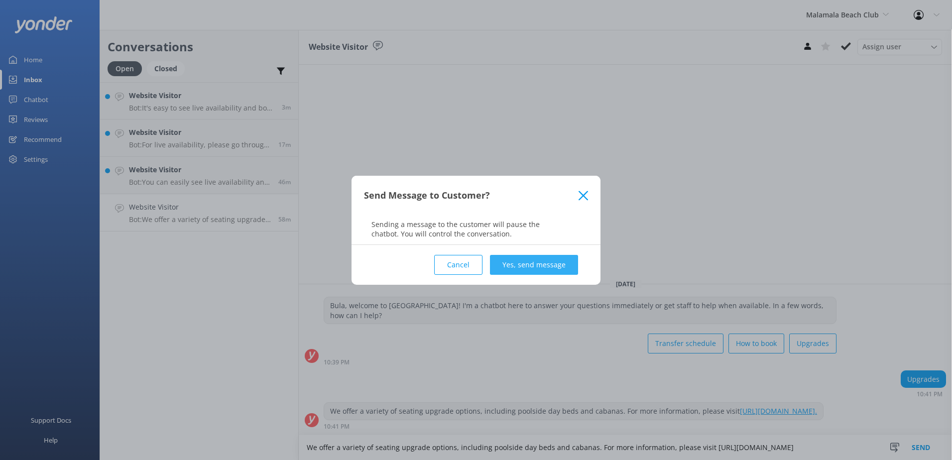
click at [557, 268] on button "Yes, send message" at bounding box center [534, 265] width 88 height 20
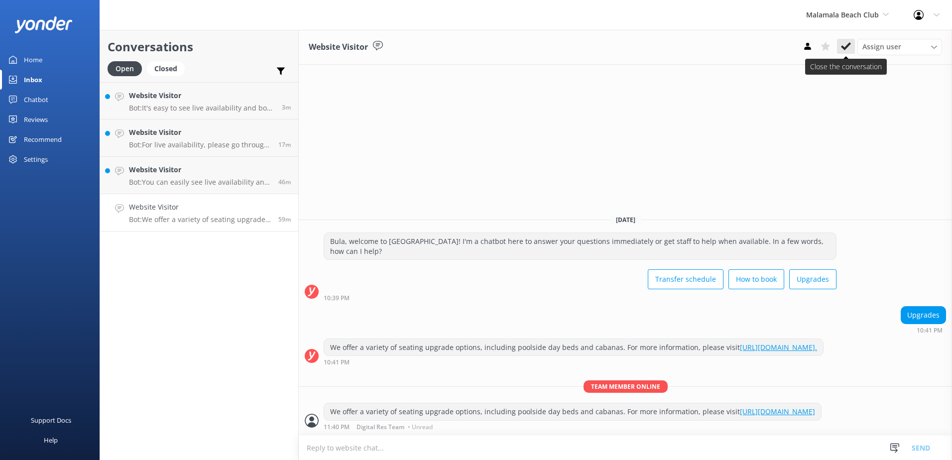
click at [845, 47] on icon at bounding box center [846, 46] width 10 height 10
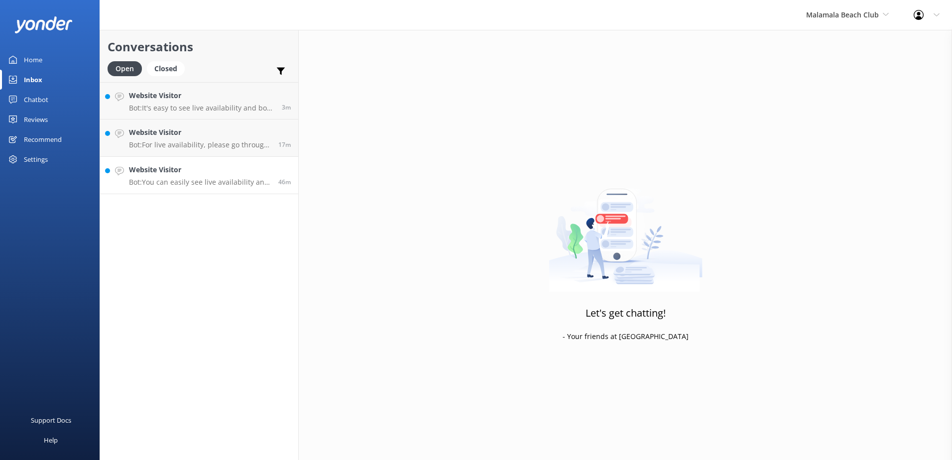
click at [203, 182] on p "Bot: You can easily see live availability and book online at https://secure.mal…" at bounding box center [200, 182] width 142 height 9
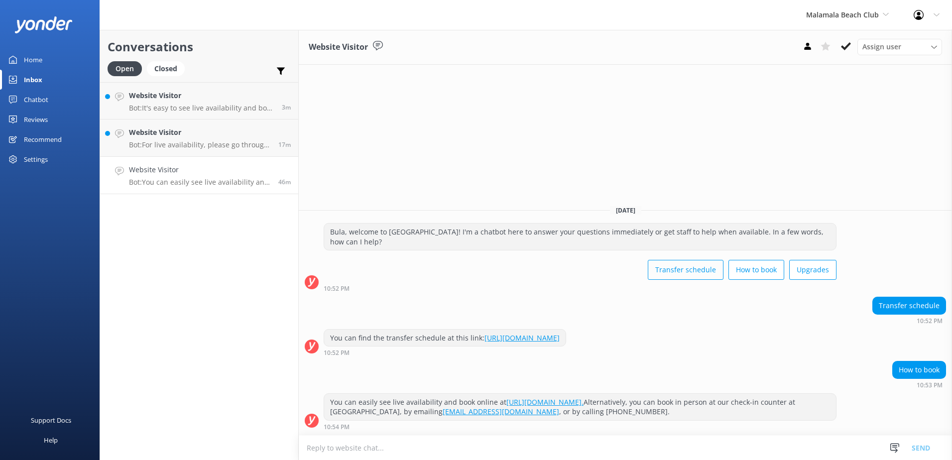
drag, startPoint x: 852, startPoint y: 46, endPoint x: 715, endPoint y: 264, distance: 256.9
click at [716, 263] on div "Website Visitor Assign user Sonya Alyssa Digital Res Team Asena Naweilulu Miri …" at bounding box center [625, 245] width 653 height 430
click at [584, 403] on link "[URL][DOMAIN_NAME]." at bounding box center [545, 401] width 77 height 9
click at [846, 46] on icon at bounding box center [846, 46] width 10 height 10
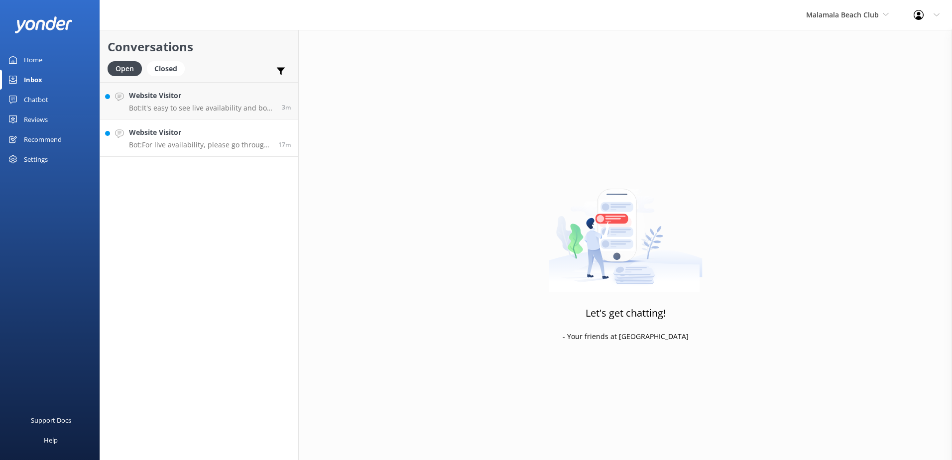
click at [172, 145] on p "Bot: For live availability, please go through our booking process which only sh…" at bounding box center [200, 144] width 142 height 9
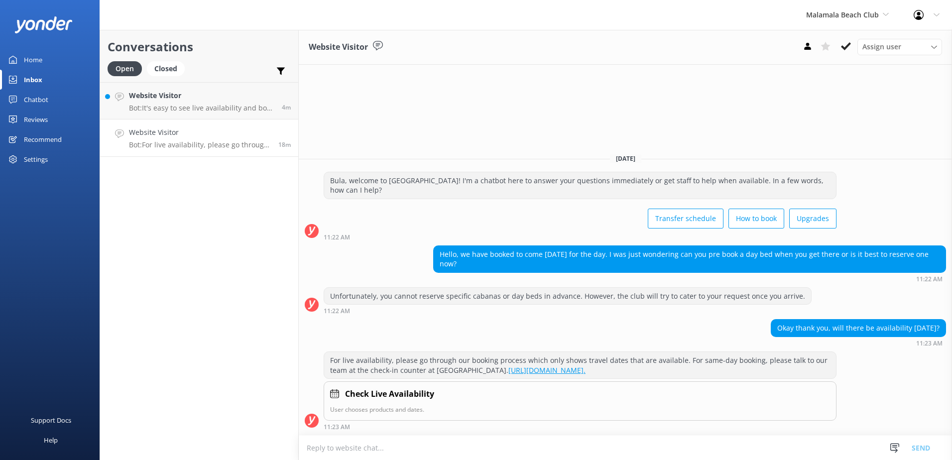
click at [483, 439] on textarea at bounding box center [625, 448] width 653 height 24
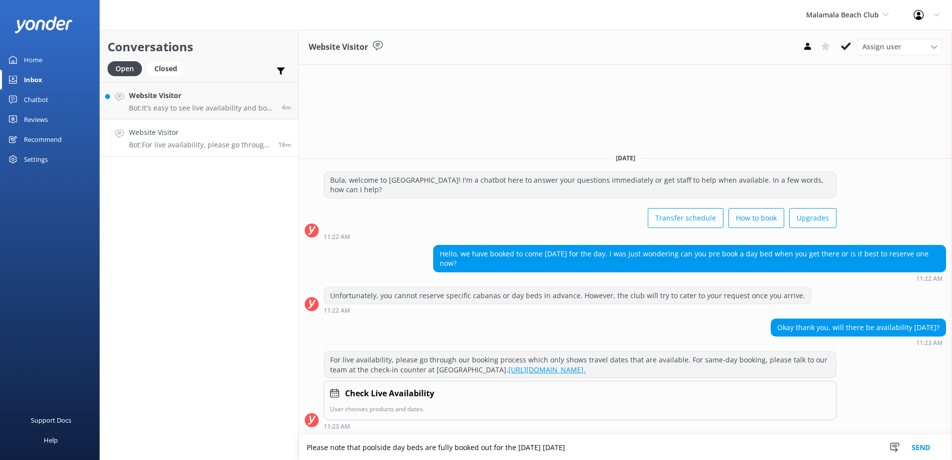
click at [702, 448] on textarea "Please note that poolside day beds are fully booked out for the [DATE] [DATE]" at bounding box center [625, 447] width 653 height 25
type textarea "Please note that poolside day beds are fully booked out for the [DATE] [DATE]."
click at [929, 450] on button "Send" at bounding box center [921, 447] width 37 height 25
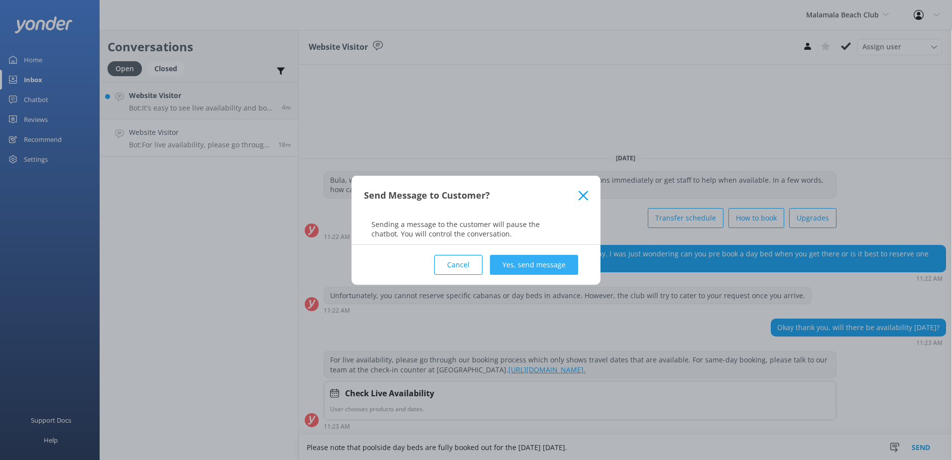
click at [558, 267] on button "Yes, send message" at bounding box center [534, 265] width 88 height 20
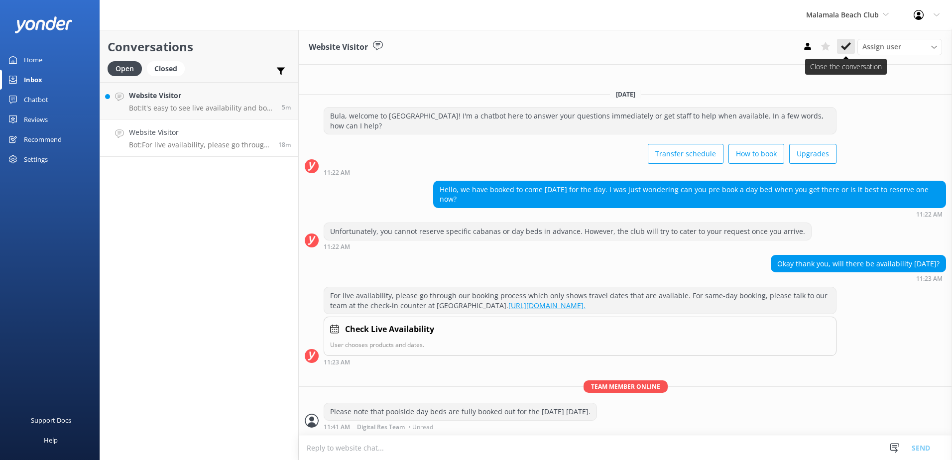
click at [853, 48] on button at bounding box center [846, 46] width 18 height 15
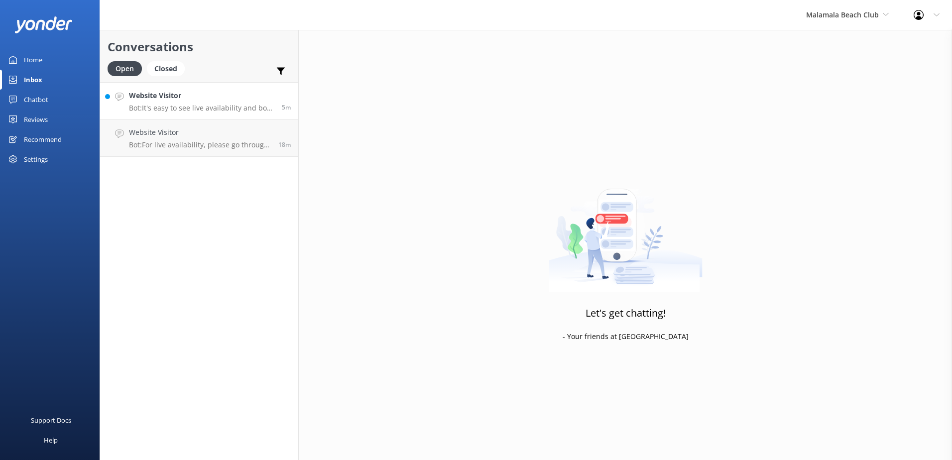
click at [210, 107] on p "Bot: It's easy to see live availability and book online at [URL][DOMAIN_NAME]. …" at bounding box center [201, 108] width 145 height 9
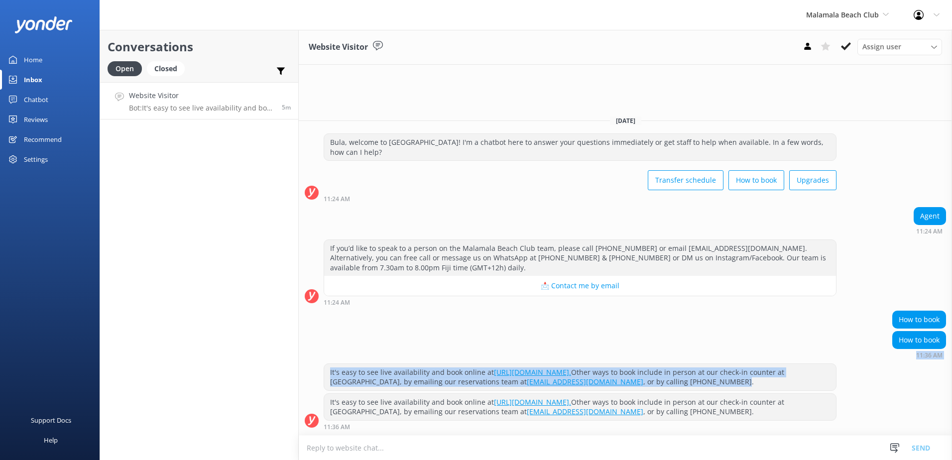
drag, startPoint x: 753, startPoint y: 383, endPoint x: 314, endPoint y: 361, distance: 439.3
click at [314, 361] on div "[DATE] Bula, welcome to [GEOGRAPHIC_DATA]! I'm a chatbot here to answer your qu…" at bounding box center [625, 272] width 653 height 328
copy div "11:36 AM It's easy to see live availability and book online at [URL][DOMAIN_NAM…"
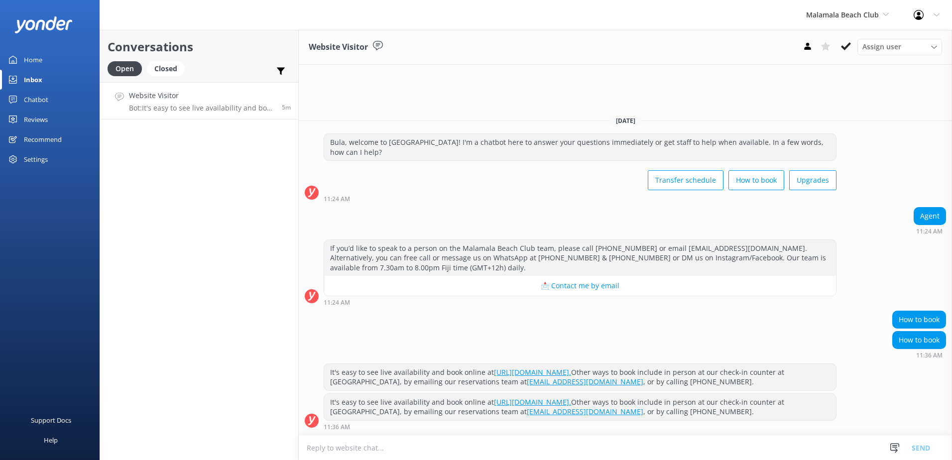
click at [537, 450] on textarea at bounding box center [625, 448] width 653 height 24
paste textarea "11:36 AM It's easy to see live availability and book online at [URL][DOMAIN_NAM…"
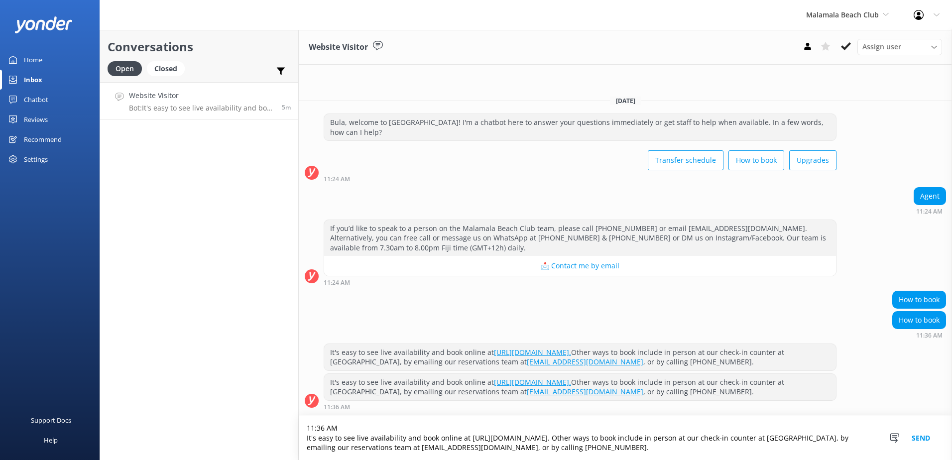
drag, startPoint x: 663, startPoint y: 439, endPoint x: 467, endPoint y: 435, distance: 195.8
click at [467, 435] on textarea "11:36 AM It's easy to see live availability and book online at [URL][DOMAIN_NAM…" at bounding box center [625, 438] width 653 height 44
paste textarea "products"
drag, startPoint x: 340, startPoint y: 429, endPoint x: 275, endPoint y: 426, distance: 65.3
click at [275, 426] on div "Conversations Open Closed Important Assigned to me Unassigned Website Visitor B…" at bounding box center [526, 245] width 853 height 430
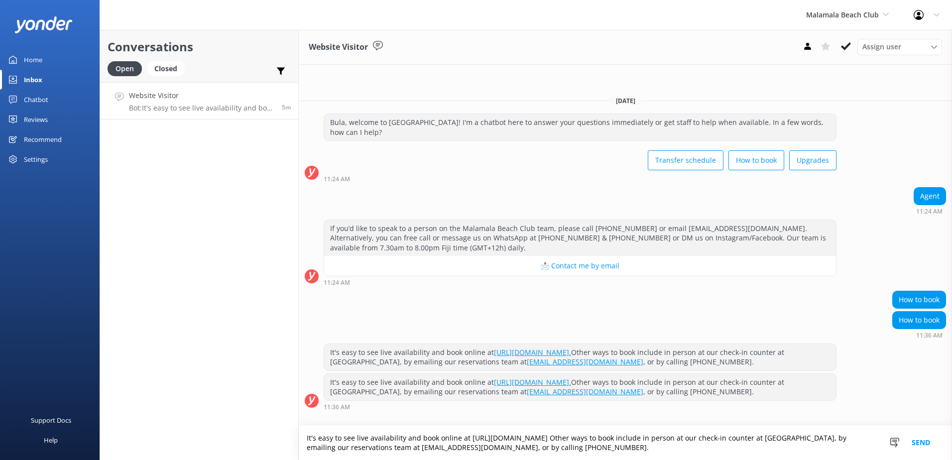
click at [306, 436] on textarea "It's easy to see live availability and book online at [URL][DOMAIN_NAME] Other …" at bounding box center [625, 443] width 653 height 34
drag, startPoint x: 418, startPoint y: 437, endPoint x: 319, endPoint y: 435, distance: 98.6
click at [302, 432] on textarea "It's easy to see live availability and book online at [URL][DOMAIN_NAME] Other …" at bounding box center [625, 443] width 653 height 34
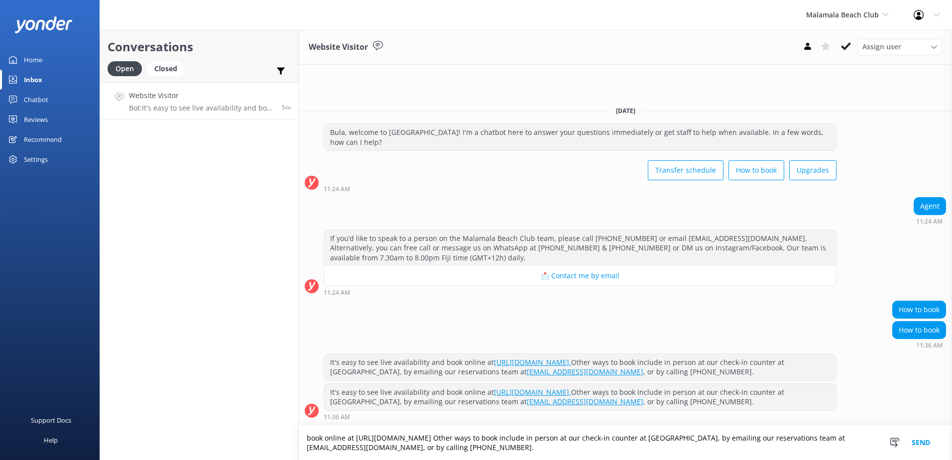
click at [311, 437] on textarea "book online at [URL][DOMAIN_NAME] Other ways to book include in person at our c…" at bounding box center [625, 443] width 653 height 34
type textarea "Book online at [URL][DOMAIN_NAME] Other ways to book include in person at our c…"
click at [928, 443] on button "Send" at bounding box center [921, 443] width 37 height 34
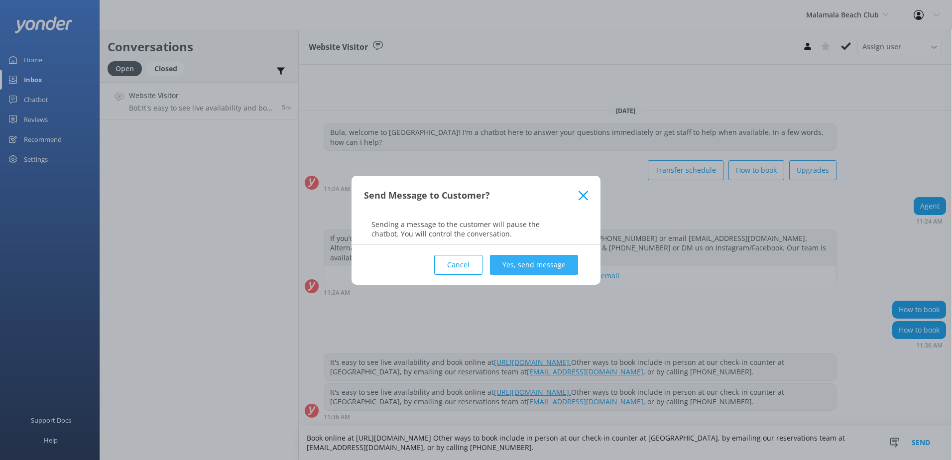
click at [556, 267] on button "Yes, send message" at bounding box center [534, 265] width 88 height 20
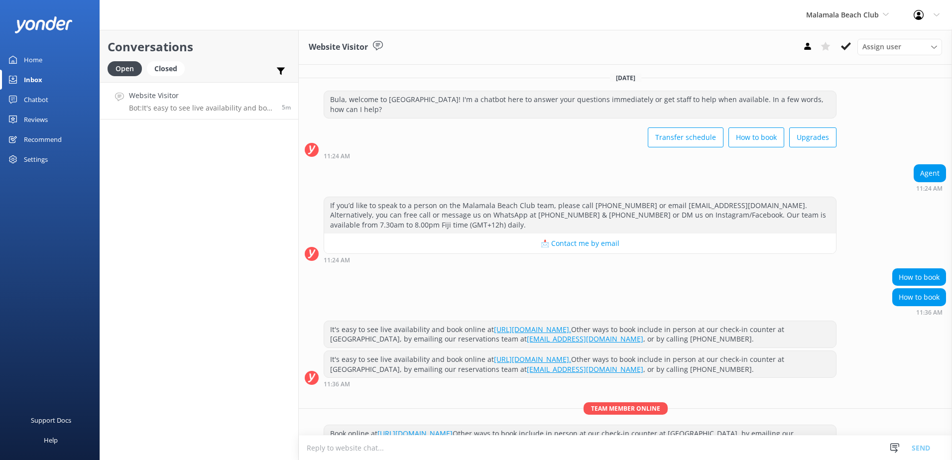
scroll to position [31, 0]
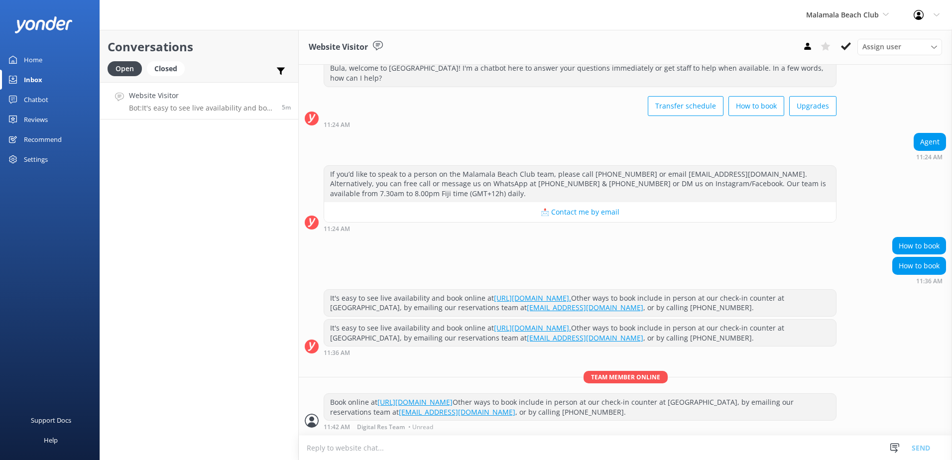
click at [845, 50] on icon at bounding box center [846, 46] width 10 height 10
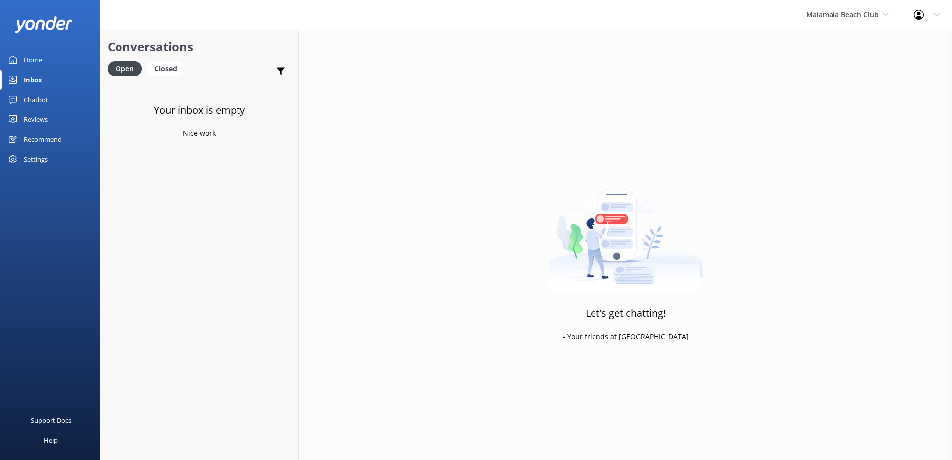
click at [851, 25] on div "Malamala Beach Club South Sea Sailing South Sea Cruises Malamala Beach Club Awe…" at bounding box center [848, 15] width 108 height 30
click at [834, 51] on link "South Sea Sailing" at bounding box center [844, 42] width 100 height 24
